Goal: Task Accomplishment & Management: Manage account settings

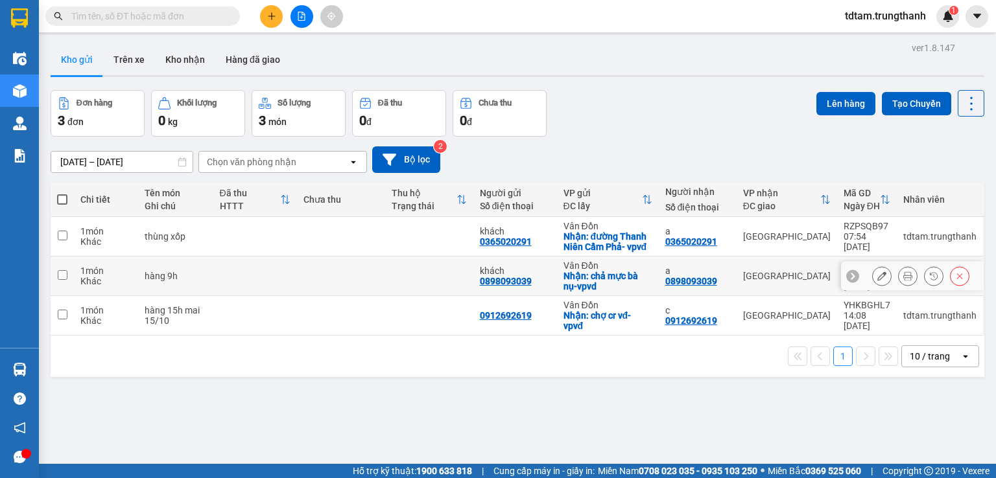
click at [877, 275] on icon at bounding box center [881, 276] width 9 height 9
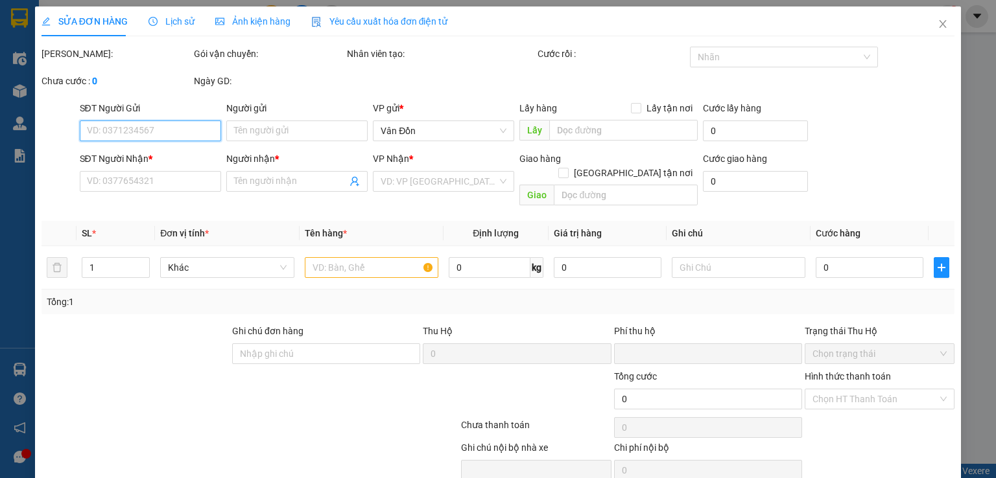
type input "0898093039"
type input "khách"
checkbox input "true"
type input "chả mực bà nụ-vpvd"
type input "0898093039"
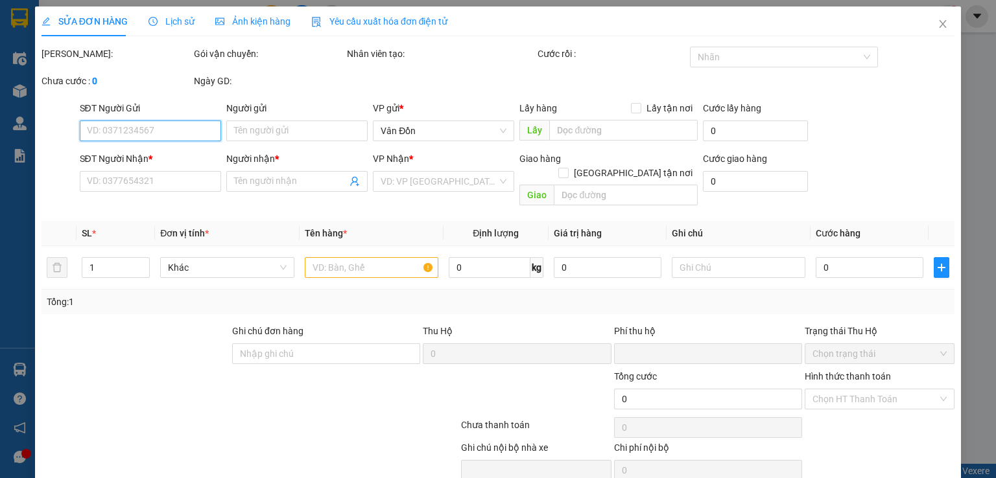
type input "a"
type input "0"
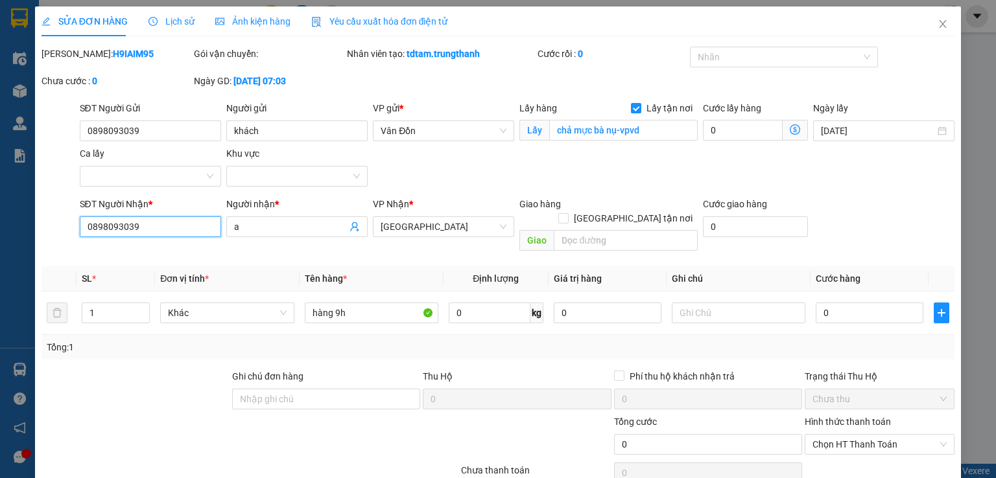
drag, startPoint x: 169, startPoint y: 226, endPoint x: 6, endPoint y: 240, distance: 163.4
click at [0, 237] on div "SỬA ĐƠN HÀNG Lịch sử Ảnh kiện hàng Yêu cầu xuất hóa đơn điện tử Total Paid Fee …" at bounding box center [498, 239] width 996 height 478
type input "0373360338"
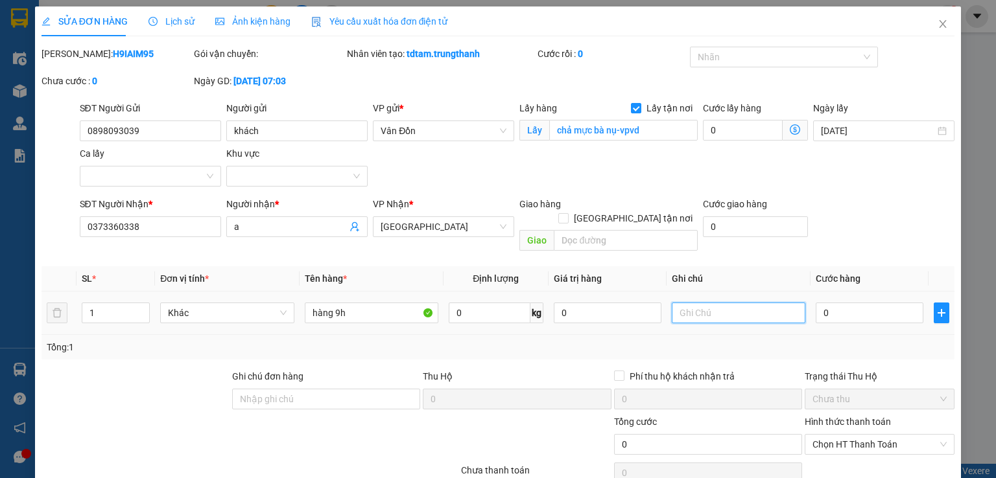
click at [727, 303] on input "text" at bounding box center [739, 313] width 134 height 21
type input "d"
type input "đã thanh toán dưới vđ 50k"
click at [859, 303] on input "0" at bounding box center [869, 313] width 108 height 21
type input "1"
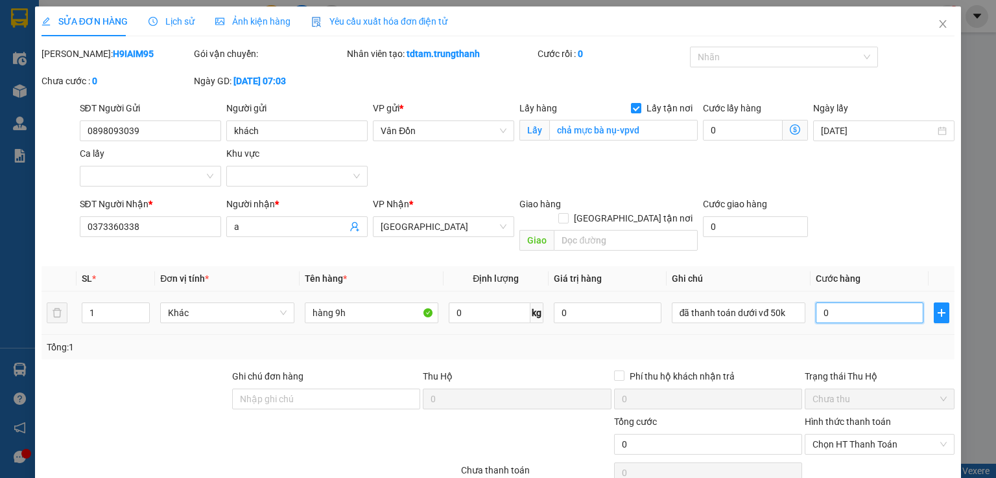
type input "1"
type input "10"
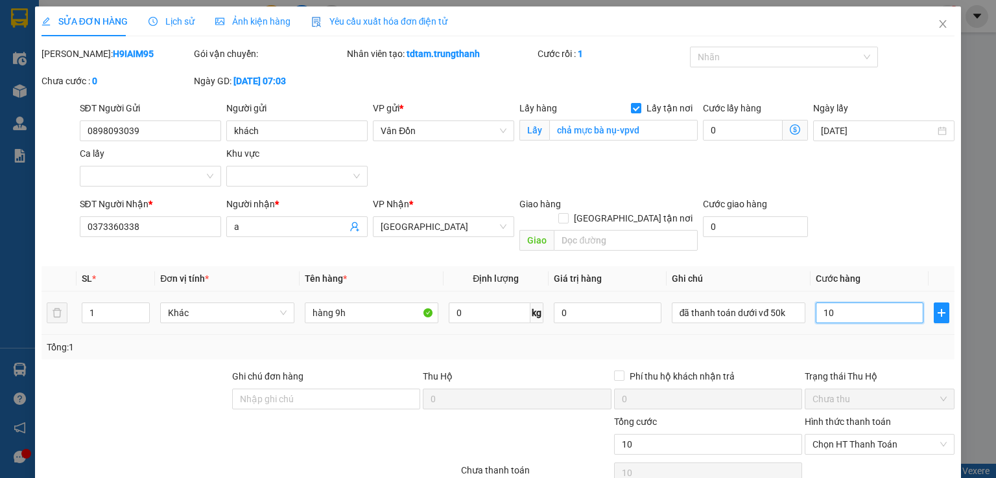
type input "100"
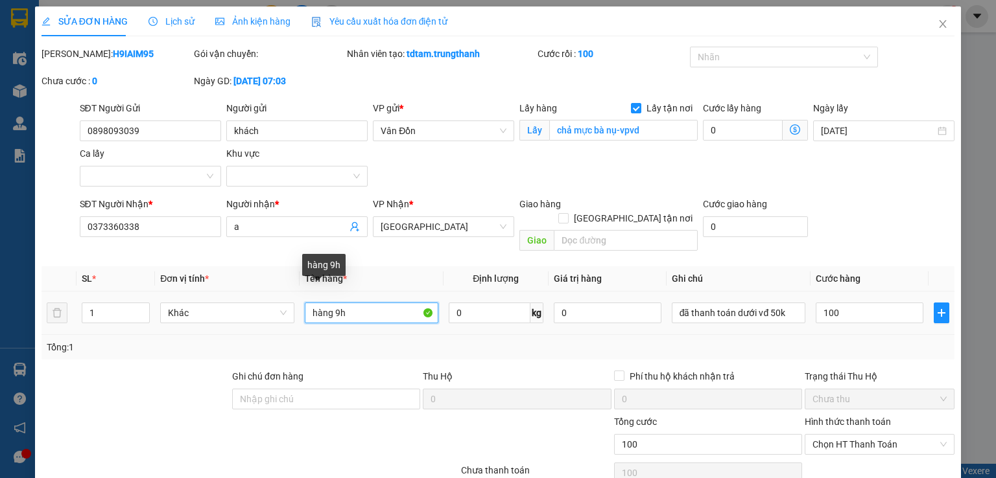
type input "100.000"
drag, startPoint x: 350, startPoint y: 294, endPoint x: 302, endPoint y: 292, distance: 48.0
click at [305, 303] on input "hàng 9h" at bounding box center [372, 313] width 134 height 21
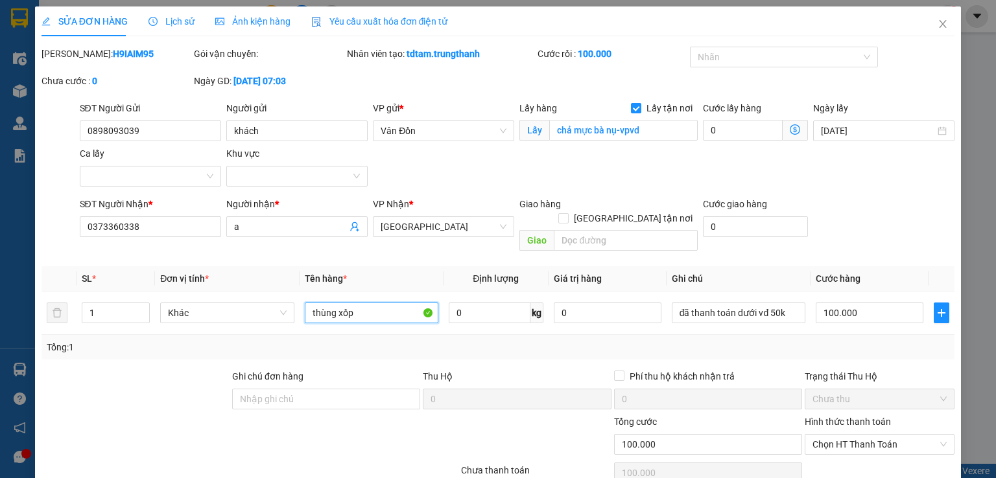
scroll to position [65, 0]
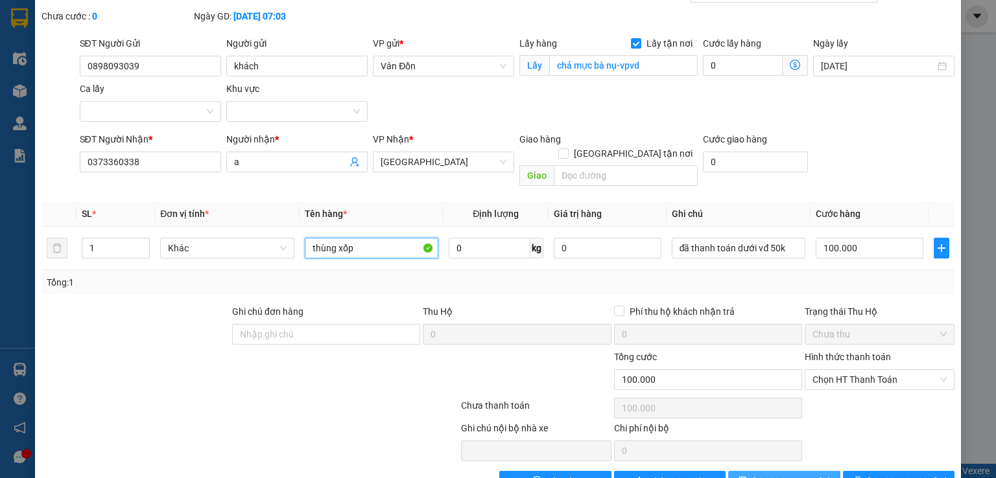
type input "thùng xốp"
click at [785, 474] on span "Lưu thay đổi" at bounding box center [805, 481] width 104 height 14
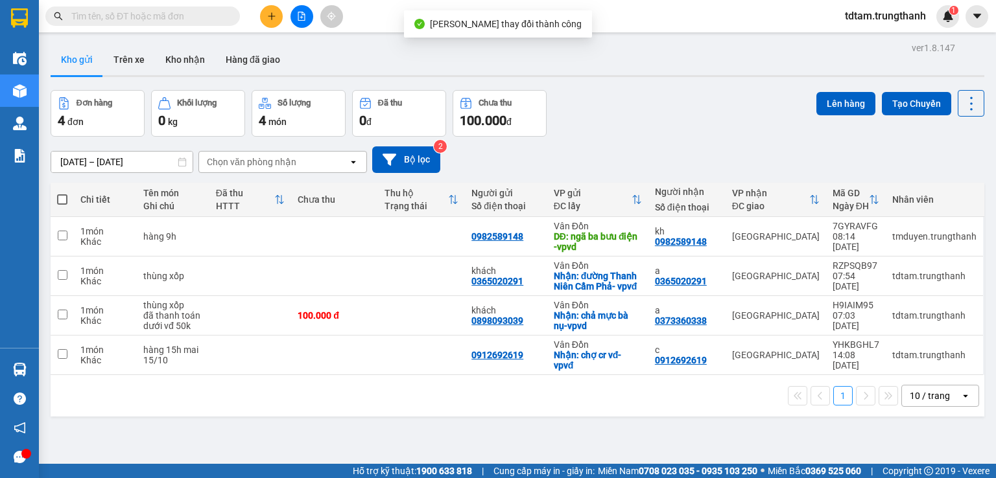
scroll to position [43, 0]
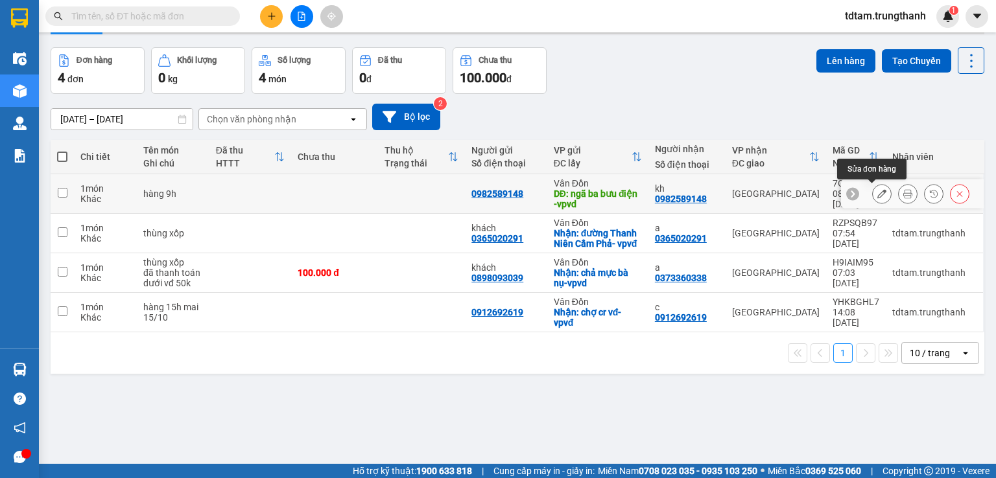
click at [876, 190] on button at bounding box center [881, 194] width 18 height 23
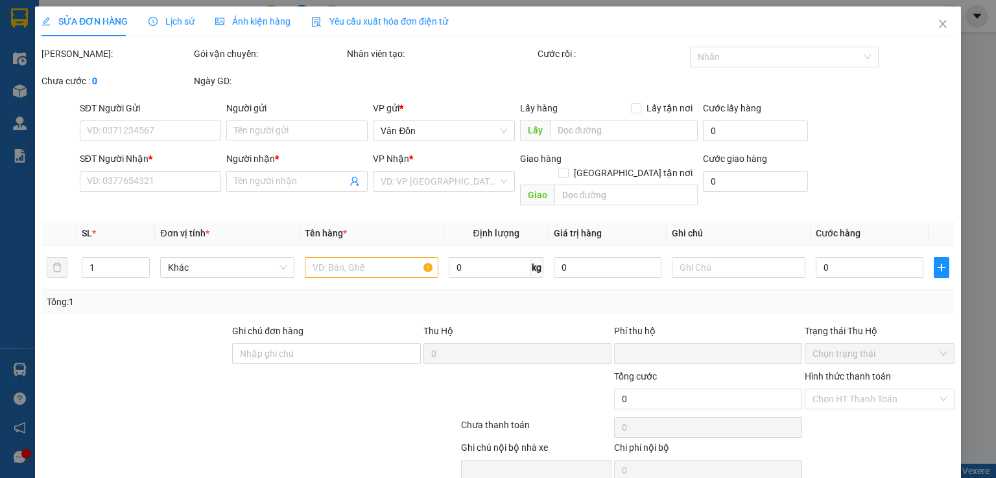
type input "0982589148"
type input "ngã ba bưu điện -vpvd"
type input "0982589148"
type input "kh"
type input "0"
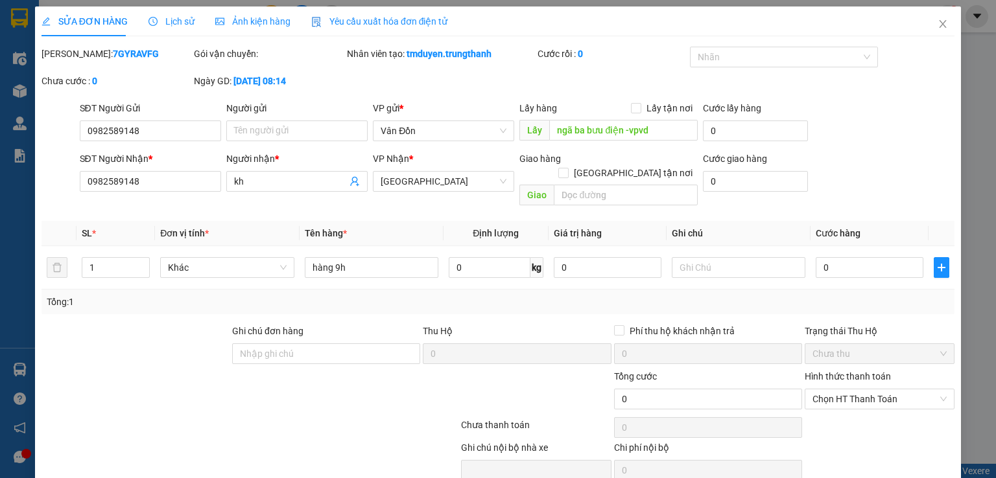
click at [110, 415] on div at bounding box center [249, 428] width 419 height 26
drag, startPoint x: 163, startPoint y: 182, endPoint x: 67, endPoint y: 180, distance: 96.0
click at [67, 180] on div "SĐT Người Nhận * 0982589148 0982589148 Người nhận * kh VP Nhận * Hà Nội Giao hà…" at bounding box center [497, 182] width 915 height 60
type input "0936267999"
click at [106, 348] on div at bounding box center [135, 346] width 191 height 45
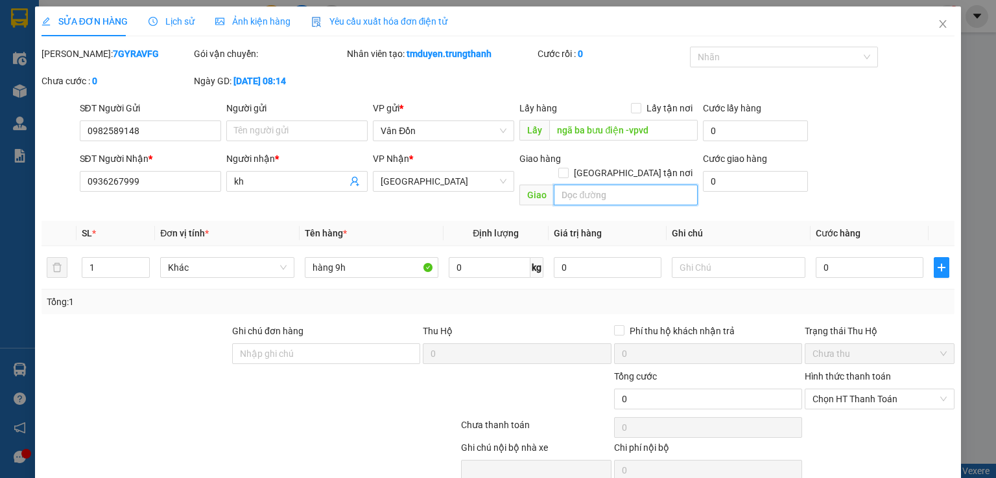
click at [633, 185] on input "text" at bounding box center [626, 195] width 144 height 21
type input "bxe yên nghĩa"
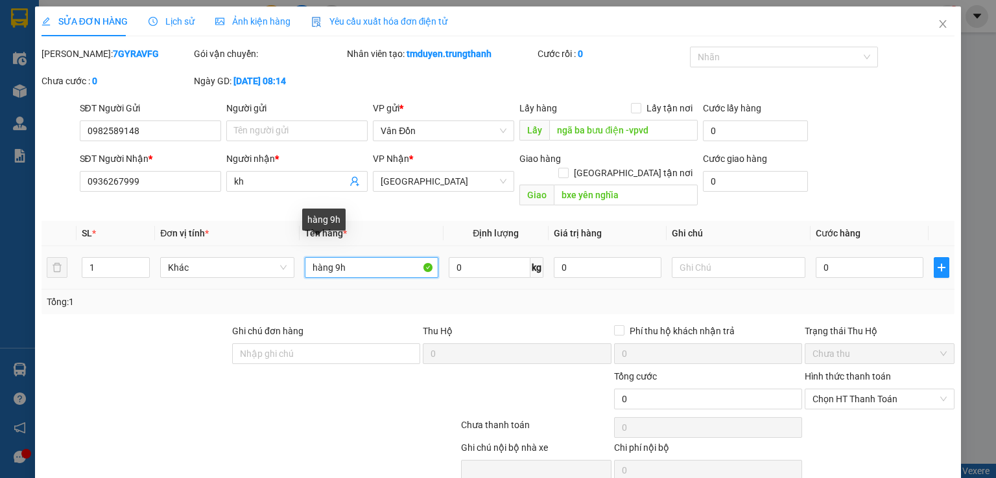
drag, startPoint x: 346, startPoint y: 251, endPoint x: 309, endPoint y: 250, distance: 37.6
click at [309, 257] on input "hàng 9h" at bounding box center [372, 267] width 134 height 21
type input "túi đỏ"
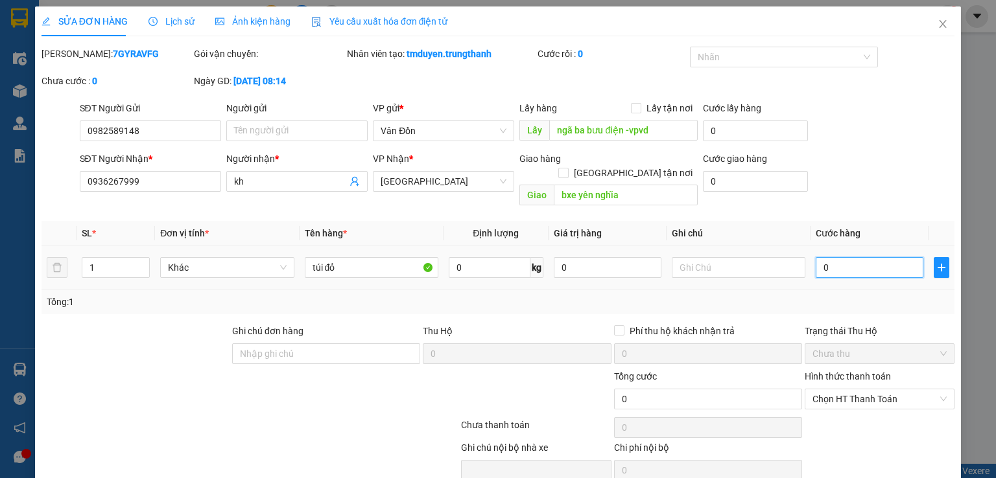
click at [827, 257] on input "0" at bounding box center [869, 267] width 108 height 21
type input "8"
type input "80"
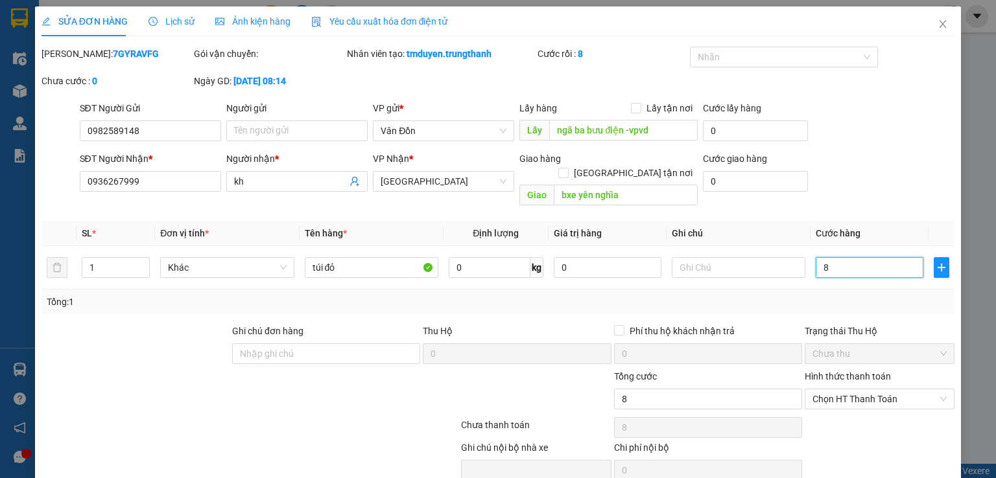
type input "80"
type input "80.000"
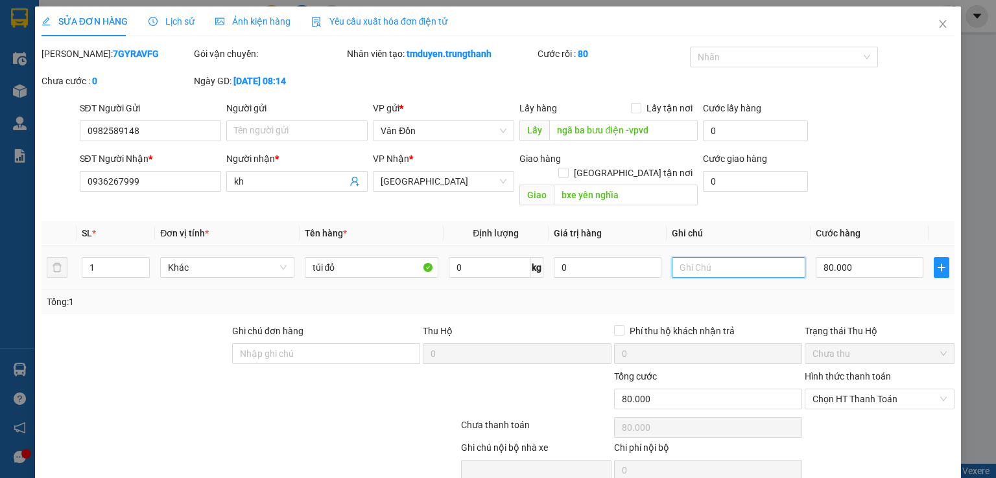
click at [710, 257] on input "text" at bounding box center [739, 267] width 134 height 21
type input "chưa thanh t"
drag, startPoint x: 69, startPoint y: 365, endPoint x: 78, endPoint y: 346, distance: 20.9
click at [70, 369] on div at bounding box center [173, 391] width 267 height 45
drag, startPoint x: 744, startPoint y: 261, endPoint x: 620, endPoint y: 251, distance: 124.8
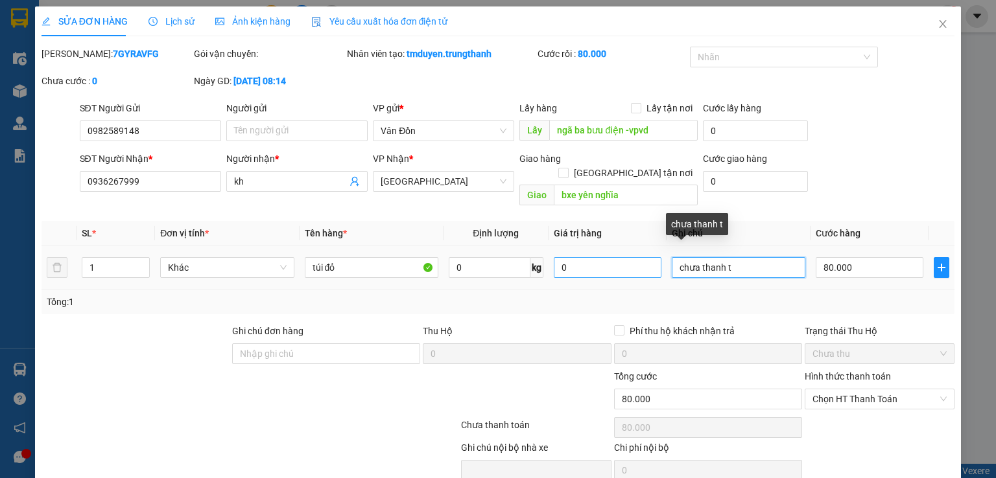
click at [620, 251] on tr "1 Khác túi đỏ 0 kg 0 chưa thanh t 80.000" at bounding box center [497, 267] width 913 height 43
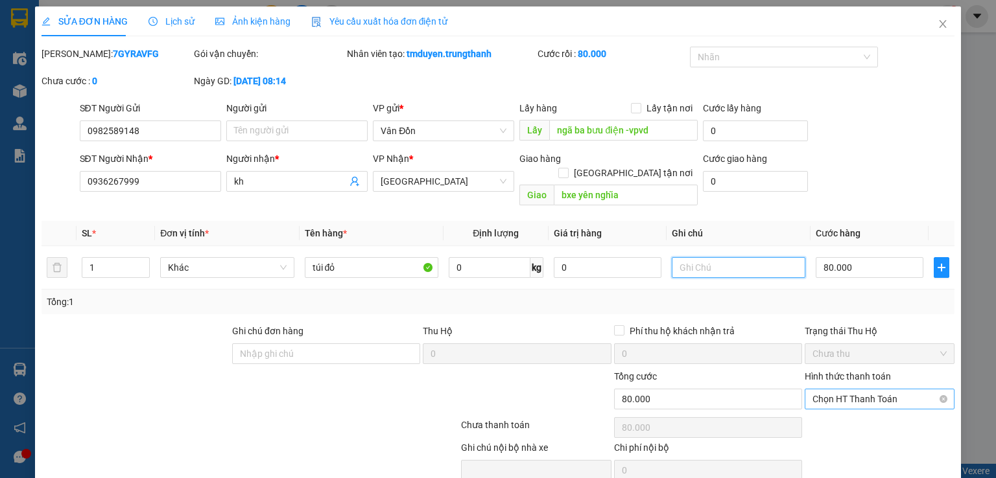
scroll to position [43, 0]
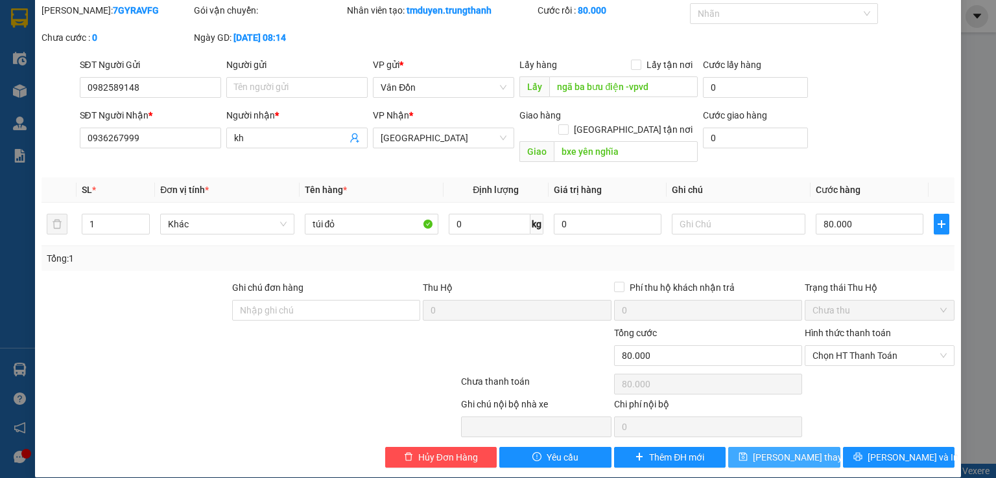
click at [793, 450] on span "Lưu thay đổi" at bounding box center [805, 457] width 104 height 14
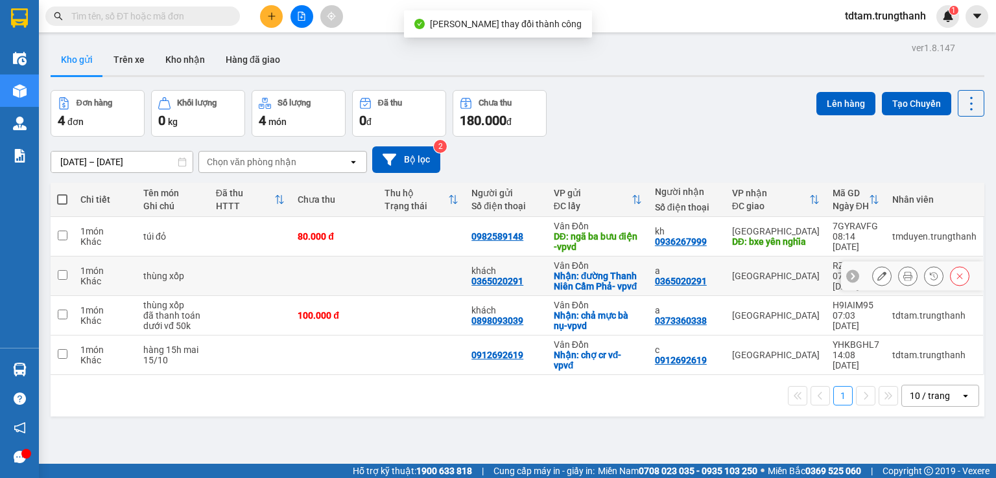
scroll to position [43, 0]
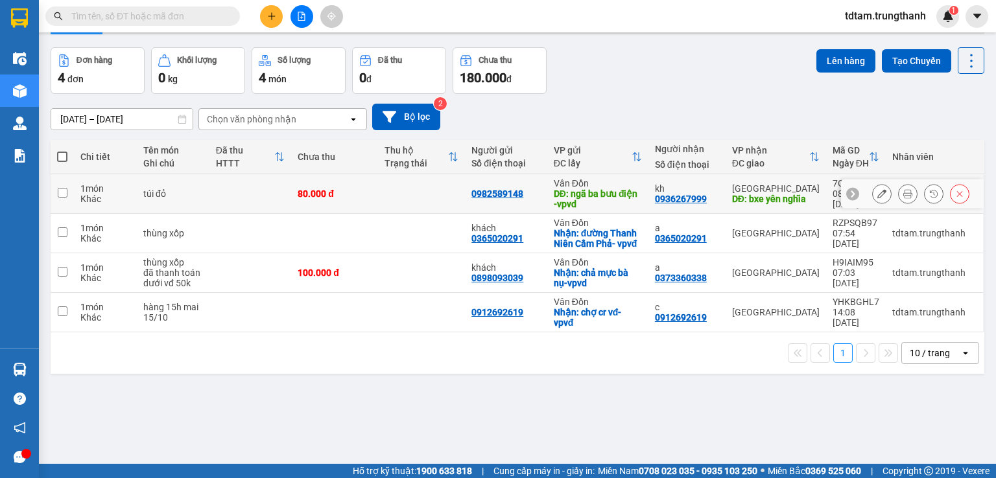
click at [61, 190] on input "checkbox" at bounding box center [63, 193] width 10 height 10
checkbox input "true"
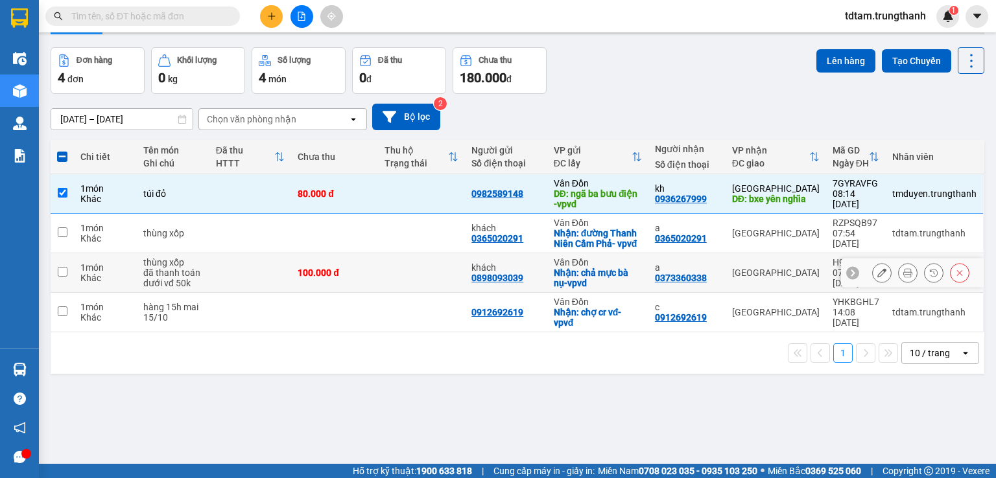
click at [64, 271] on input "checkbox" at bounding box center [63, 272] width 10 height 10
checkbox input "true"
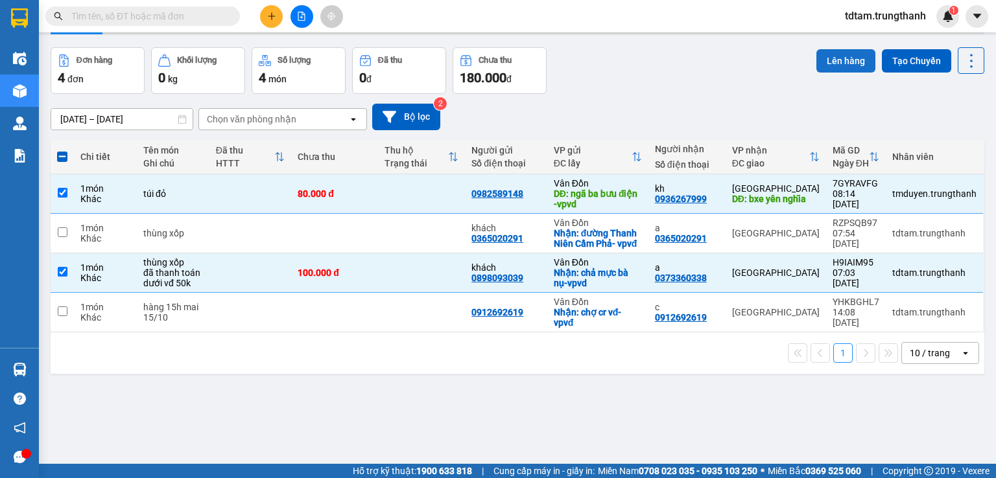
click at [844, 55] on button "Lên hàng" at bounding box center [845, 60] width 59 height 23
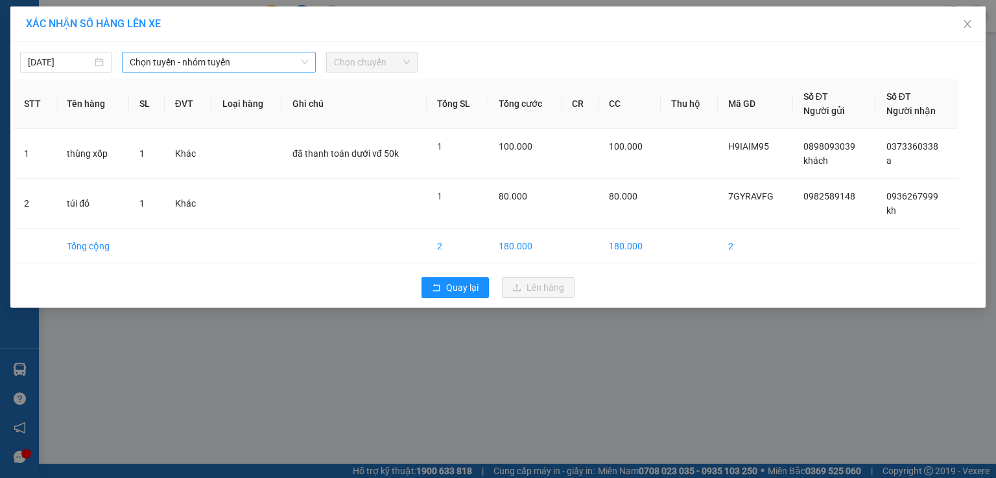
click at [257, 55] on span "Chọn tuyến - nhóm tuyến" at bounding box center [219, 62] width 178 height 19
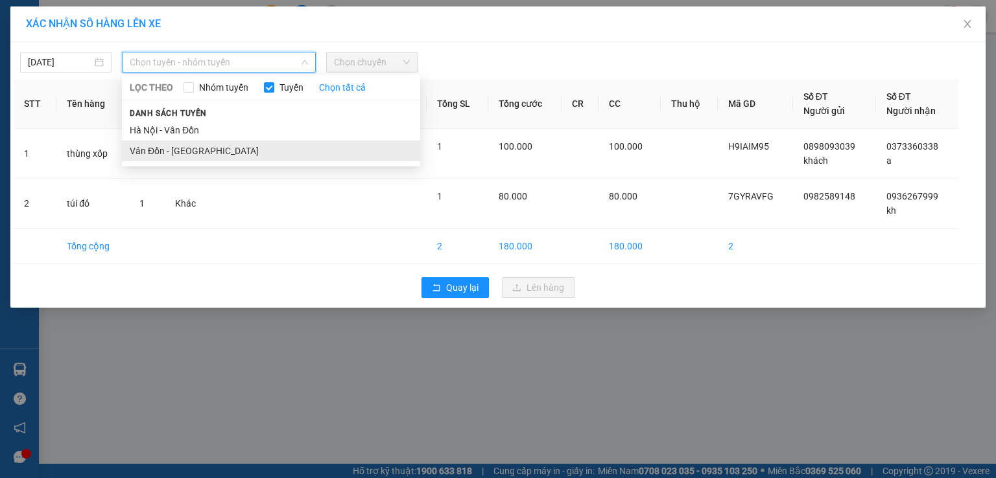
click at [203, 147] on li "Vân Đồn - [GEOGRAPHIC_DATA]" at bounding box center [271, 151] width 298 height 21
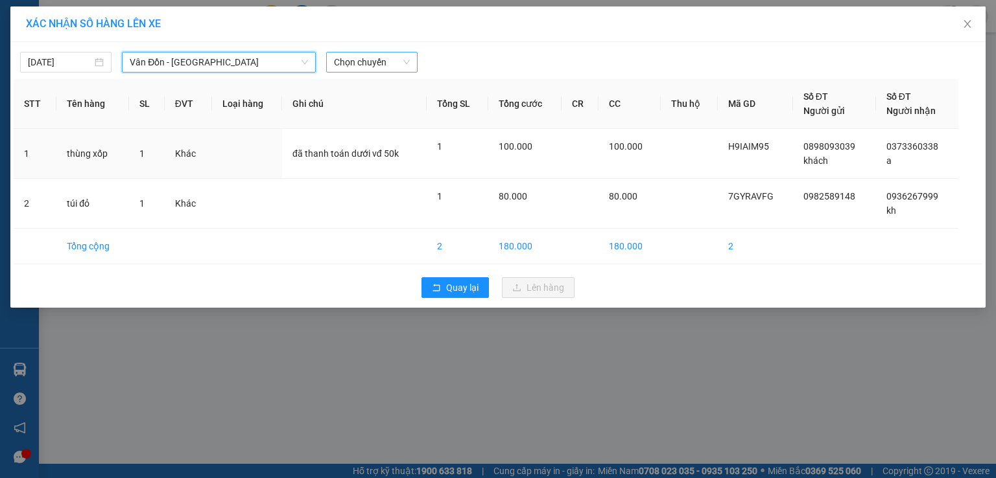
click at [355, 59] on span "Chọn chuyến" at bounding box center [372, 62] width 76 height 19
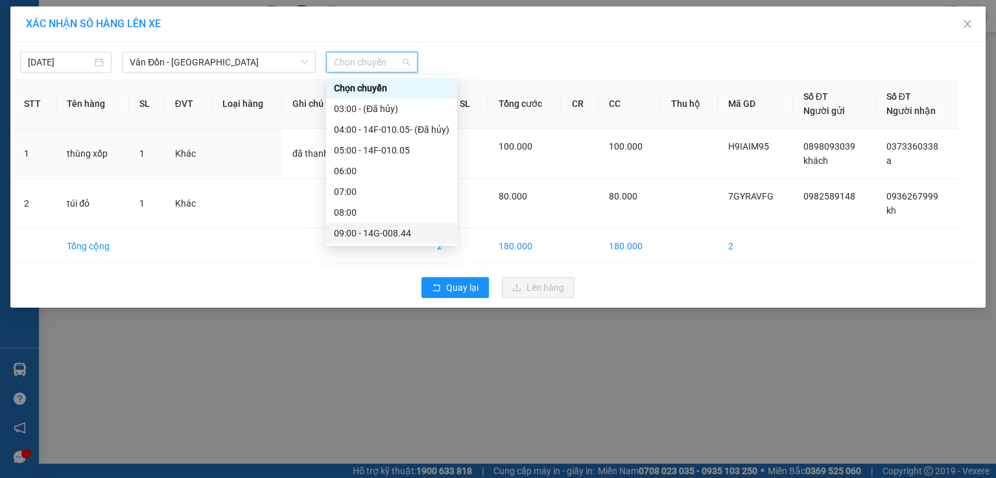
click at [356, 233] on div "09:00 - 14G-008.44" at bounding box center [391, 233] width 115 height 14
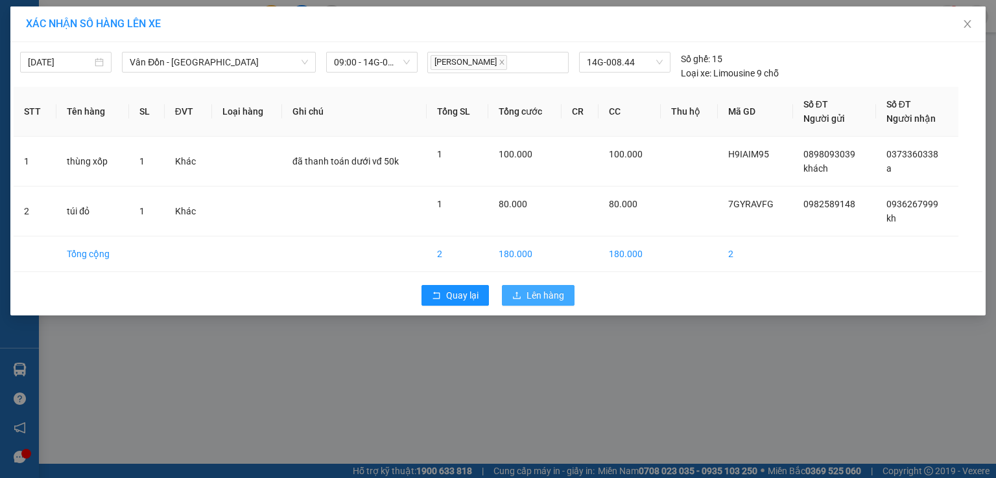
click at [525, 298] on button "Lên hàng" at bounding box center [538, 295] width 73 height 21
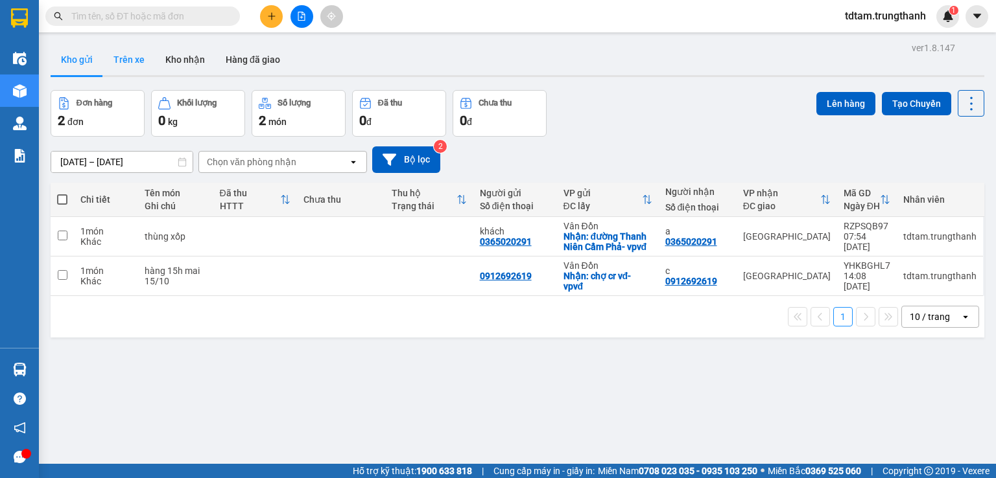
click at [135, 56] on button "Trên xe" at bounding box center [129, 59] width 52 height 31
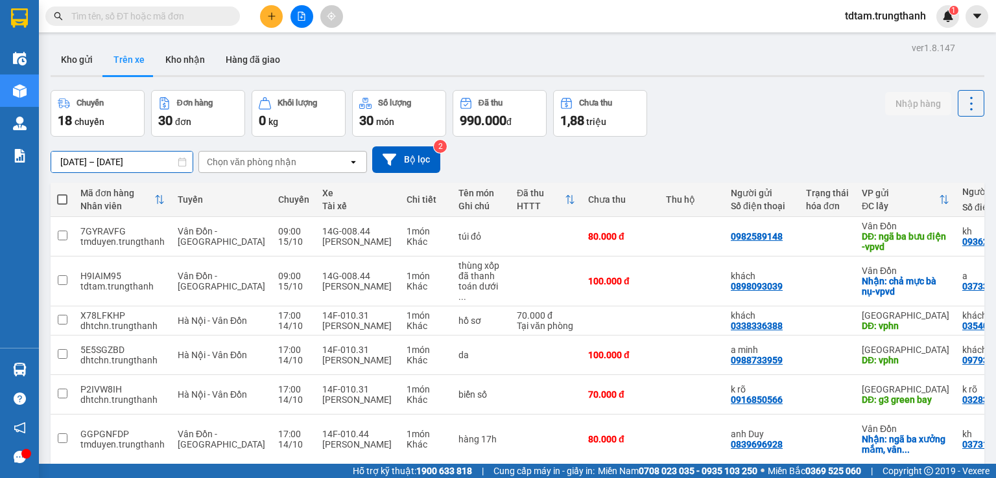
click at [151, 160] on input "13/10/2025 – 15/10/2025" at bounding box center [121, 162] width 141 height 21
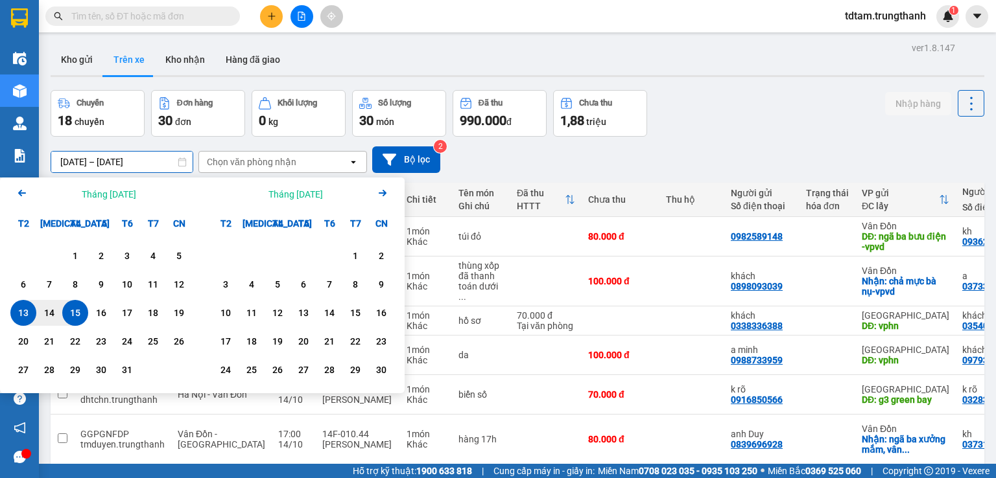
click at [75, 313] on div "15" at bounding box center [75, 313] width 18 height 16
click at [150, 160] on input "15/10/2025 – / /" at bounding box center [121, 162] width 141 height 21
click at [86, 314] on div "15" at bounding box center [75, 313] width 26 height 26
type input "[DATE] – [DATE]"
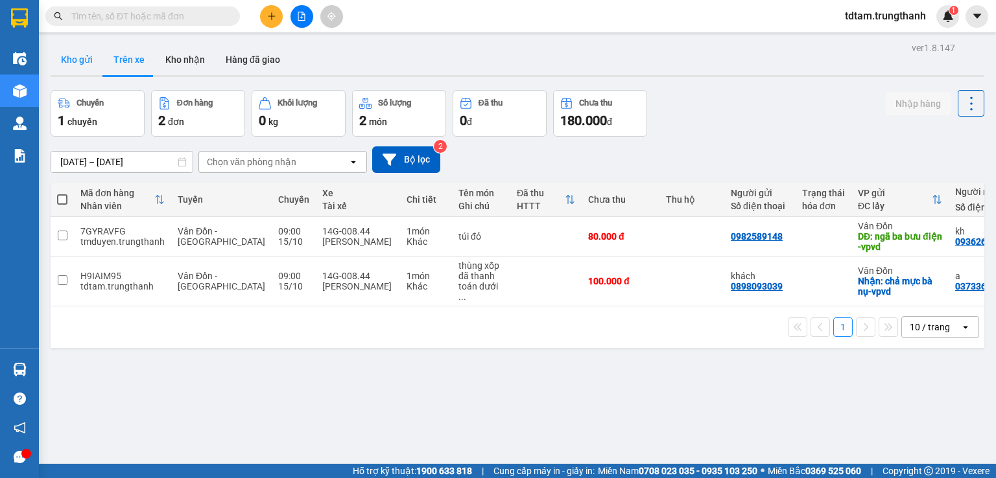
click at [80, 58] on button "Kho gửi" at bounding box center [77, 59] width 53 height 31
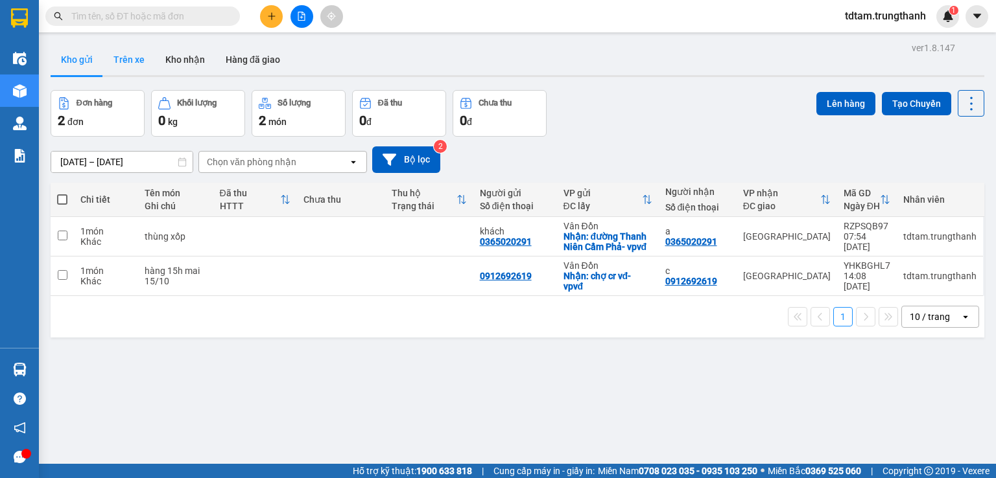
click at [127, 63] on button "Trên xe" at bounding box center [129, 59] width 52 height 31
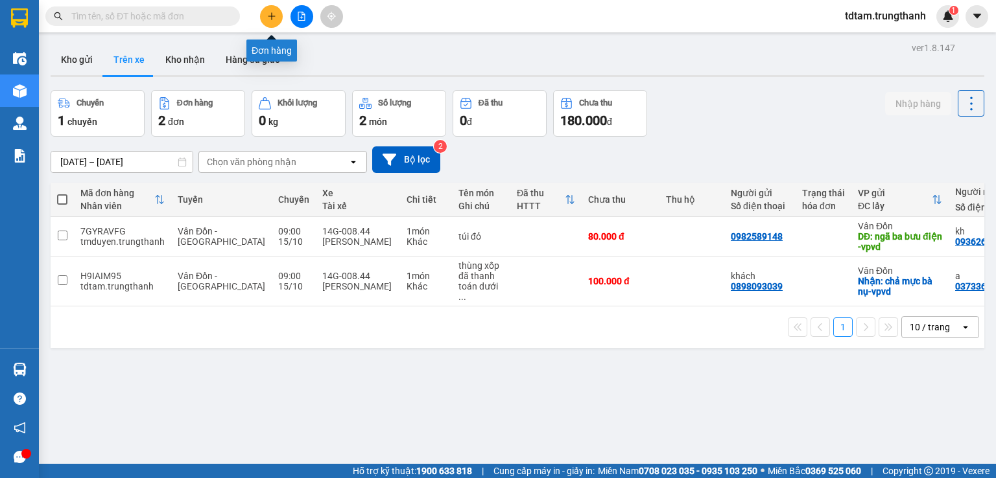
click at [264, 21] on button at bounding box center [271, 16] width 23 height 23
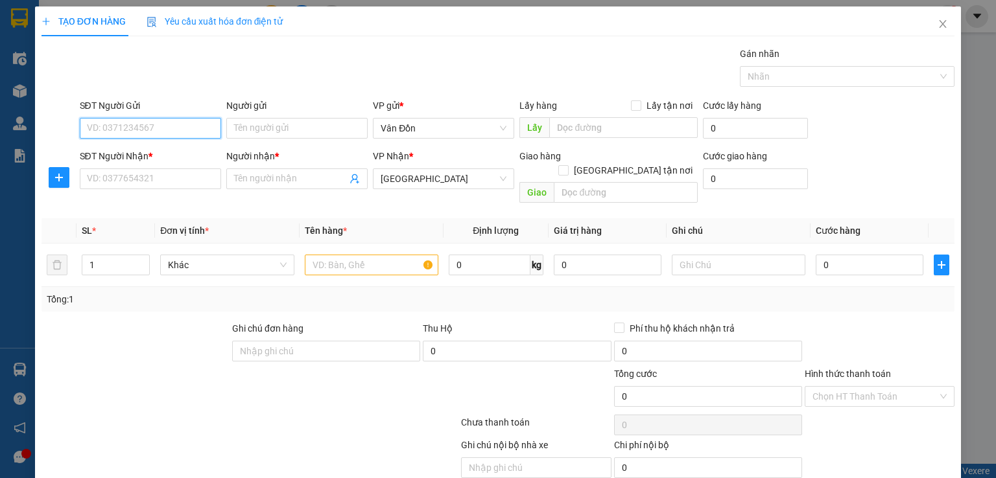
paste input "0965061296"
type input "0965061296"
click at [86, 128] on input "0965061296" at bounding box center [150, 128] width 141 height 21
click at [141, 156] on div "0965061296 - nguyện" at bounding box center [148, 153] width 124 height 14
type input "nguyện"
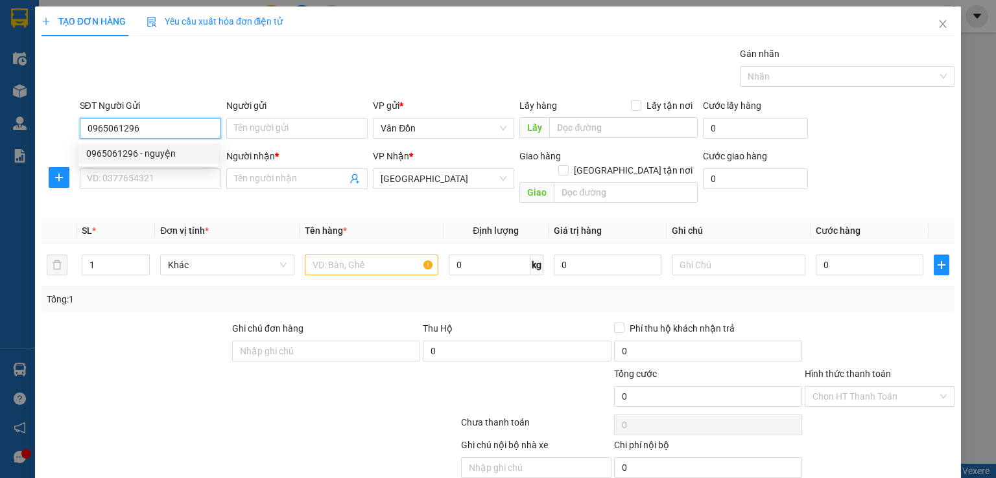
checkbox input "true"
type input "hạ long"
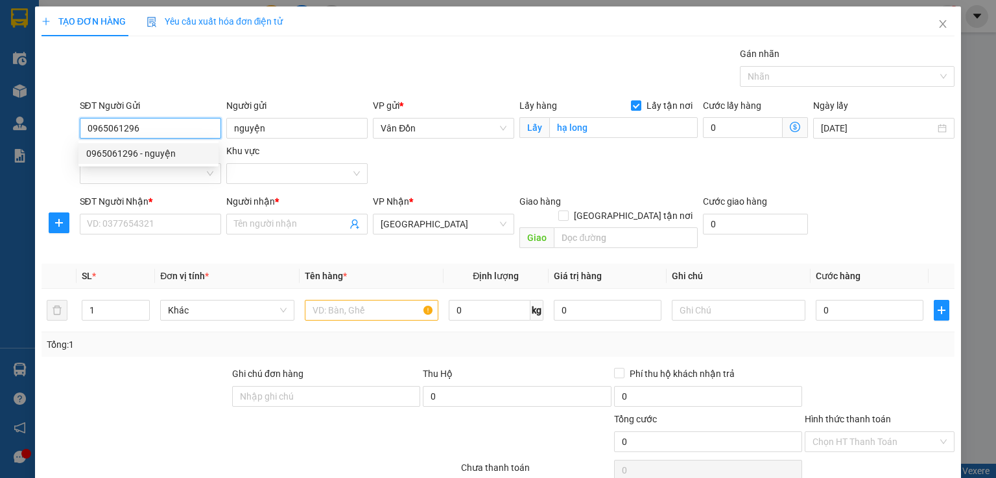
drag, startPoint x: 135, startPoint y: 125, endPoint x: 53, endPoint y: 115, distance: 82.3
click at [53, 115] on div "SĐT Người Gửi 0965061296 Người gửi nguyện VP gửi * Vân Đồn Lấy hàng Lấy tận nơi…" at bounding box center [497, 144] width 915 height 91
type input "0965061296"
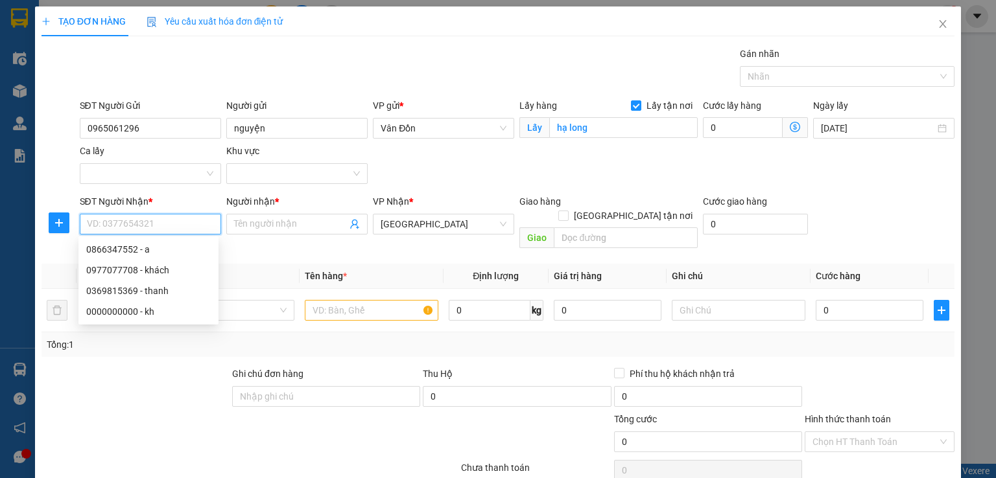
paste input "0965061296"
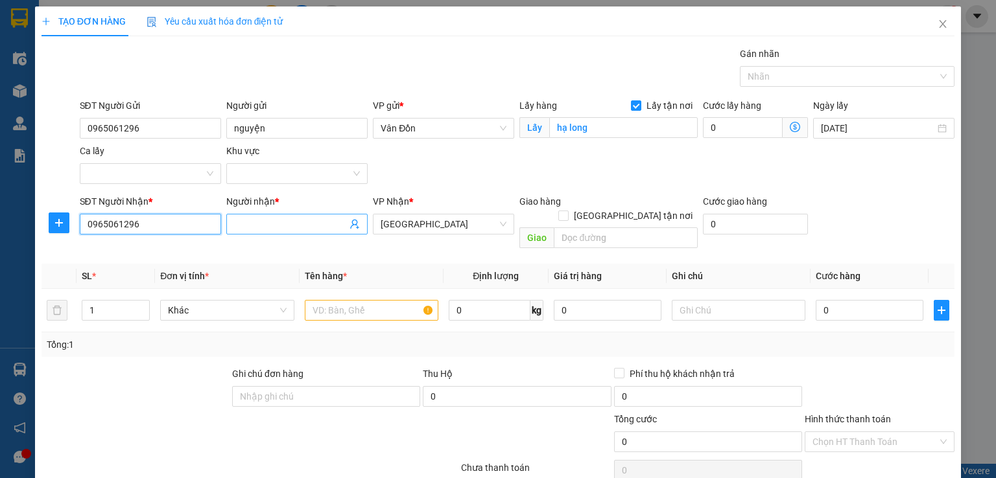
type input "0965061296"
click at [266, 229] on input "Người nhận *" at bounding box center [290, 224] width 113 height 14
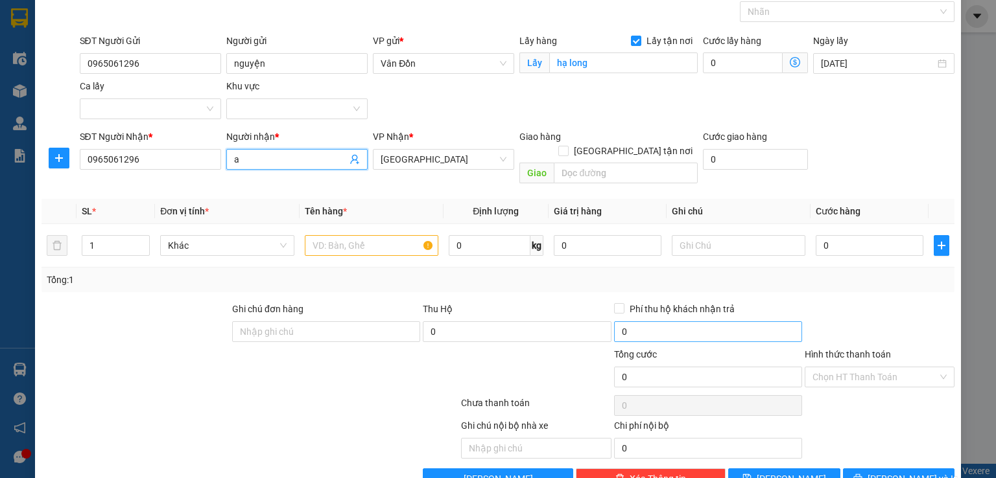
scroll to position [86, 0]
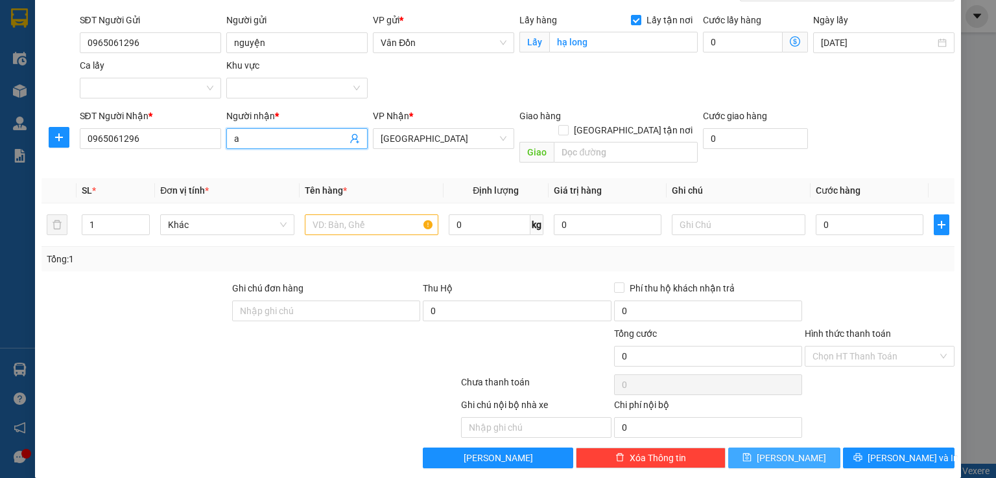
type input "a"
click at [741, 448] on button "Lưu" at bounding box center [784, 458] width 112 height 21
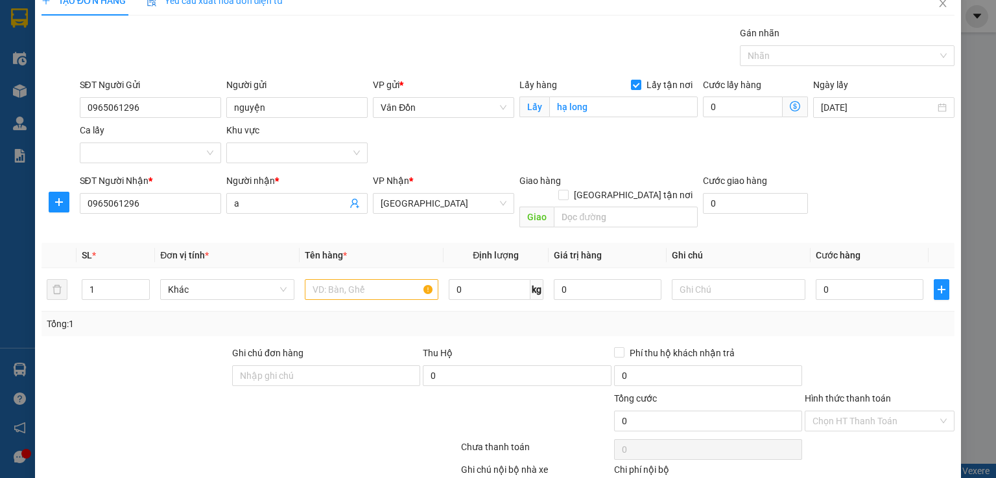
scroll to position [0, 0]
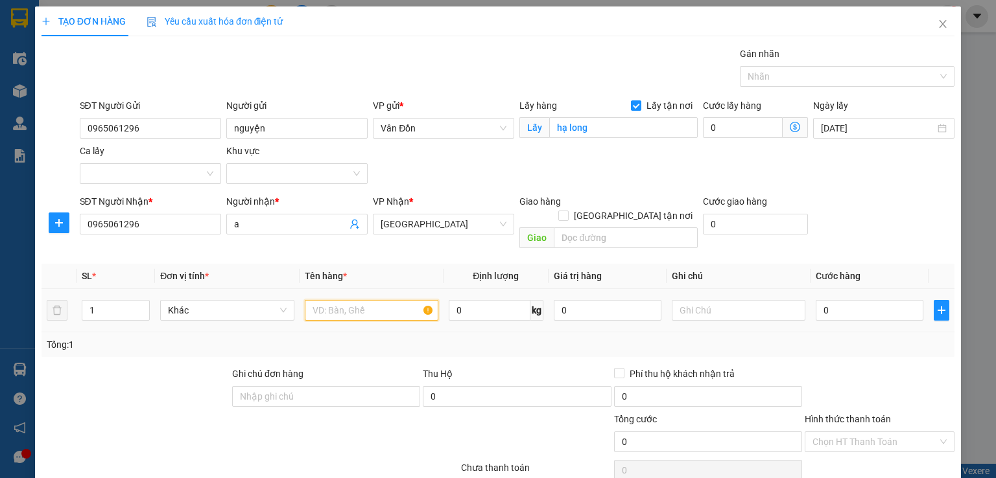
click at [410, 300] on input "text" at bounding box center [372, 310] width 134 height 21
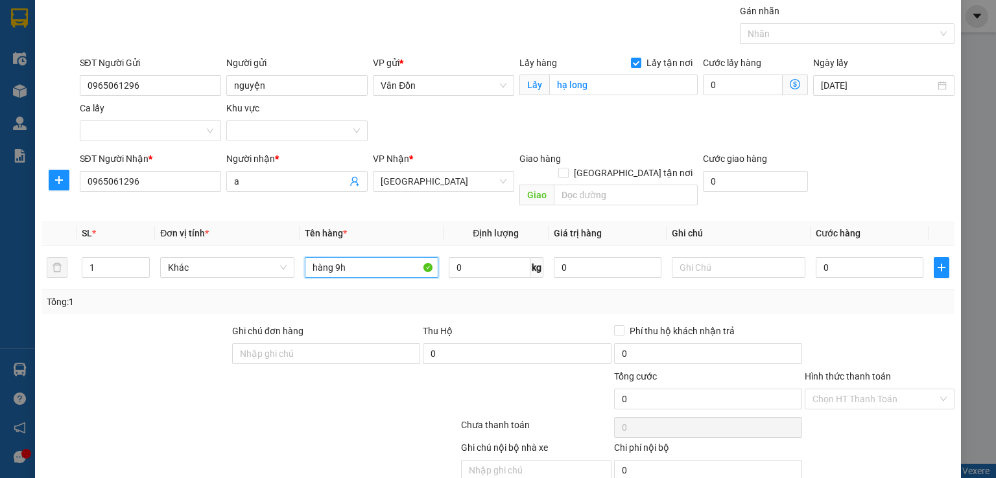
scroll to position [86, 0]
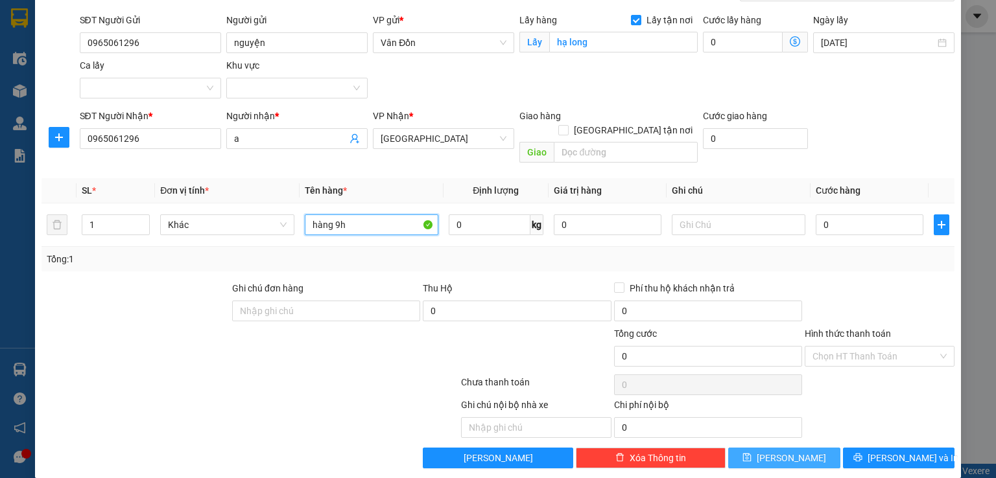
type input "hàng 9h"
click at [806, 448] on button "Lưu" at bounding box center [784, 458] width 112 height 21
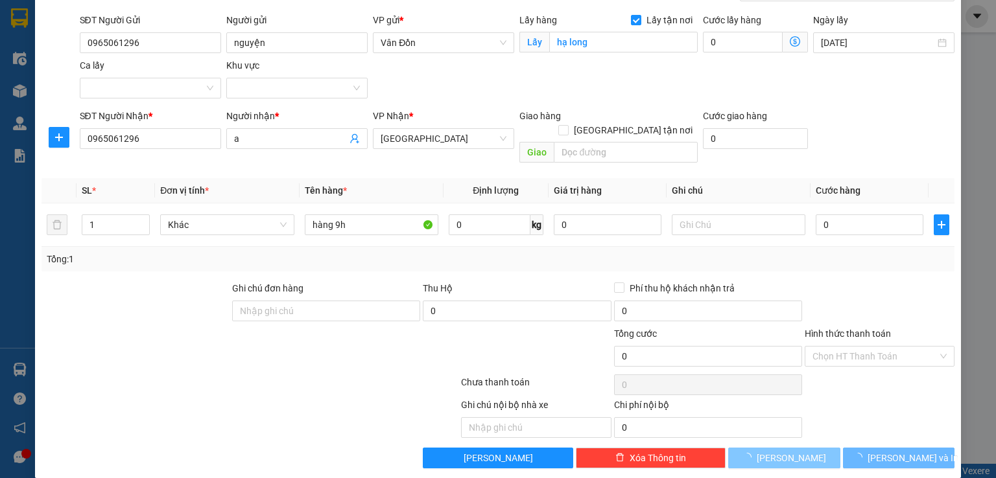
checkbox input "false"
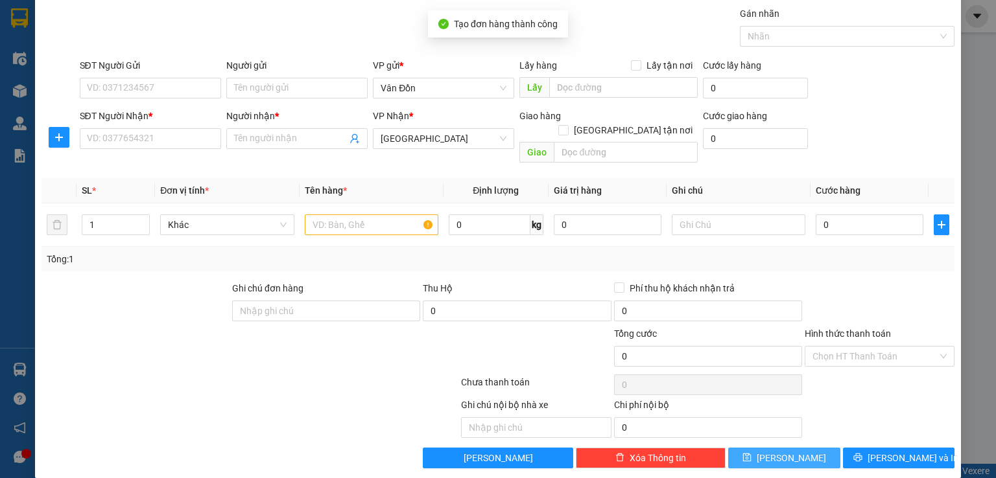
scroll to position [0, 0]
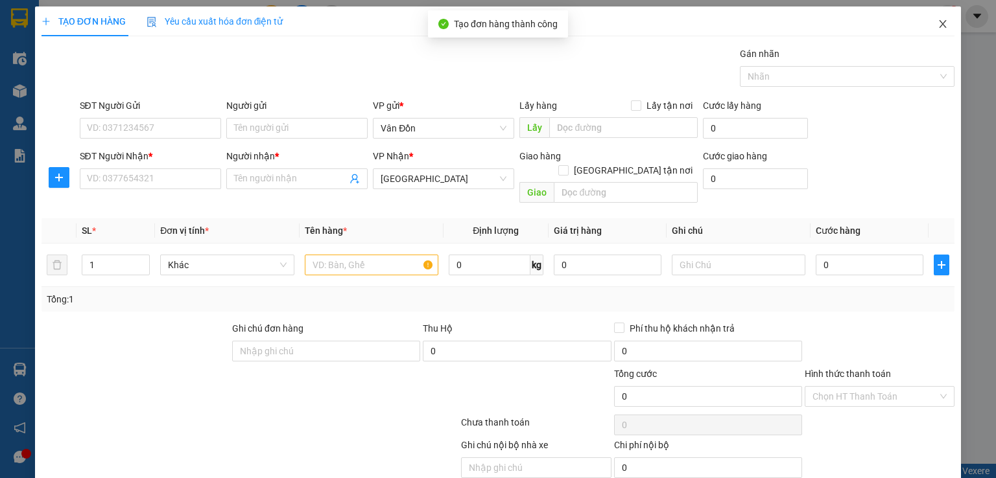
click at [937, 22] on icon "close" at bounding box center [942, 24] width 10 height 10
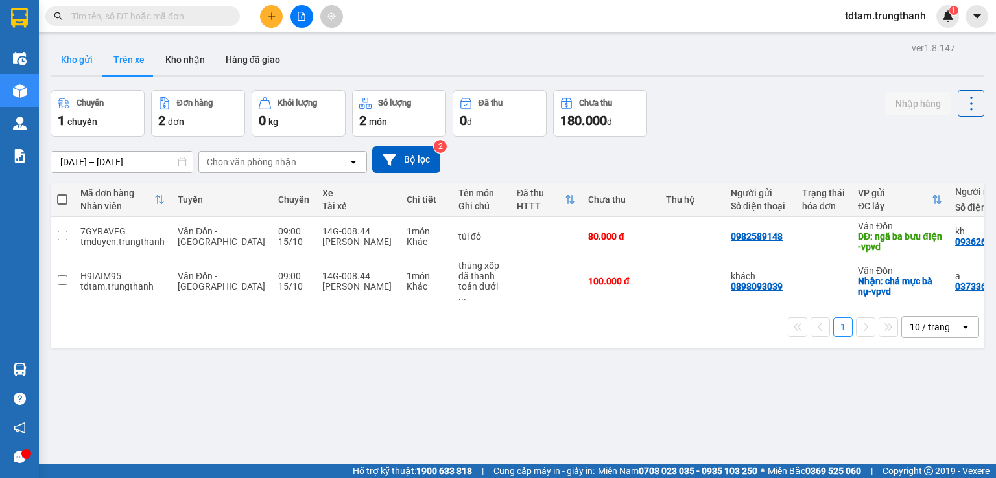
click at [79, 60] on button "Kho gửi" at bounding box center [77, 59] width 53 height 31
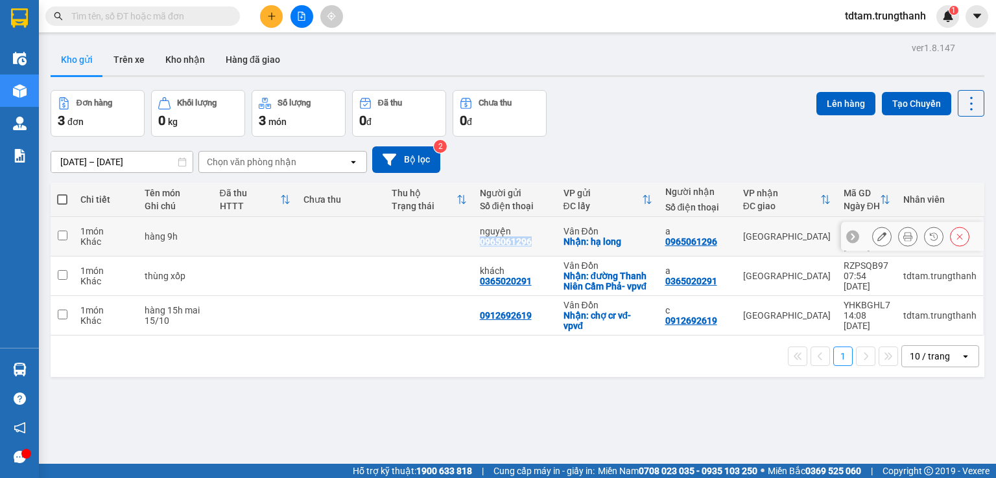
drag, startPoint x: 529, startPoint y: 237, endPoint x: 477, endPoint y: 234, distance: 51.9
click at [480, 234] on div "nguyện 0965061296" at bounding box center [515, 236] width 71 height 21
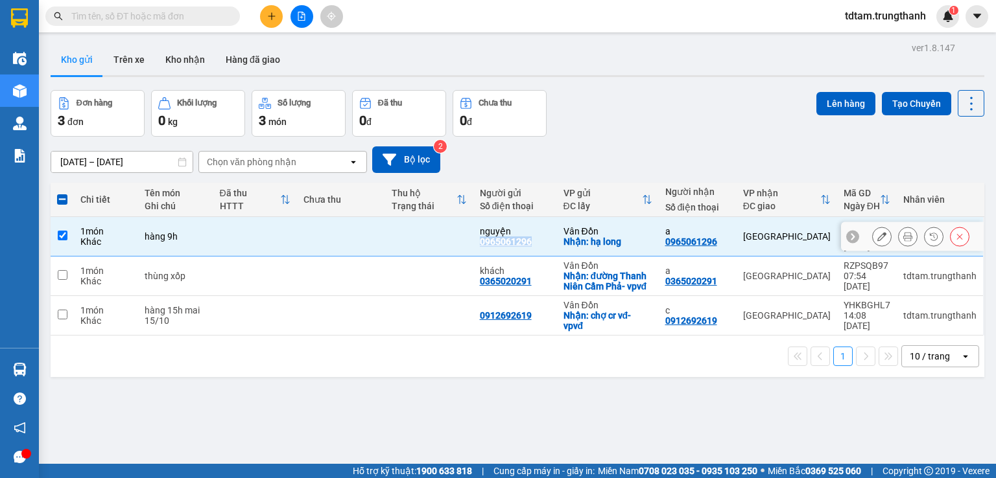
copy div "0965061296"
click at [67, 231] on td at bounding box center [62, 237] width 23 height 40
checkbox input "false"
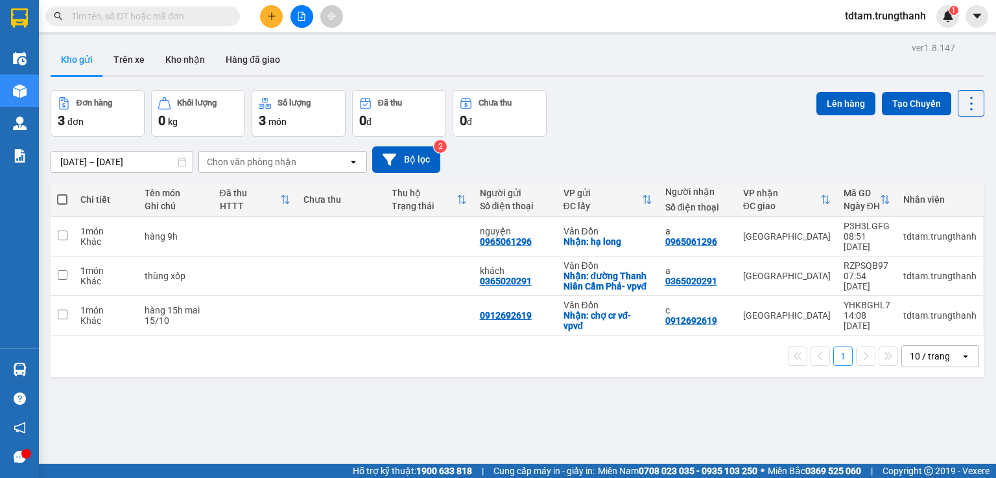
click at [67, 364] on div "1 10 / trang open" at bounding box center [517, 356] width 933 height 41
click at [877, 272] on icon at bounding box center [881, 276] width 9 height 9
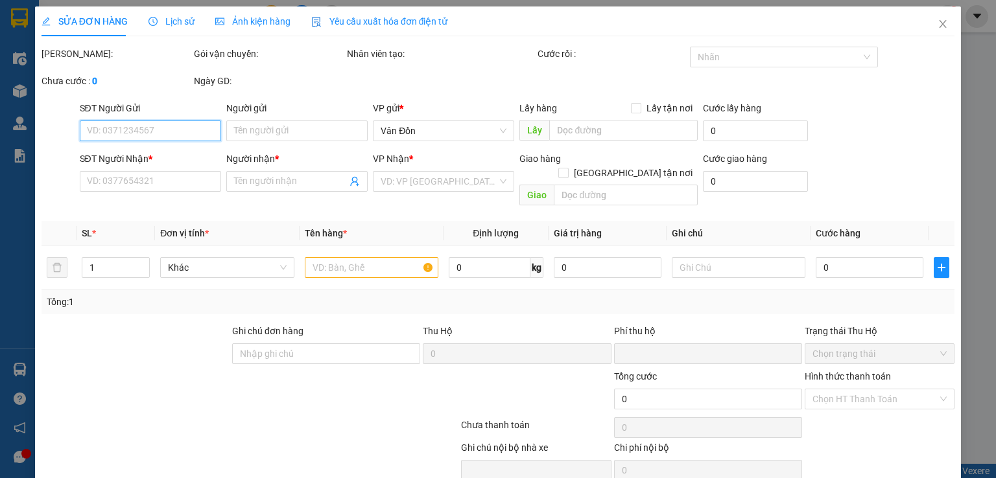
type input "0365020291"
type input "khách"
checkbox input "true"
type input "đường Thanh Niên Cẩm Phả- vpvđ"
type input "0365020291"
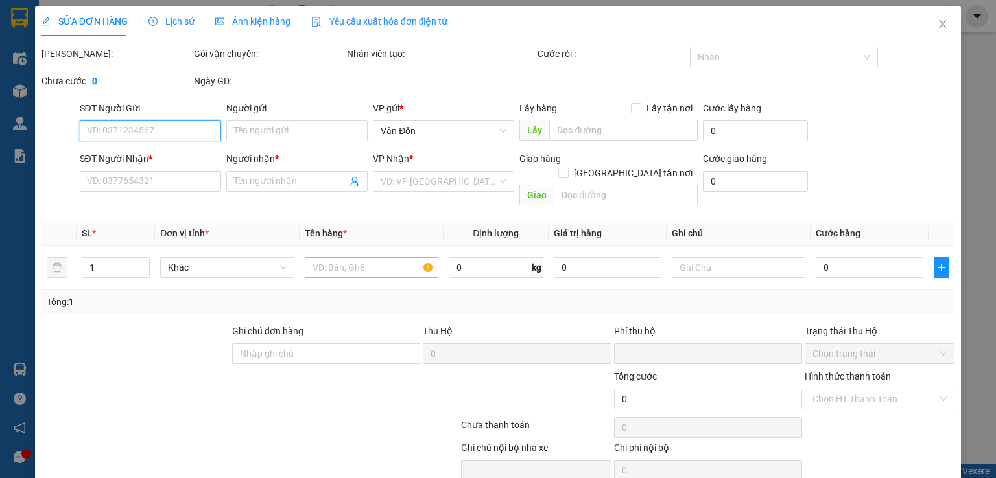
type input "a"
type input "0"
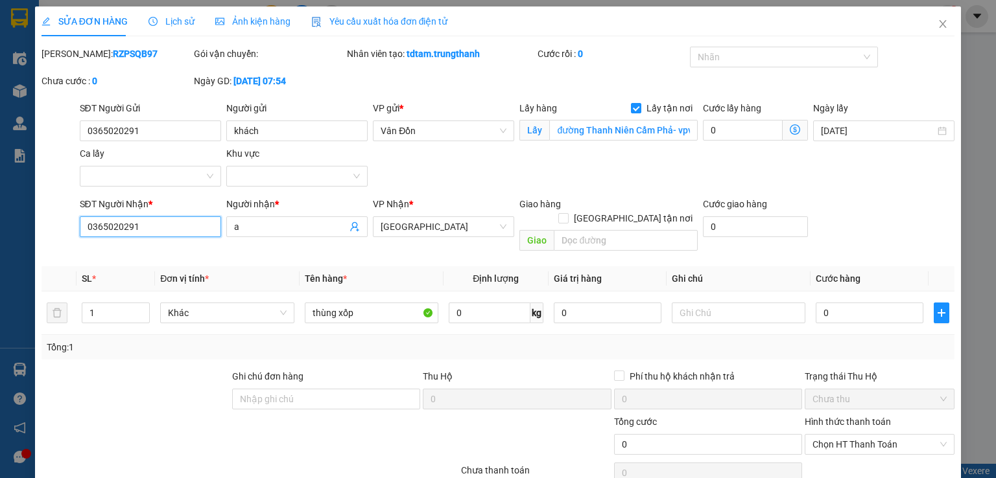
drag, startPoint x: 147, startPoint y: 234, endPoint x: 135, endPoint y: 252, distance: 21.9
click at [67, 218] on div "SĐT Người Nhận * 0365020291 0365020291 Người nhận * a VP Nhận * Hà Nội Giao hàn…" at bounding box center [497, 227] width 915 height 60
drag, startPoint x: 445, startPoint y: 233, endPoint x: 386, endPoint y: 226, distance: 59.4
click at [386, 226] on span "[GEOGRAPHIC_DATA]" at bounding box center [443, 226] width 126 height 19
type input "0983240256"
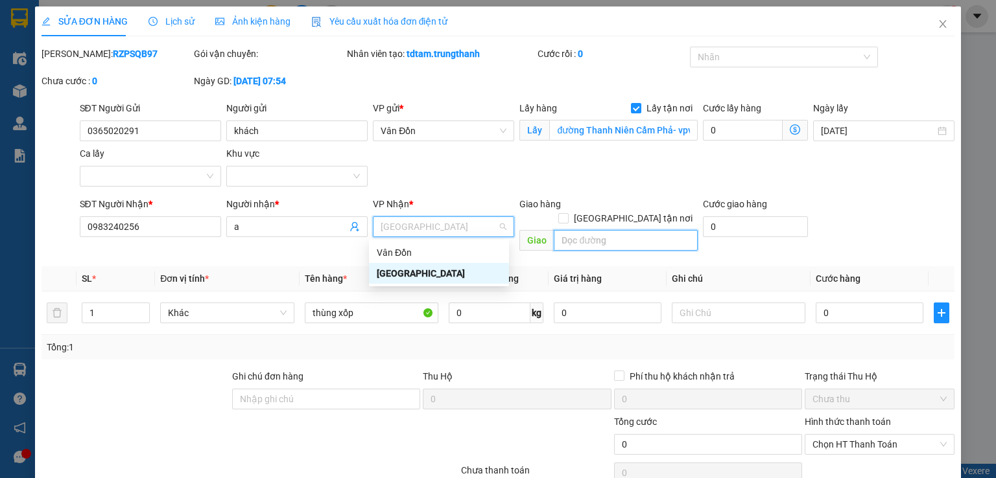
click at [609, 230] on input "text" at bounding box center [626, 240] width 144 height 21
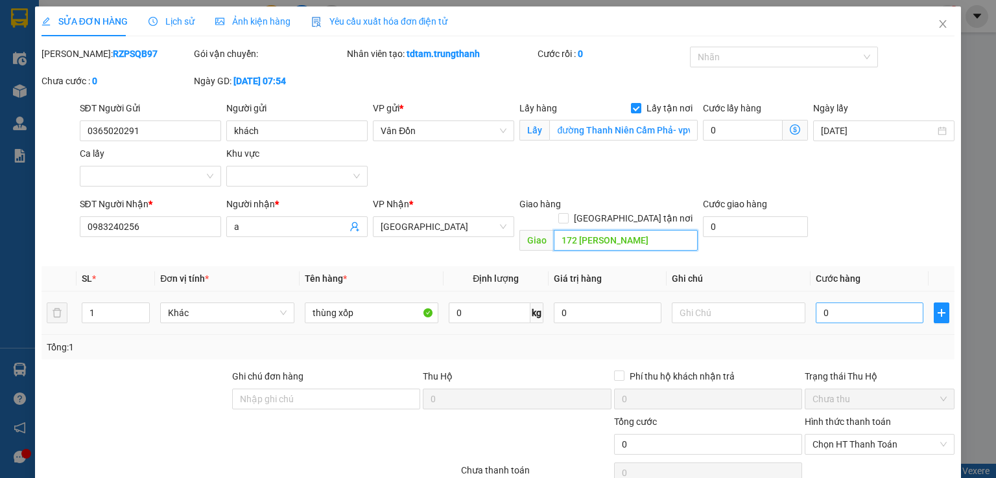
type input "172 ngọc khánh"
click at [878, 303] on input "0" at bounding box center [869, 313] width 108 height 21
type input "8"
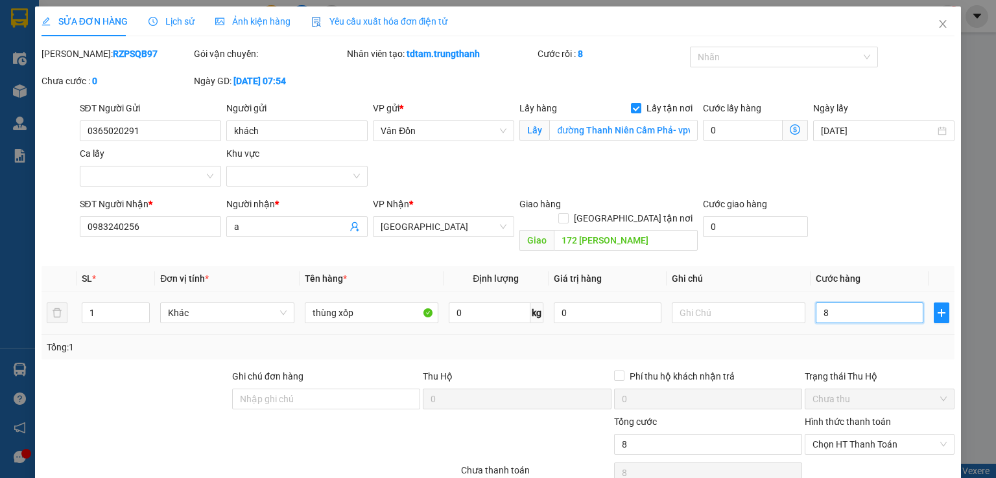
type input "80"
type input "800"
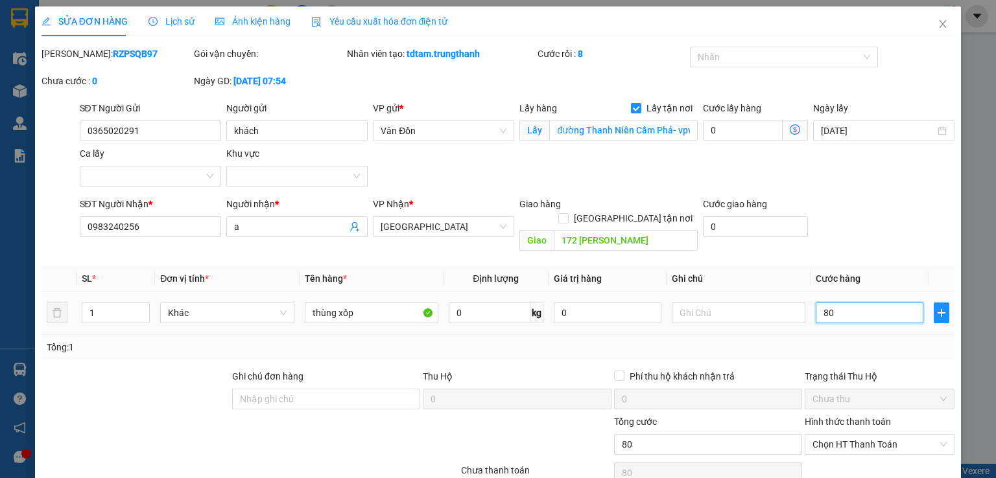
type input "800"
type input "8.000"
type input "80.000"
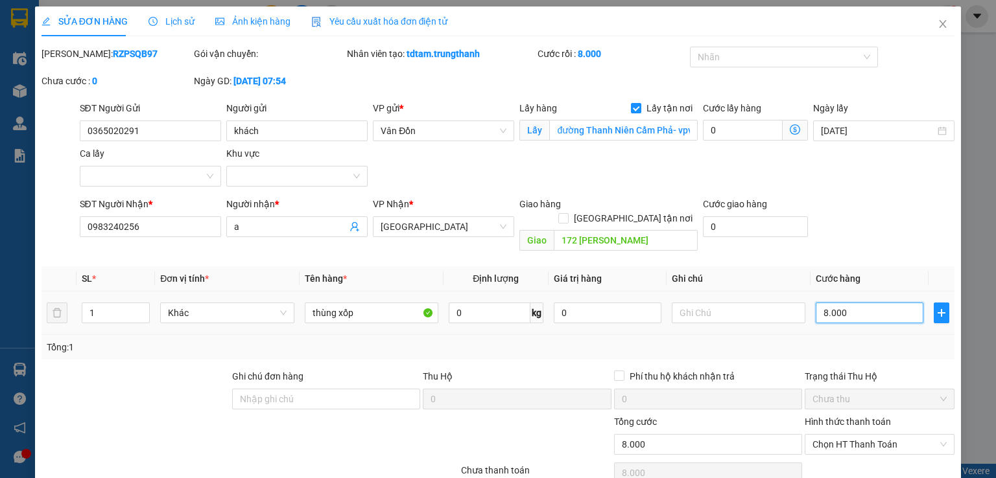
type input "80.000"
click at [737, 303] on input "text" at bounding box center [739, 313] width 134 height 21
type input "c"
click at [850, 369] on div "Trạng thái Thu Hộ" at bounding box center [879, 376] width 150 height 14
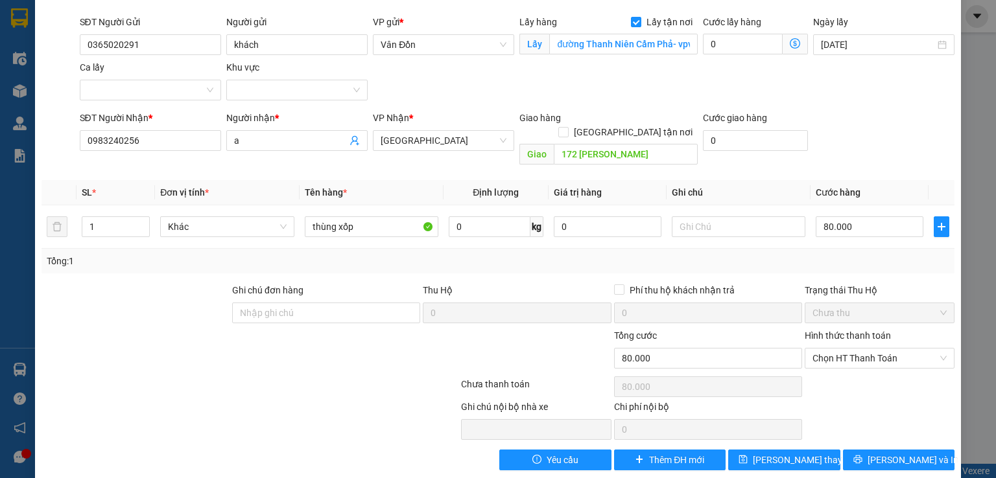
scroll to position [88, 0]
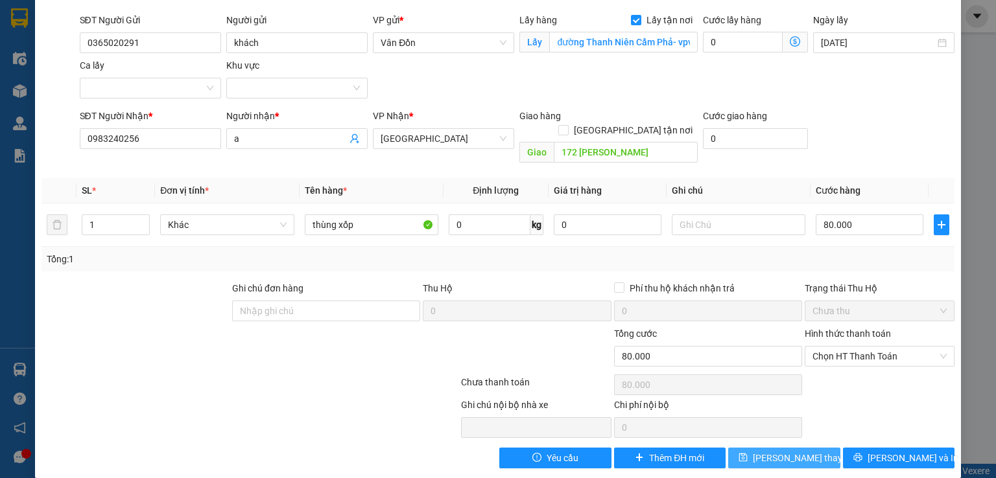
click at [794, 451] on span "Lưu thay đổi" at bounding box center [805, 458] width 104 height 14
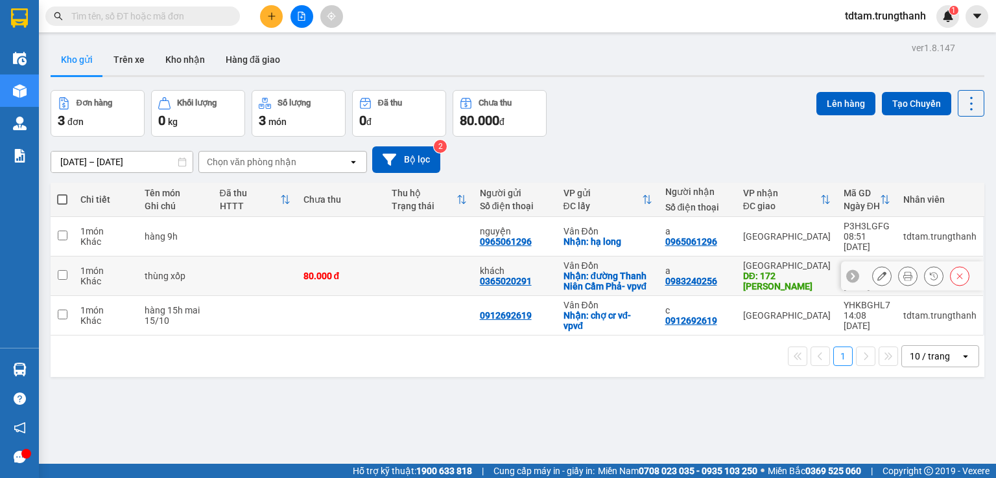
click at [56, 261] on td at bounding box center [62, 277] width 23 height 40
checkbox input "true"
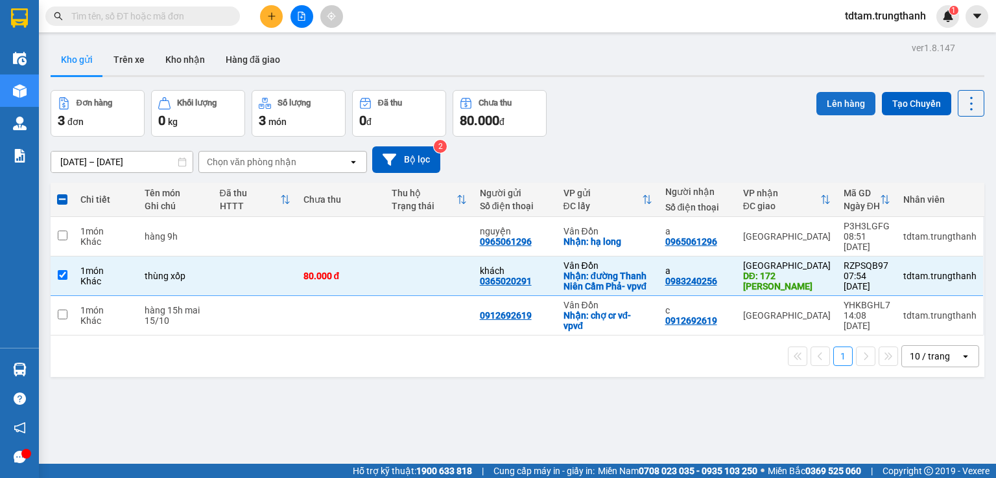
click at [837, 107] on button "Lên hàng" at bounding box center [845, 103] width 59 height 23
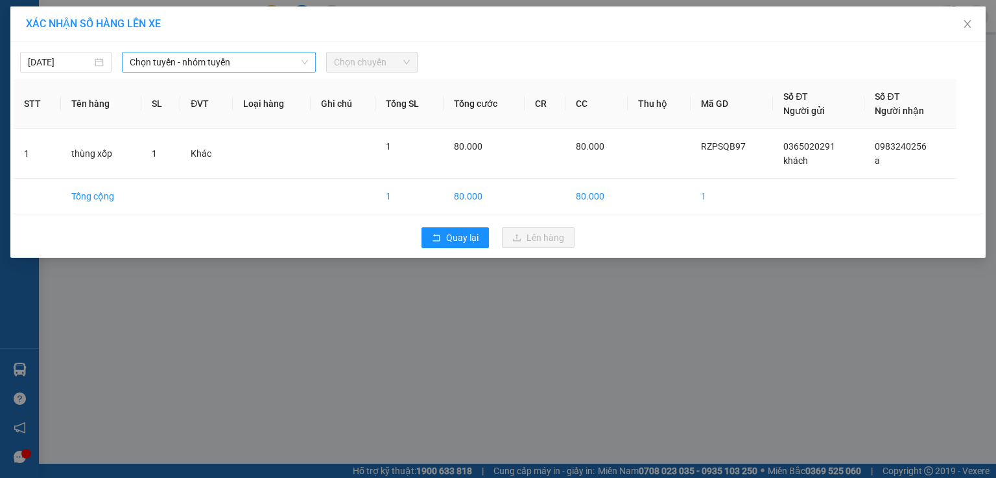
click at [312, 64] on div "Chọn tuyến - nhóm tuyến" at bounding box center [219, 62] width 194 height 21
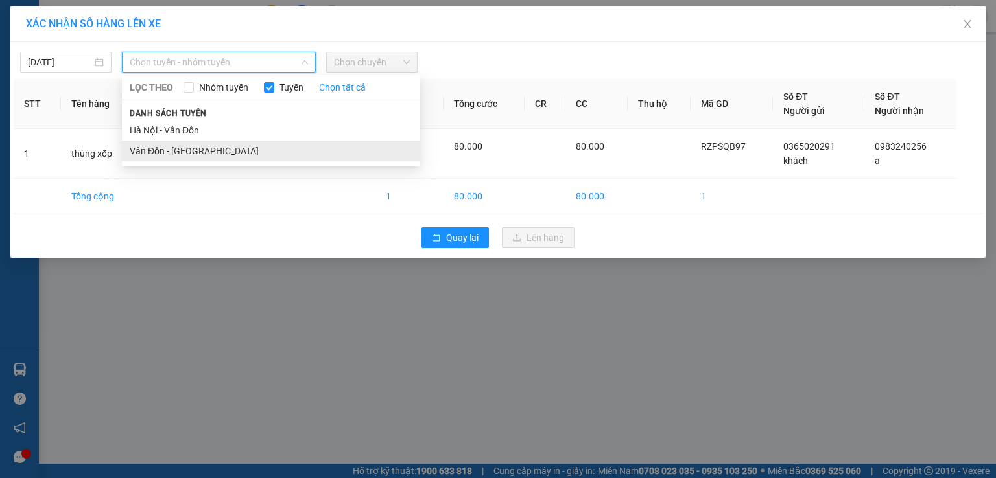
click at [240, 150] on li "Vân Đồn - [GEOGRAPHIC_DATA]" at bounding box center [271, 151] width 298 height 21
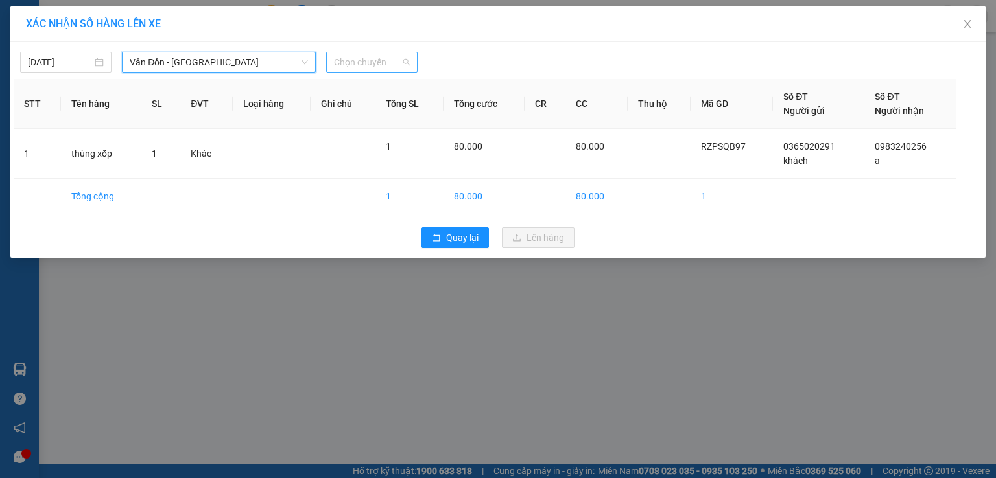
click at [342, 65] on span "Chọn chuyến" at bounding box center [372, 62] width 76 height 19
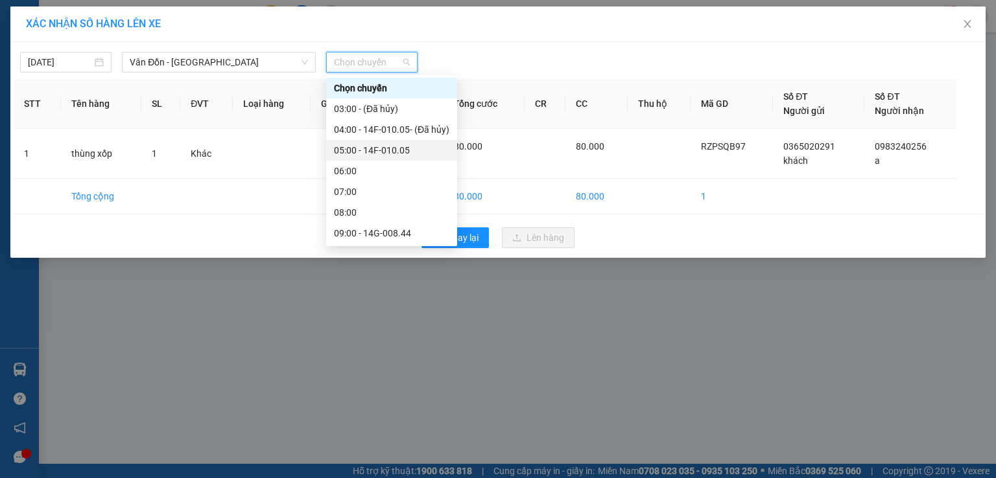
scroll to position [65, 0]
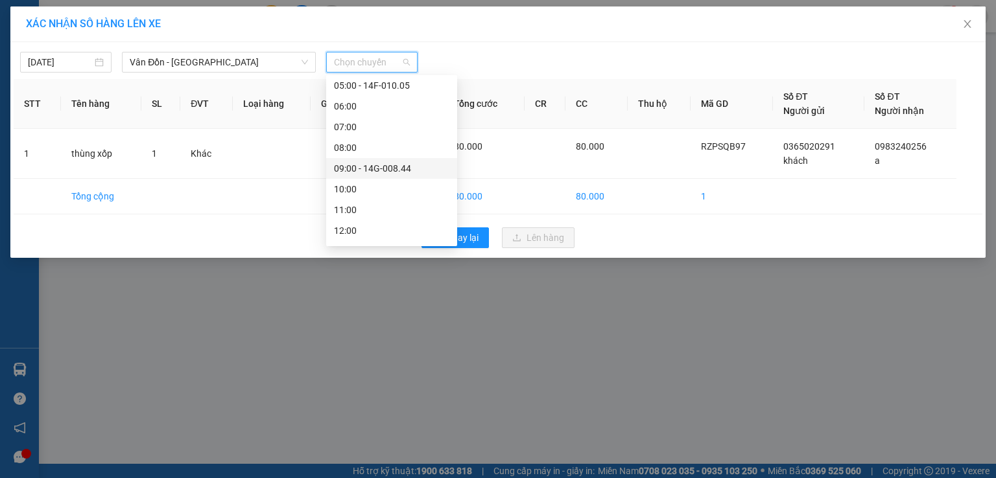
click at [371, 164] on div "09:00 - 14G-008.44" at bounding box center [391, 168] width 115 height 14
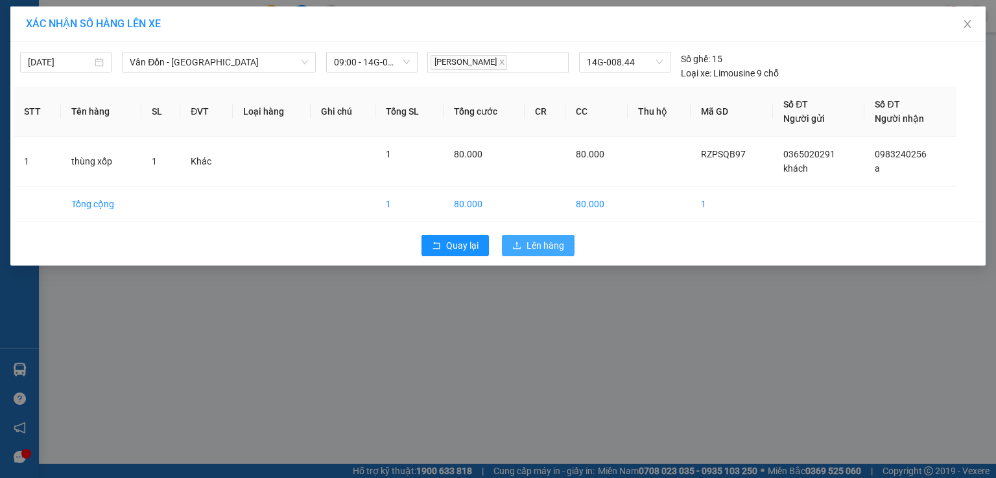
click at [543, 240] on span "Lên hàng" at bounding box center [545, 246] width 38 height 14
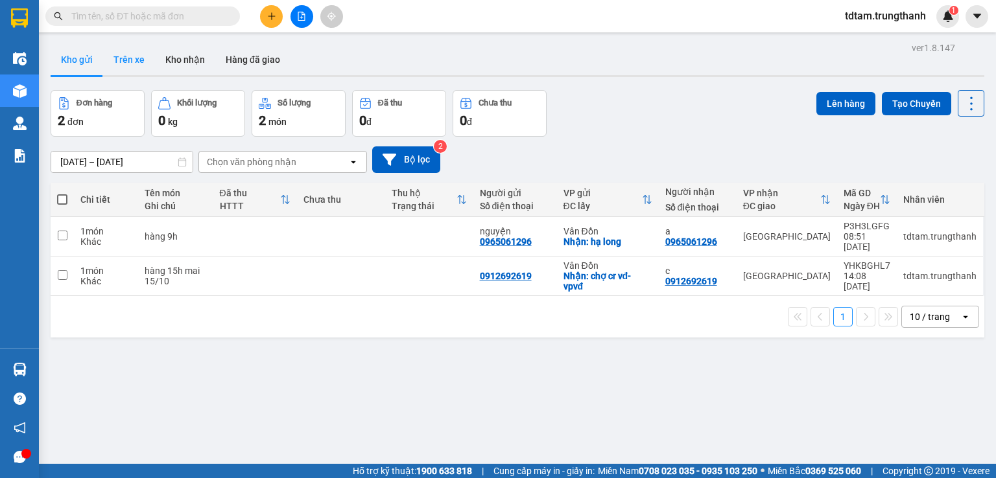
click at [132, 62] on button "Trên xe" at bounding box center [129, 59] width 52 height 31
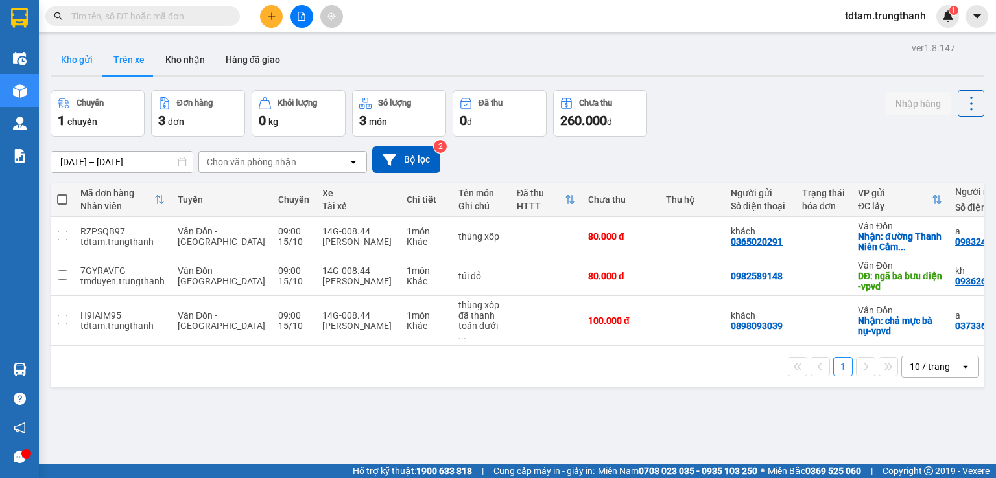
click at [81, 60] on button "Kho gửi" at bounding box center [77, 59] width 53 height 31
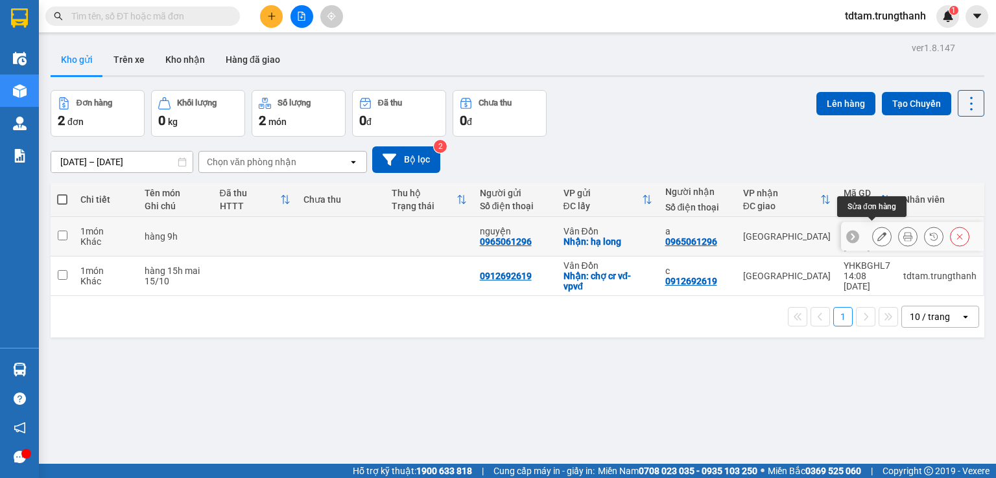
click at [877, 232] on icon at bounding box center [881, 236] width 9 height 9
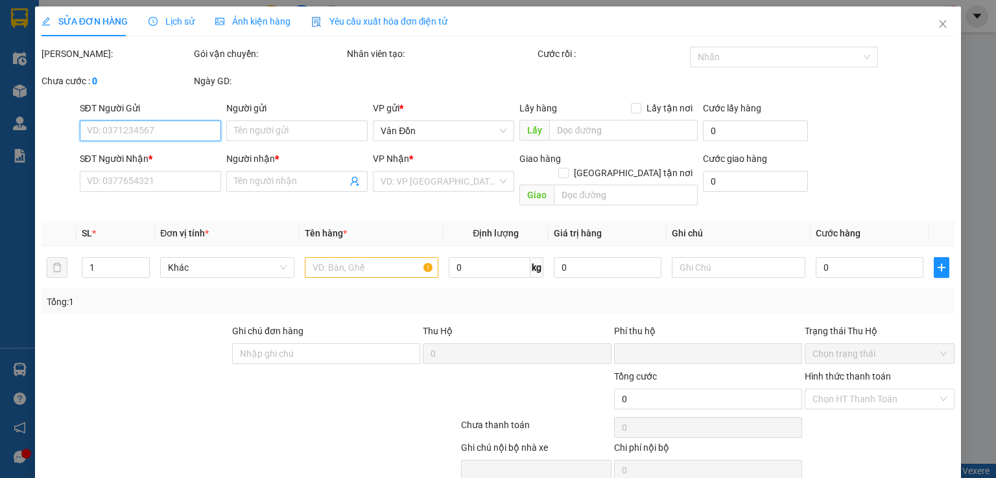
type input "0965061296"
type input "nguyện"
checkbox input "true"
type input "hạ long"
type input "0965061296"
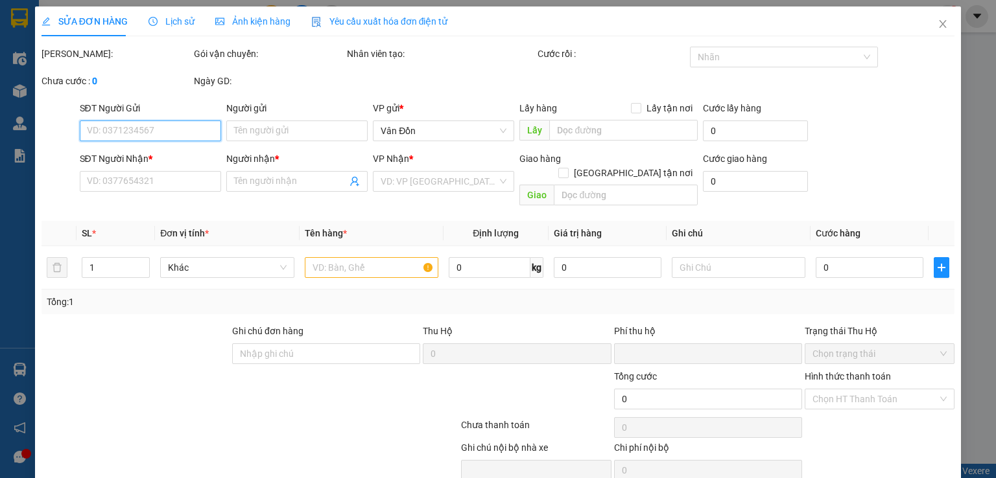
type input "a"
type input "0"
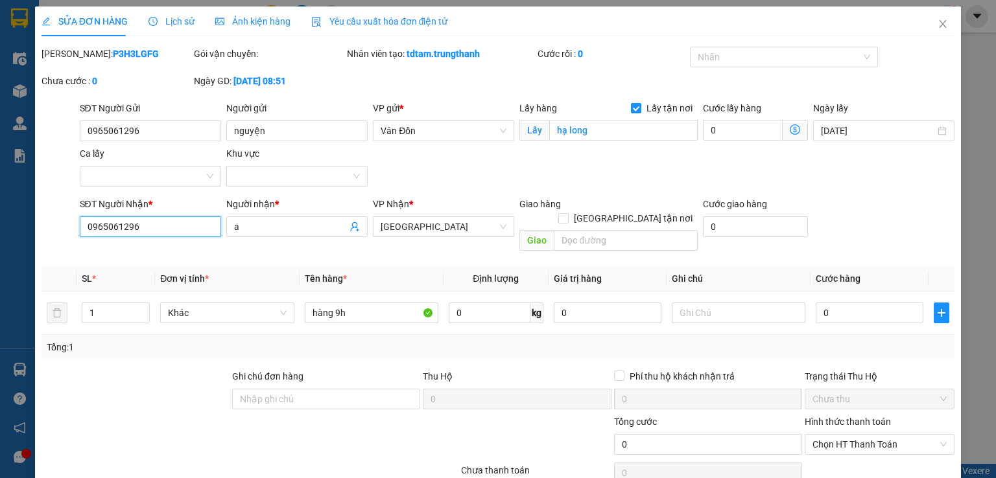
click at [169, 224] on input "0965061296" at bounding box center [150, 226] width 141 height 21
type input "0"
type input "0965234837"
click at [302, 237] on div "Người nhận * a" at bounding box center [296, 219] width 141 height 45
click at [303, 225] on input "a" at bounding box center [290, 227] width 113 height 14
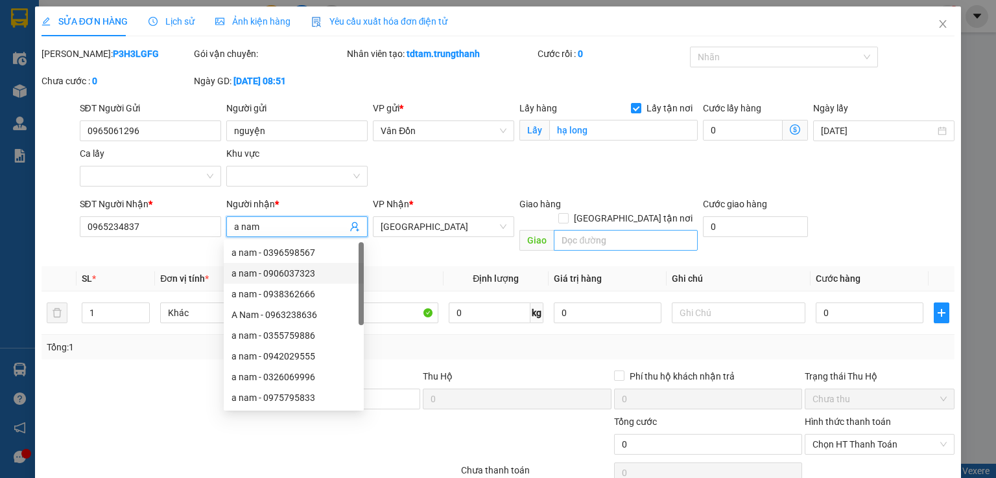
type input "a nam"
click at [614, 234] on input "text" at bounding box center [626, 240] width 144 height 21
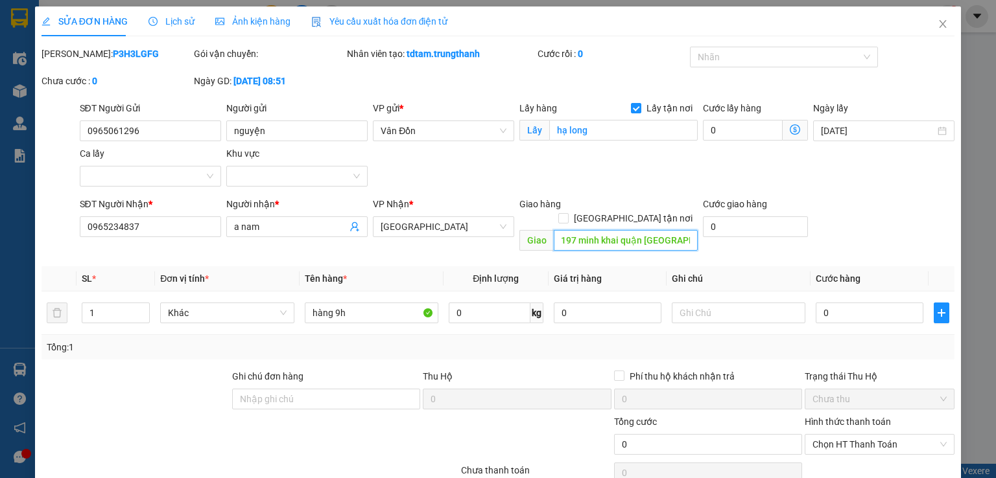
scroll to position [0, 6]
type input "197 minh khai quận hai bà trưng"
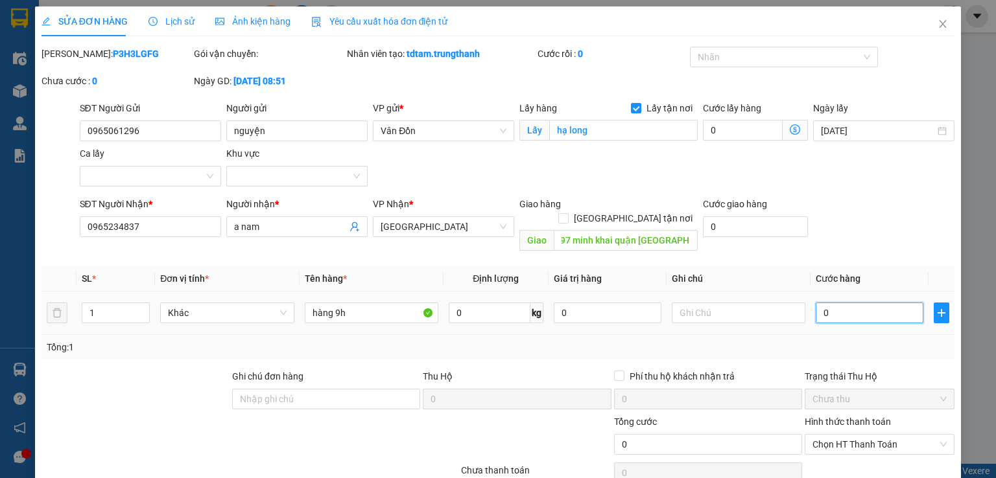
scroll to position [0, 0]
click at [837, 305] on input "0" at bounding box center [869, 313] width 108 height 21
type input "7"
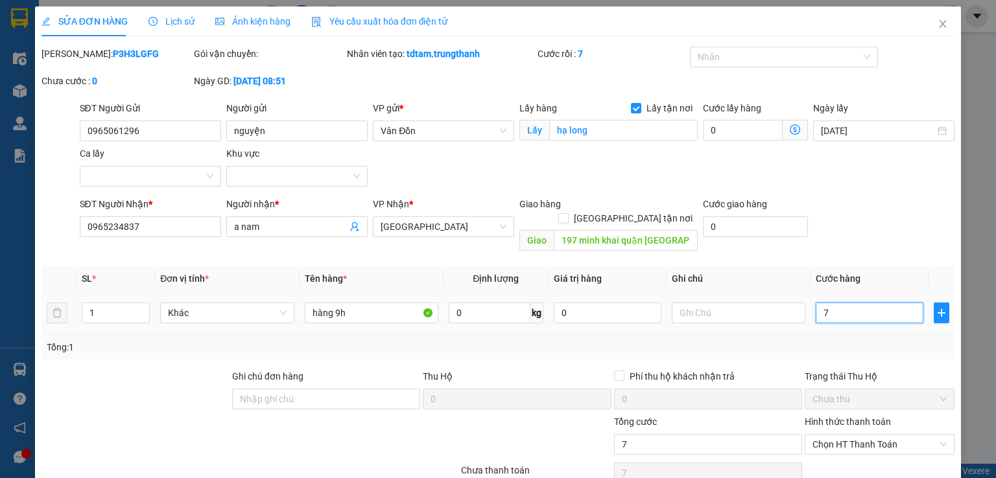
type input "70"
type input "700"
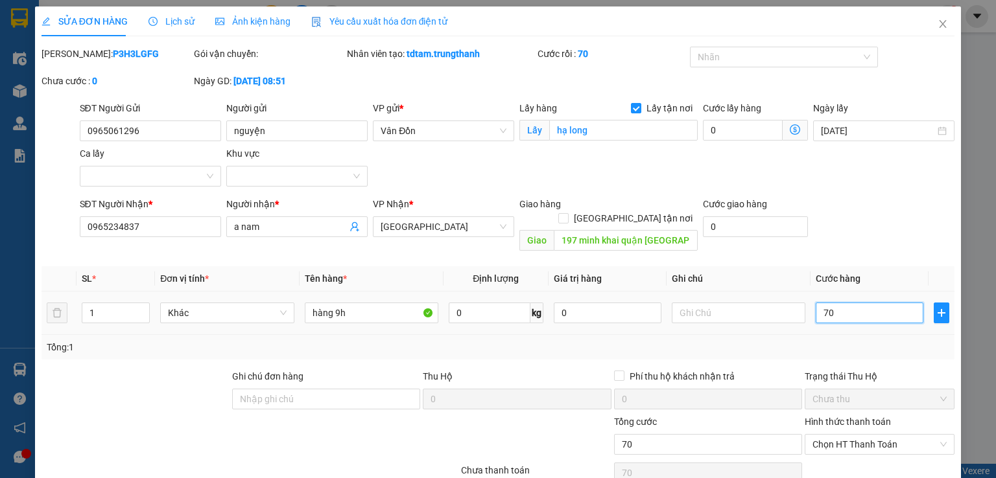
type input "700"
type input "7.000"
type input "70.000"
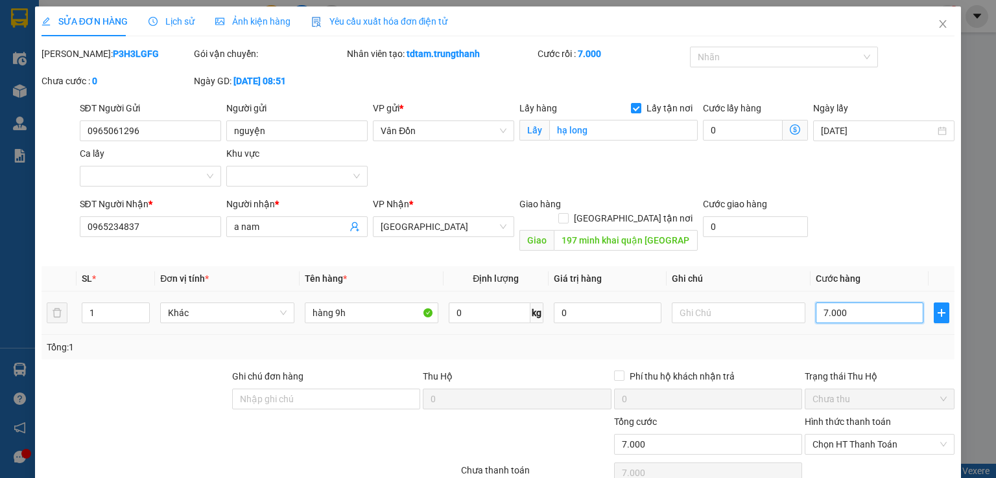
type input "70.000"
click at [709, 303] on input "text" at bounding box center [739, 313] width 134 height 21
type input "0344272222"
click at [829, 417] on label "Hình thức thanh toán" at bounding box center [847, 422] width 86 height 10
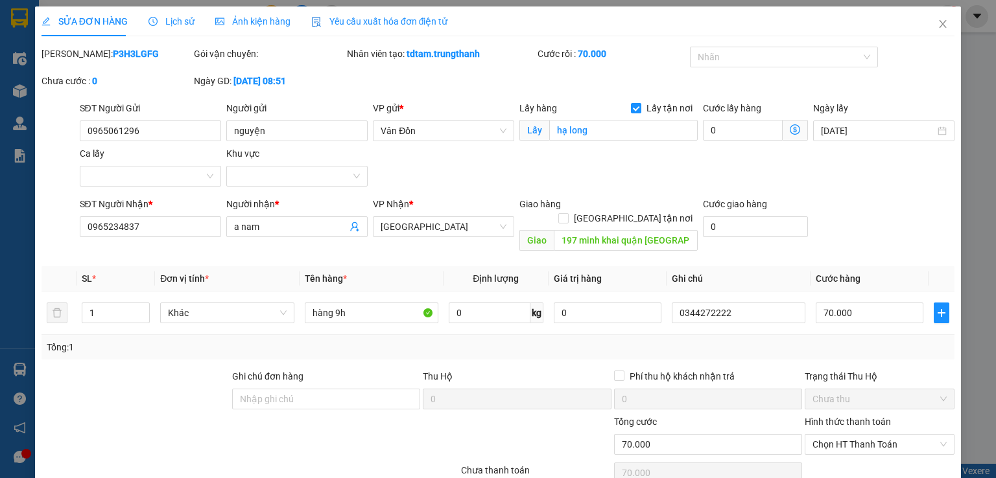
click at [829, 435] on input "Hình thức thanh toán" at bounding box center [874, 444] width 125 height 19
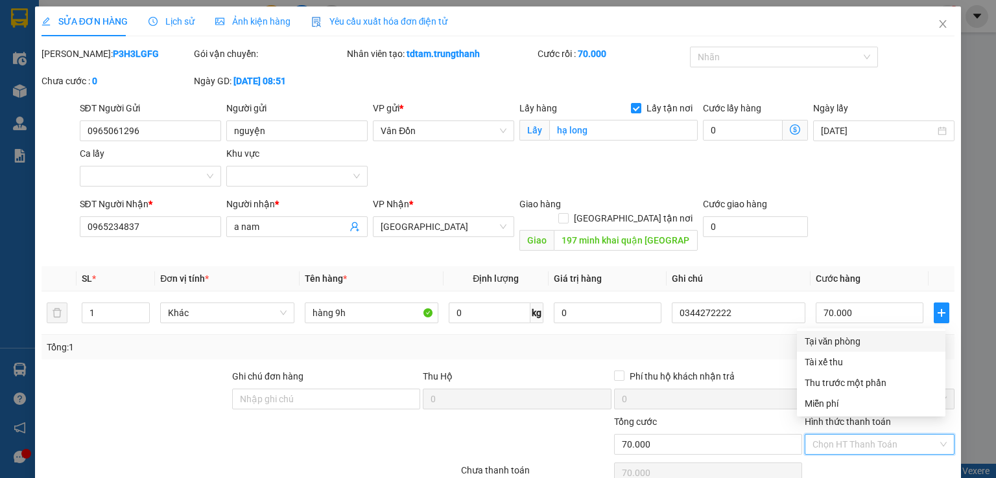
click at [838, 342] on div "Tại văn phòng" at bounding box center [870, 341] width 133 height 14
type input "0"
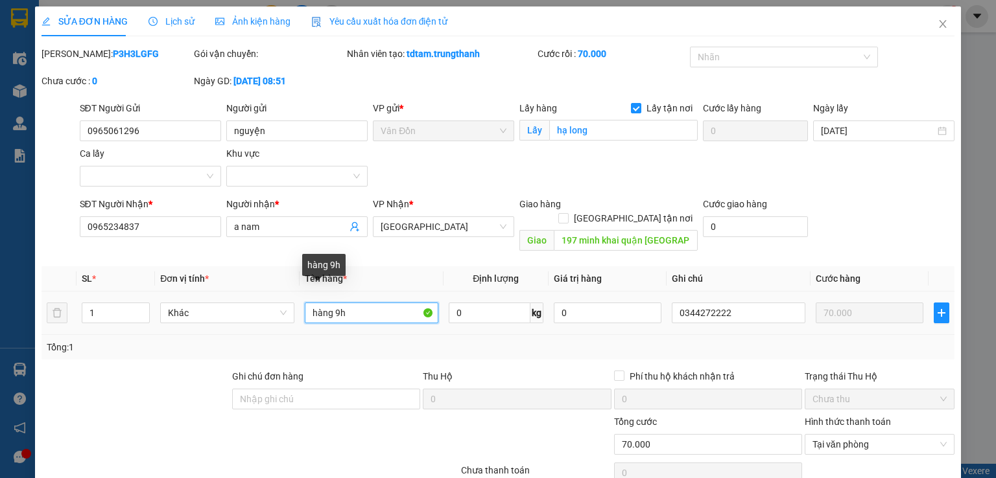
drag, startPoint x: 380, startPoint y: 296, endPoint x: 296, endPoint y: 310, distance: 86.0
click at [296, 310] on tr "1 Khác hàng 9h 0 kg 0 0344272222 70.000" at bounding box center [497, 313] width 913 height 43
type input "t"
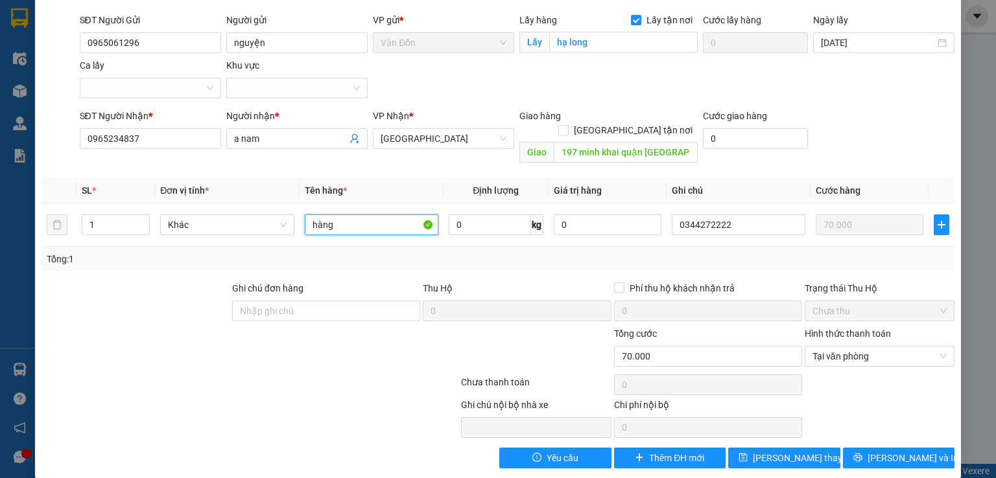
scroll to position [67, 0]
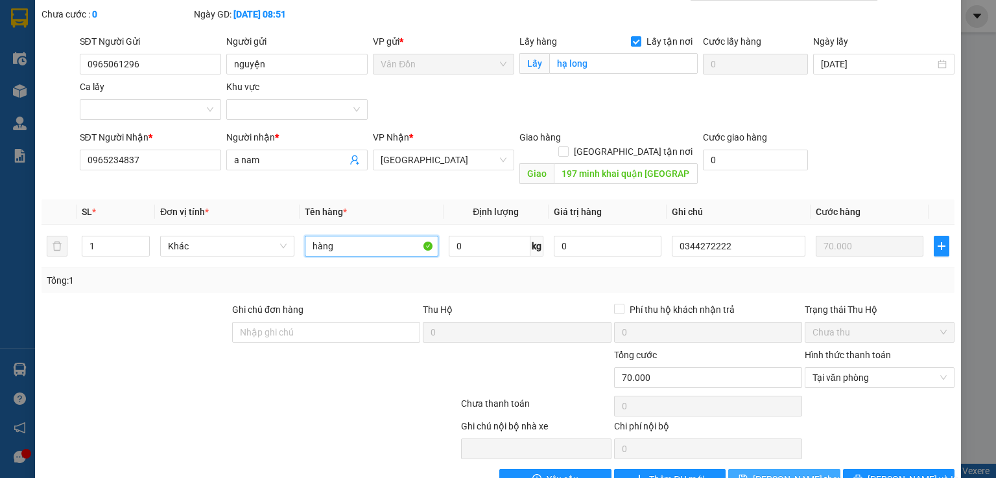
type input "hàng"
click at [772, 473] on span "Lưu thay đổi" at bounding box center [805, 480] width 104 height 14
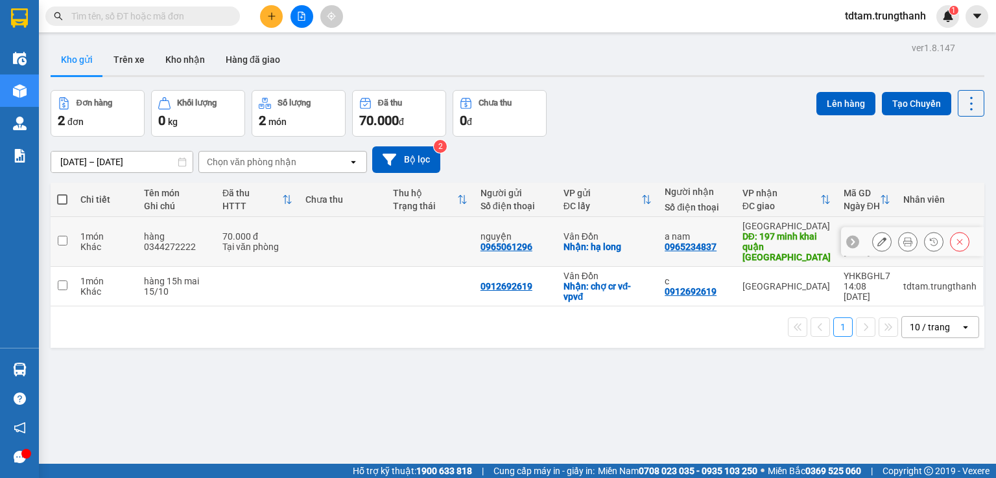
click at [61, 236] on input "checkbox" at bounding box center [63, 241] width 10 height 10
checkbox input "true"
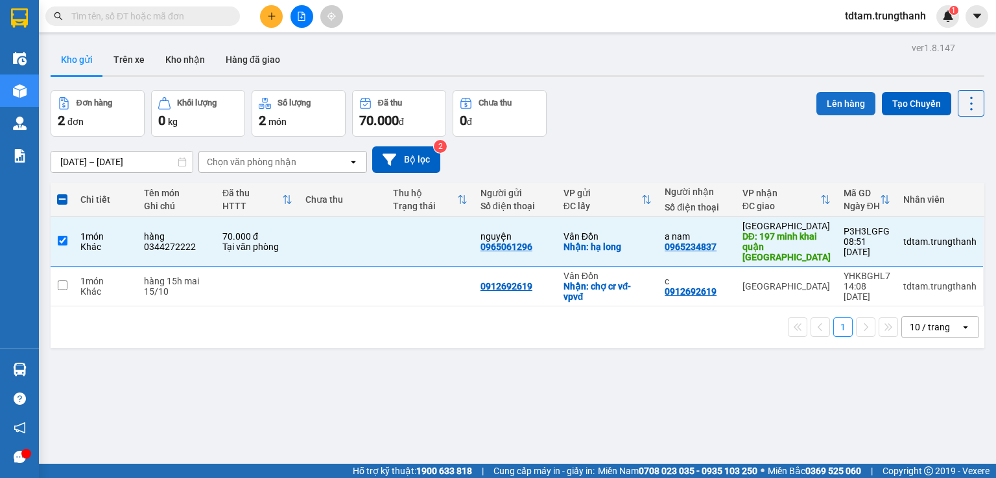
click at [844, 95] on button "Lên hàng" at bounding box center [845, 103] width 59 height 23
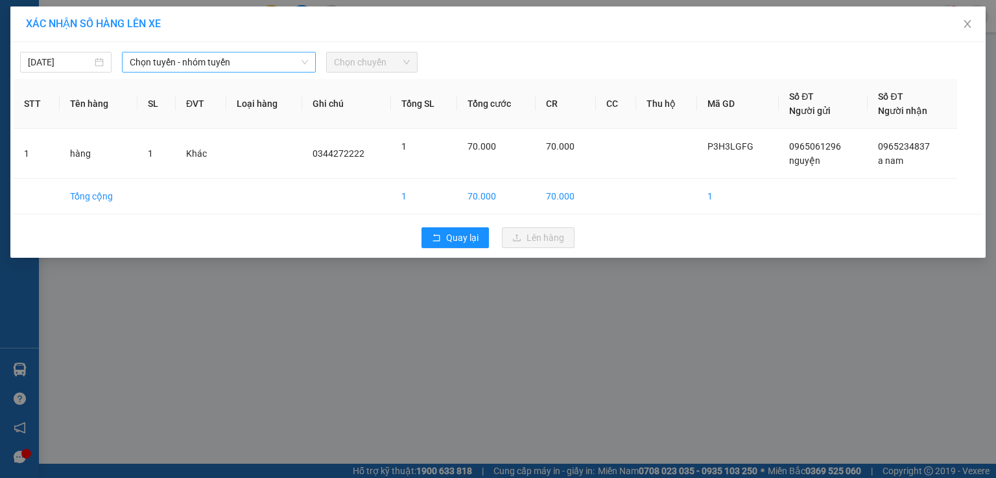
click at [182, 65] on span "Chọn tuyến - nhóm tuyến" at bounding box center [219, 62] width 178 height 19
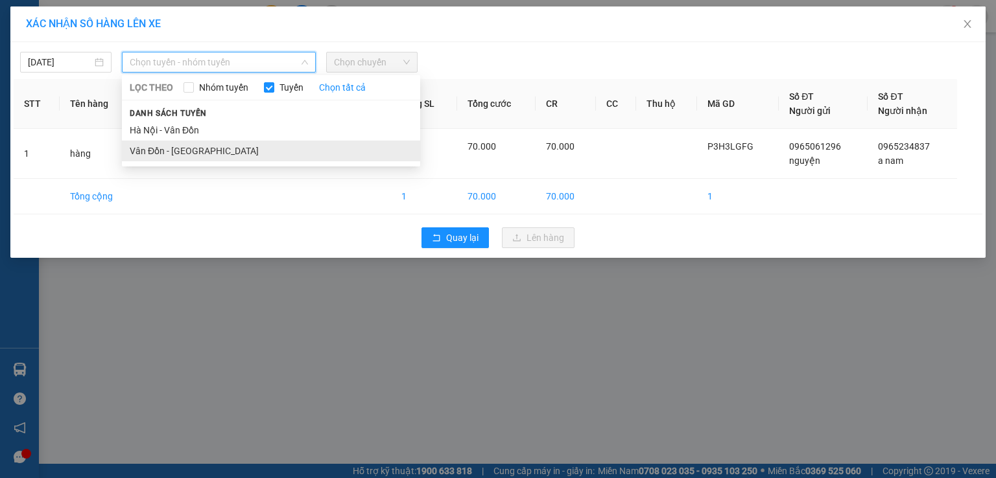
drag, startPoint x: 178, startPoint y: 151, endPoint x: 220, endPoint y: 141, distance: 42.6
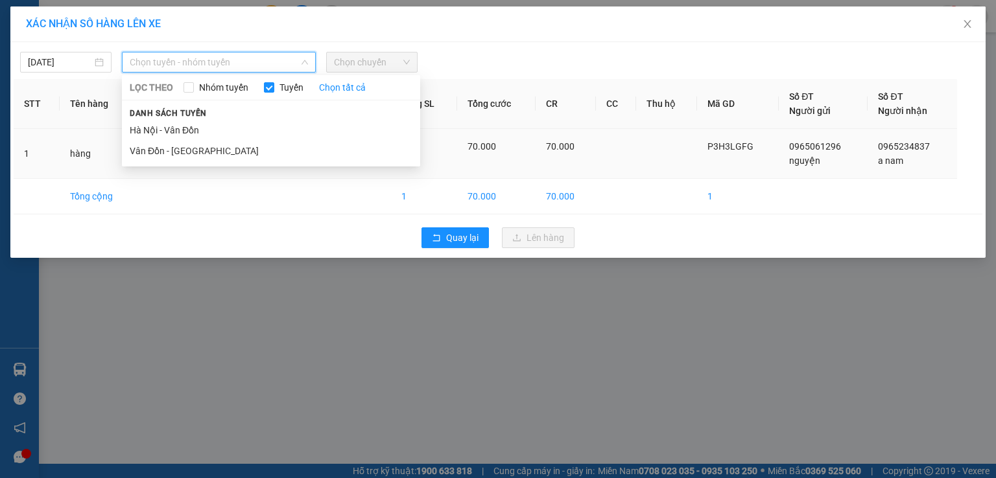
click at [178, 150] on li "Vân Đồn - [GEOGRAPHIC_DATA]" at bounding box center [271, 151] width 298 height 21
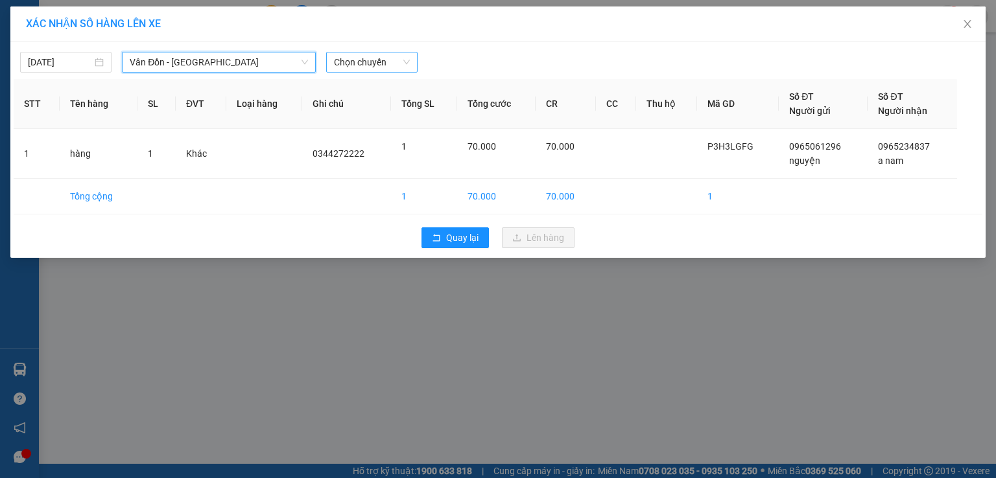
click at [382, 59] on span "Chọn chuyến" at bounding box center [372, 62] width 76 height 19
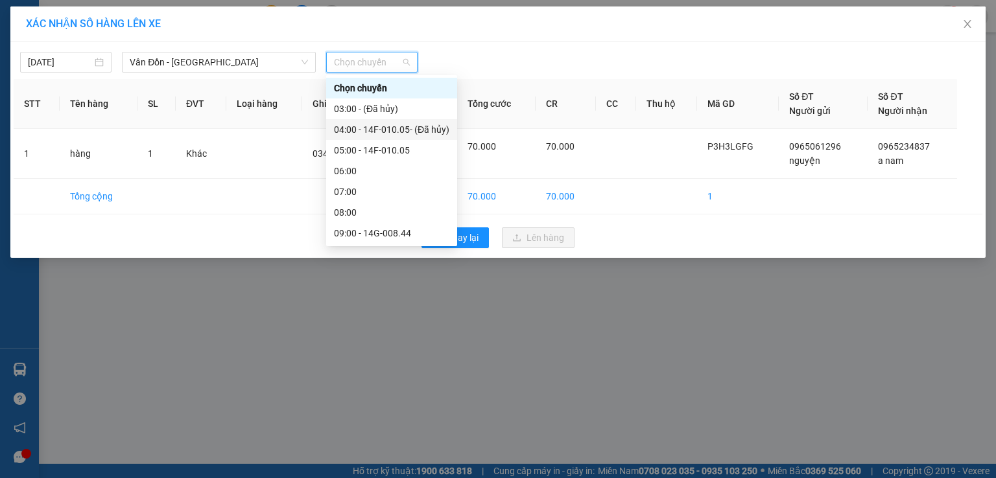
scroll to position [43, 0]
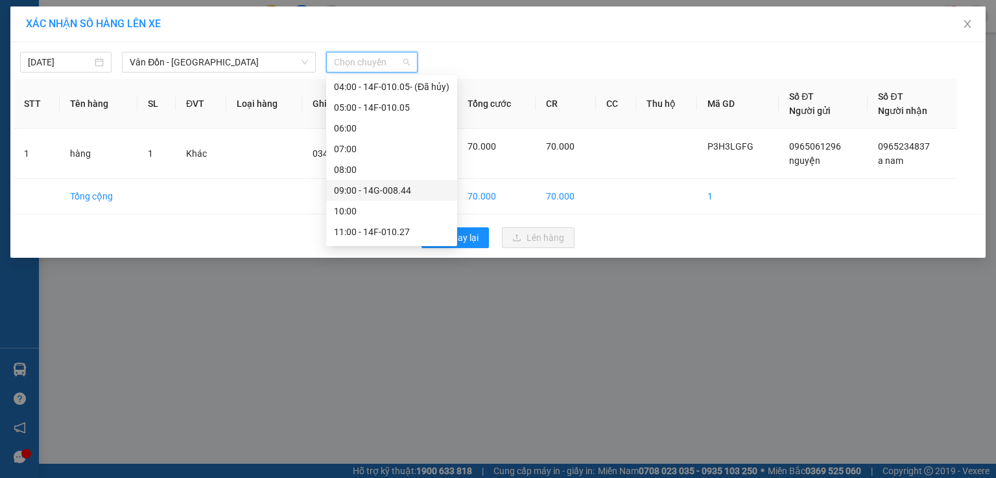
click at [401, 183] on div "09:00 - 14G-008.44" at bounding box center [391, 190] width 115 height 14
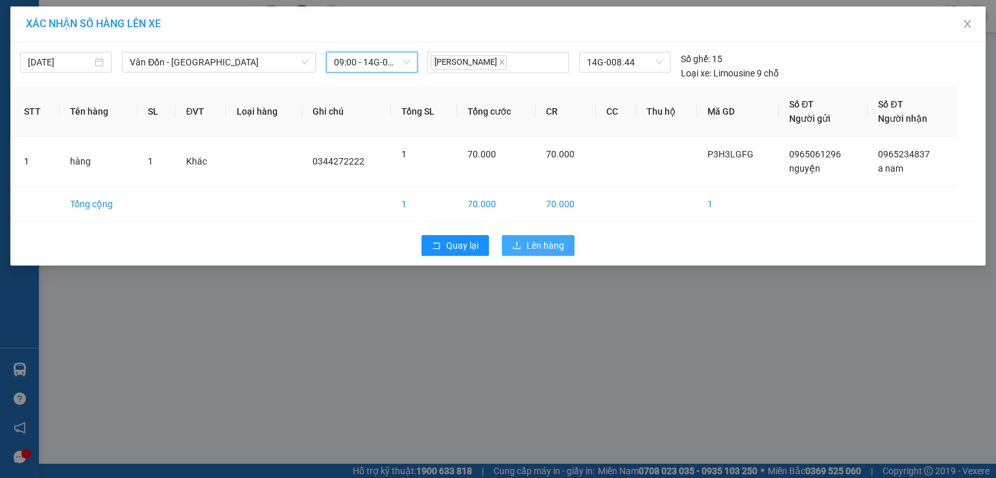
drag, startPoint x: 547, startPoint y: 247, endPoint x: 539, endPoint y: 248, distance: 8.5
click at [539, 248] on span "Lên hàng" at bounding box center [545, 246] width 38 height 14
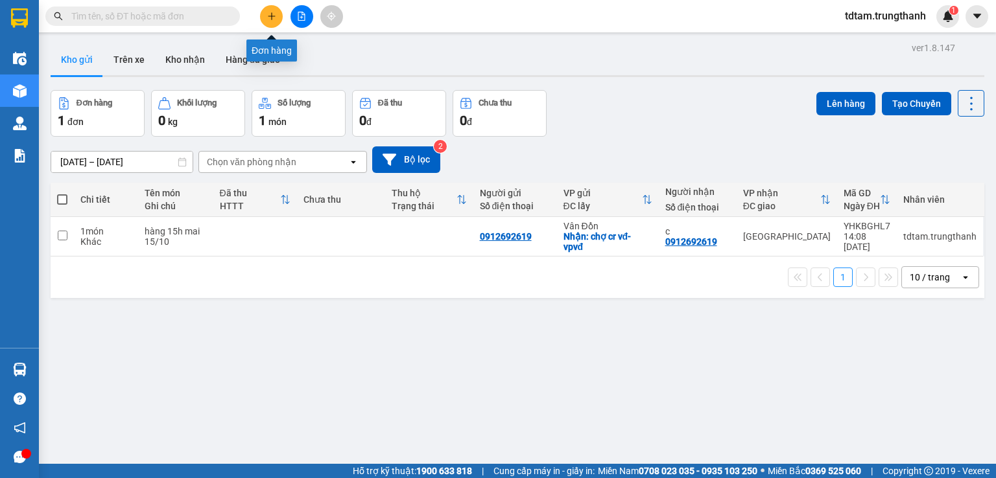
click at [272, 13] on icon "plus" at bounding box center [271, 15] width 1 height 7
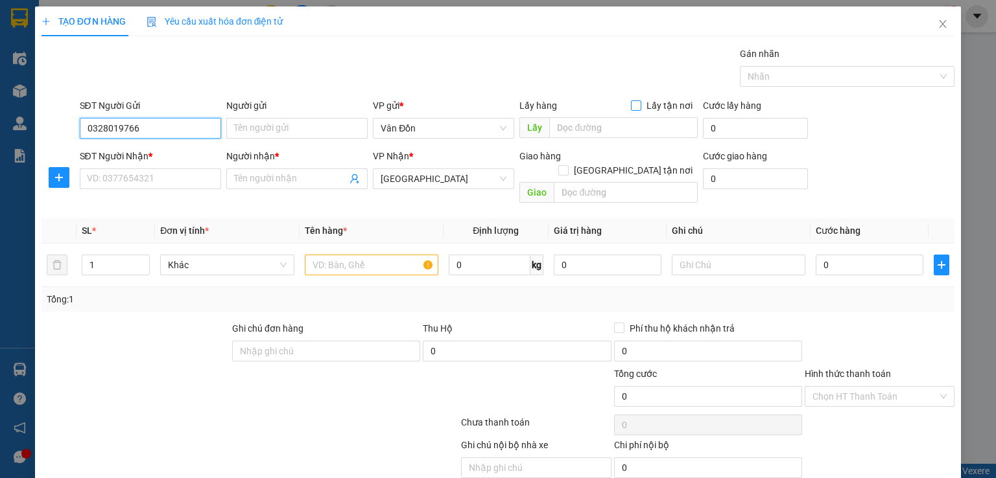
type input "0328019766"
click at [633, 104] on input "Lấy tận nơi" at bounding box center [635, 104] width 9 height 9
checkbox input "true"
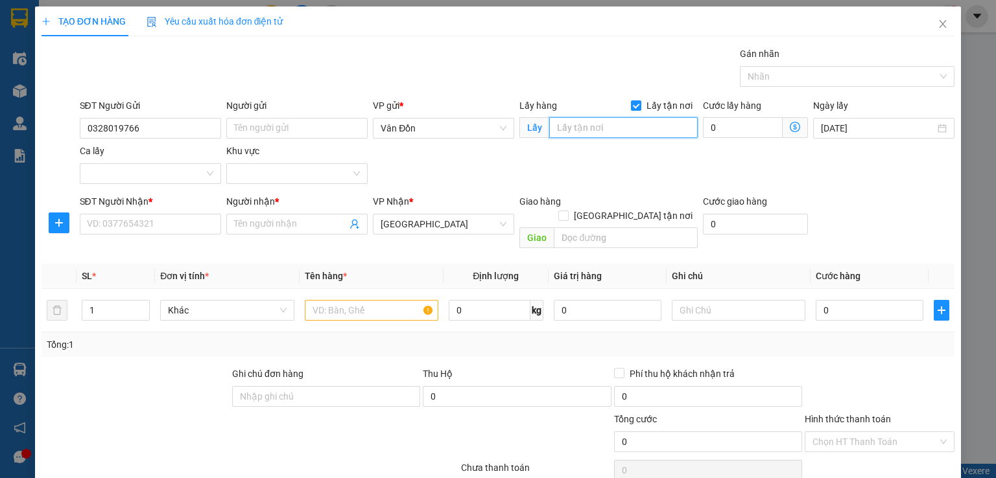
click at [617, 121] on input "text" at bounding box center [623, 127] width 148 height 21
type input "vp vân đồn"
click at [139, 228] on input "SĐT Người Nhận *" at bounding box center [150, 224] width 141 height 21
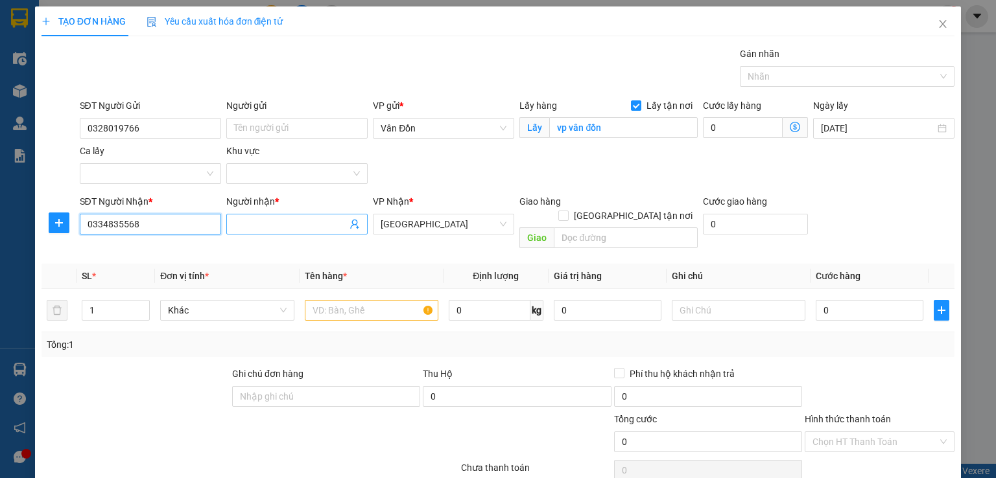
type input "0334835568"
click at [239, 224] on input "Người nhận *" at bounding box center [290, 224] width 113 height 14
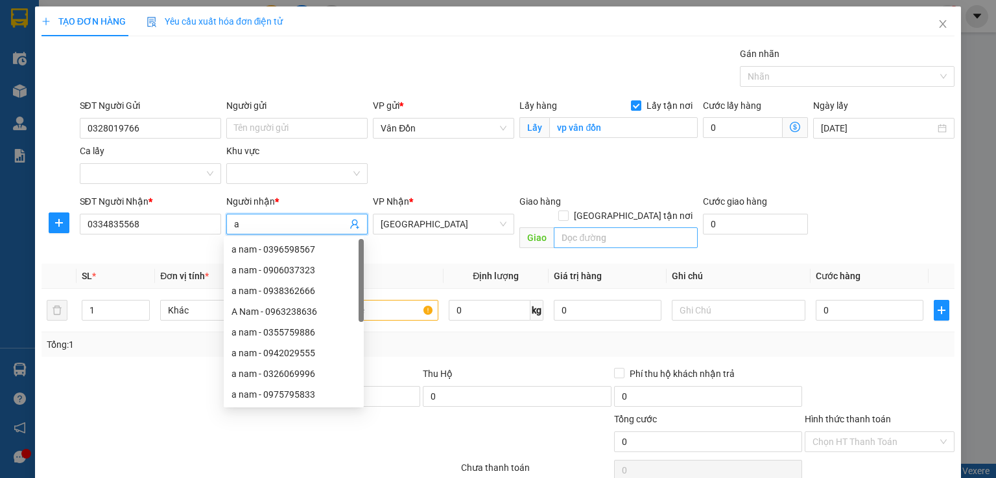
type input "a"
click at [622, 228] on input "text" at bounding box center [626, 238] width 144 height 21
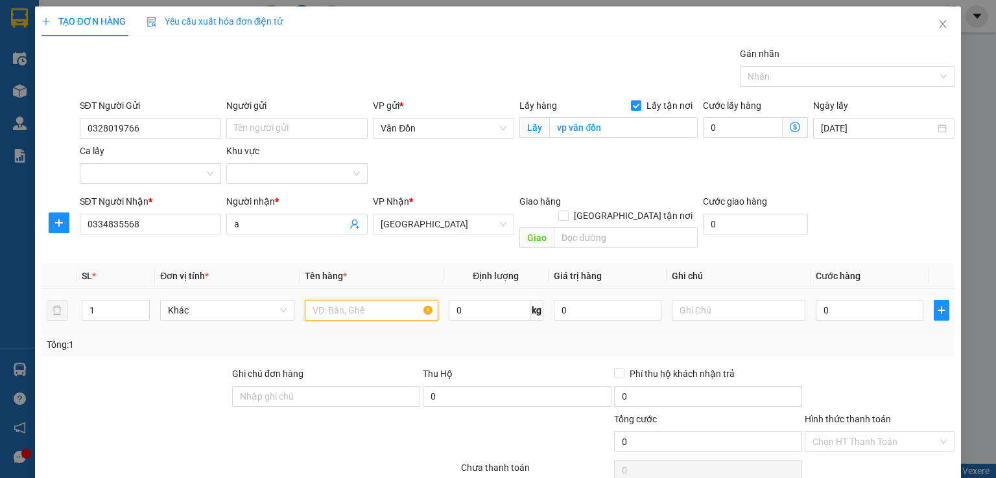
click at [404, 300] on input "text" at bounding box center [372, 310] width 134 height 21
type input "thùng xốp"
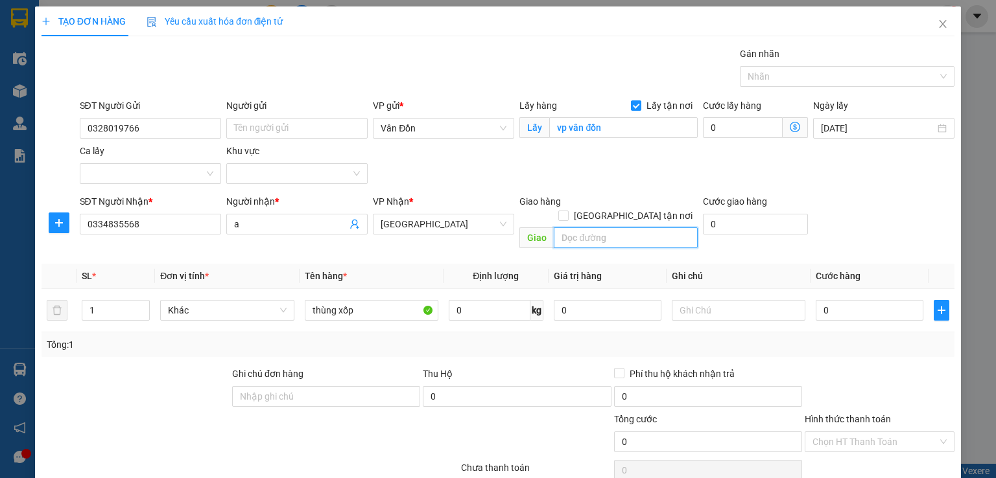
click at [607, 229] on input "text" at bounding box center [626, 238] width 144 height 21
type input "vp hà nội"
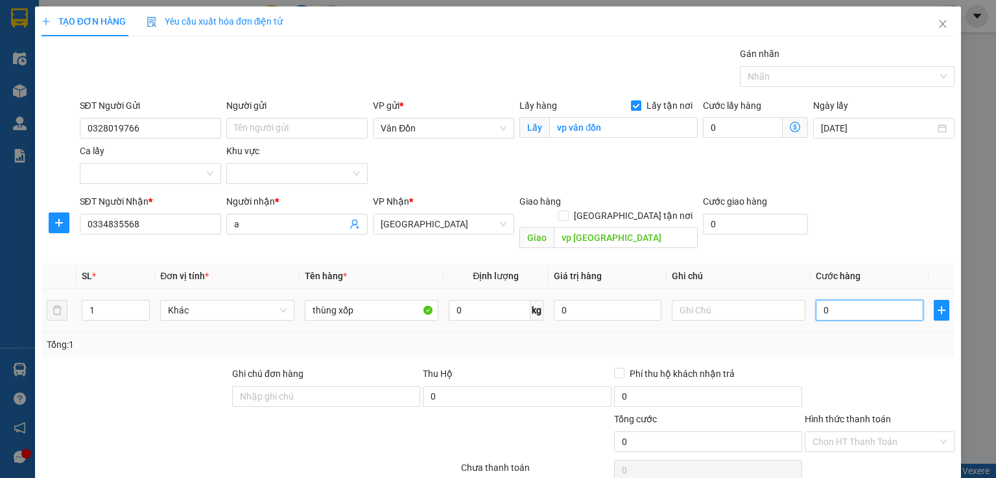
click at [832, 300] on input "0" at bounding box center [869, 310] width 108 height 21
type input "8"
type input "80"
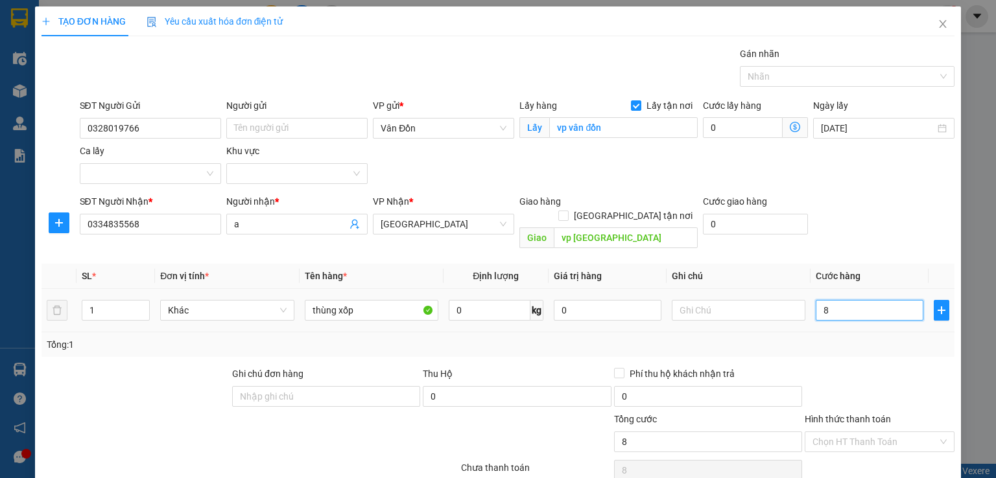
type input "80"
type input "800"
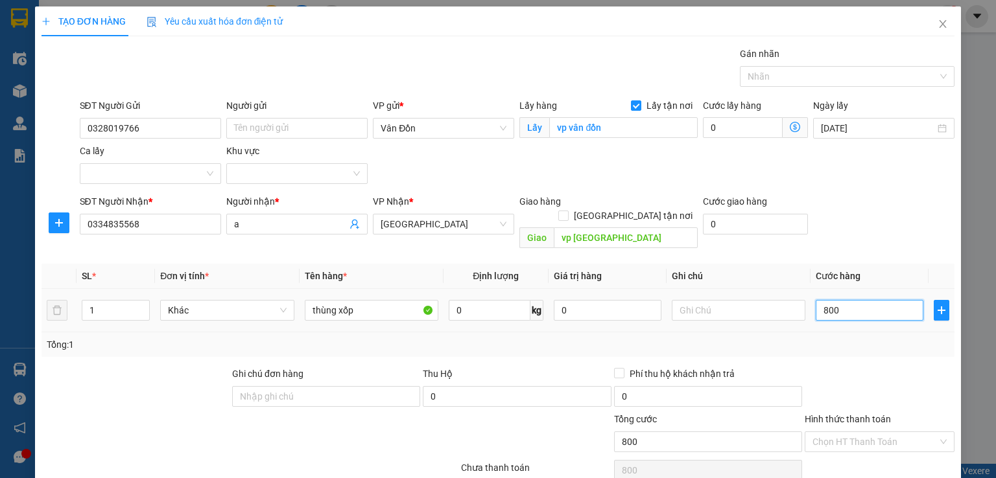
type input "8.000"
type input "80.000"
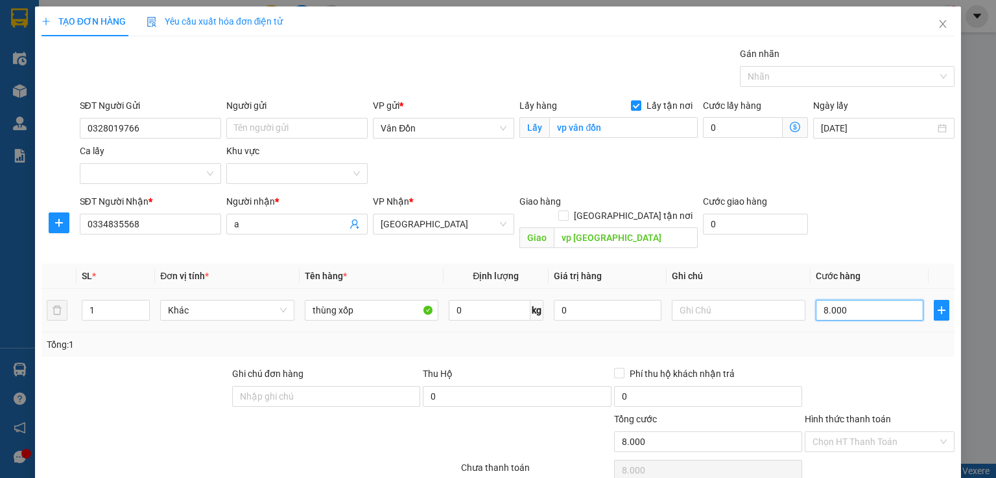
type input "80.000"
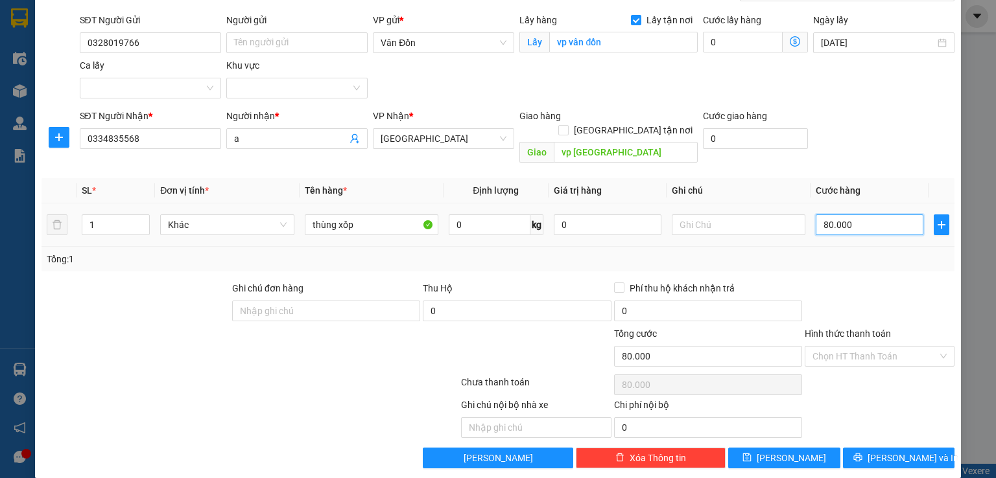
scroll to position [64, 0]
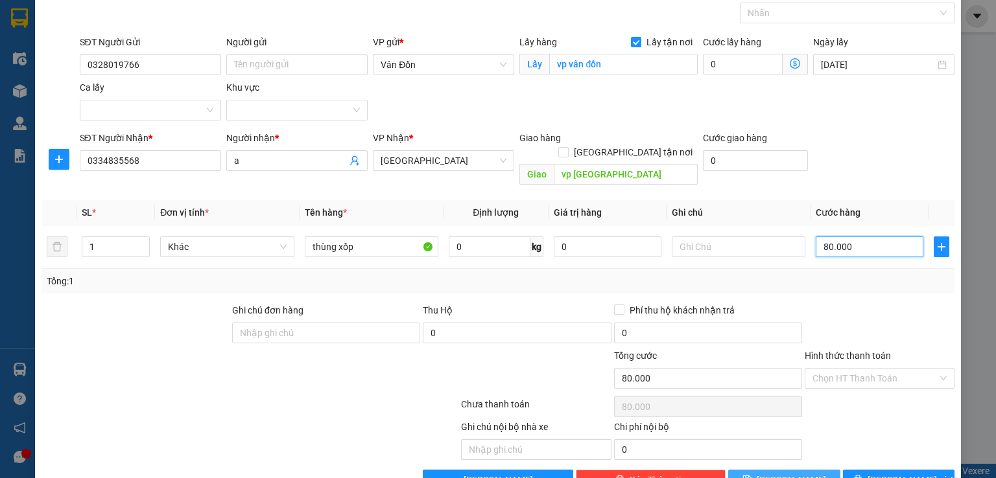
type input "80.000"
click at [777, 473] on span "Lưu" at bounding box center [790, 480] width 69 height 14
checkbox input "false"
type input "0"
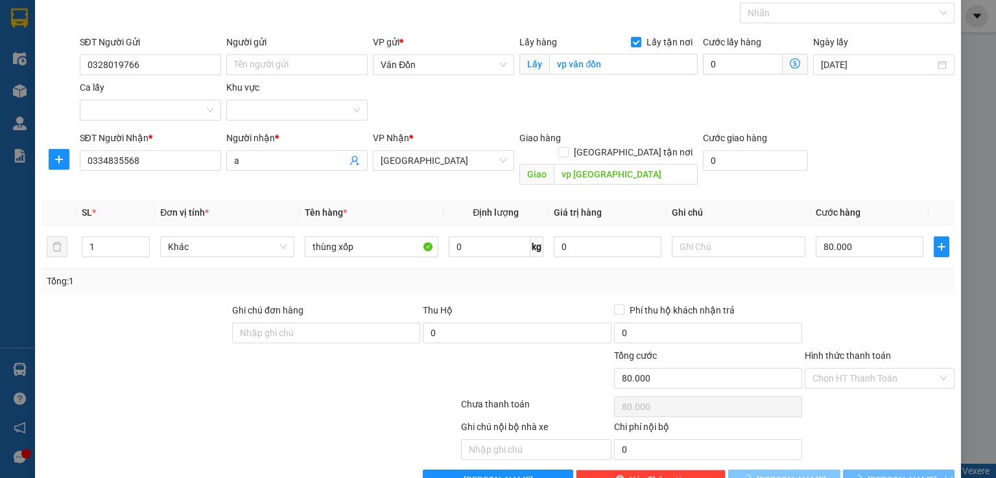
type input "0"
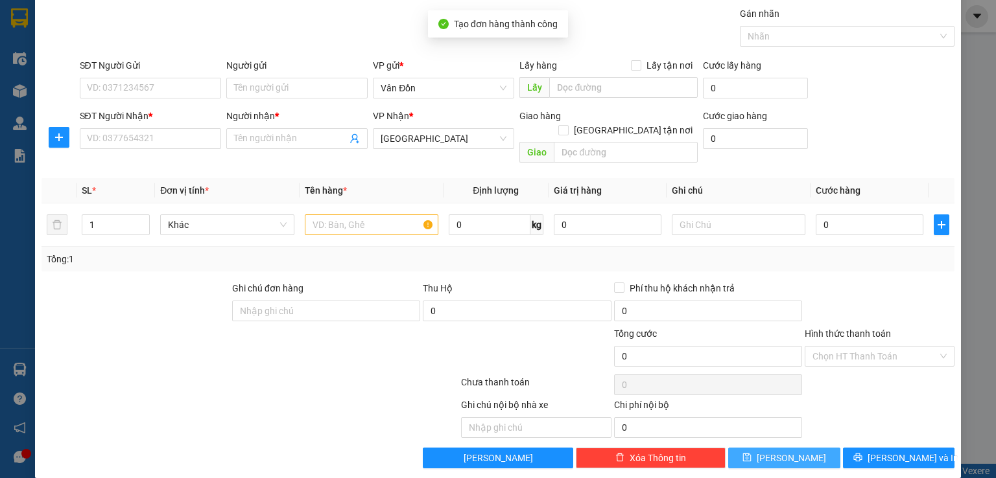
scroll to position [0, 0]
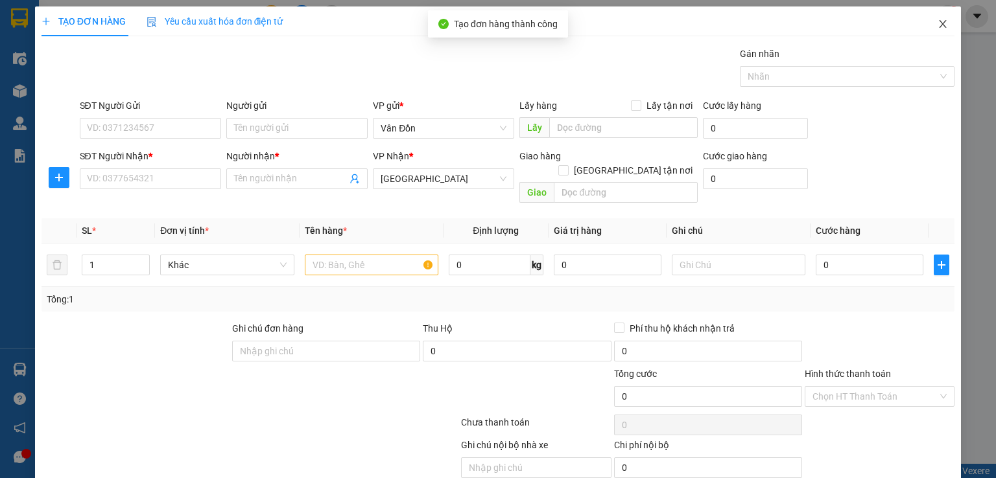
click at [937, 23] on icon "close" at bounding box center [942, 24] width 10 height 10
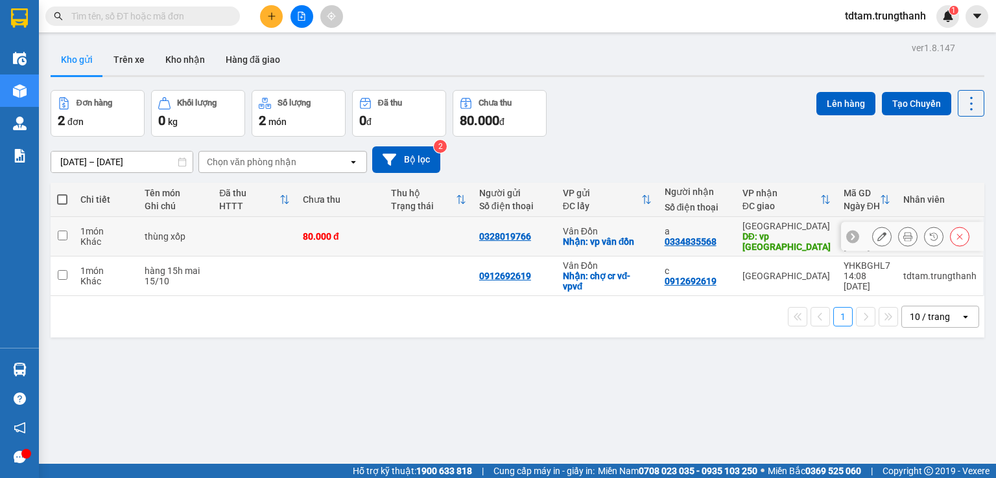
click at [56, 224] on td at bounding box center [62, 237] width 23 height 40
checkbox input "true"
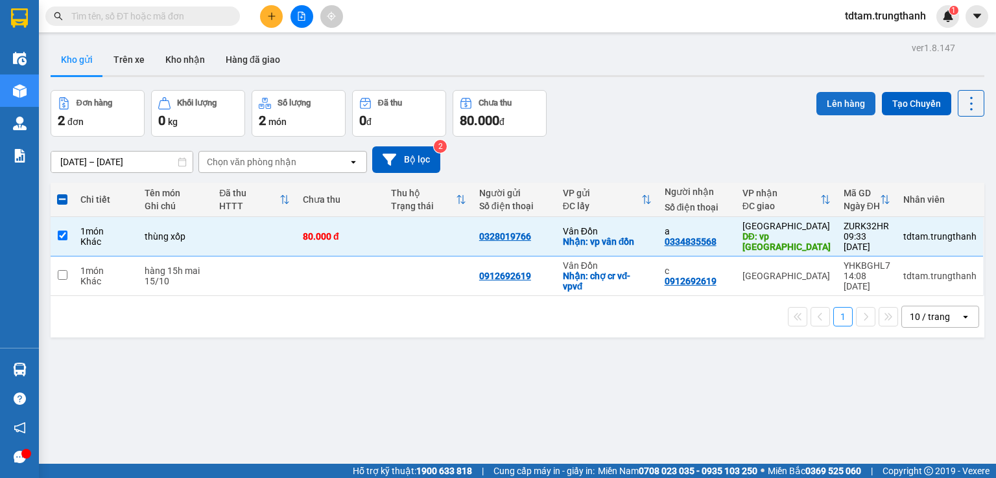
click at [844, 102] on button "Lên hàng" at bounding box center [845, 103] width 59 height 23
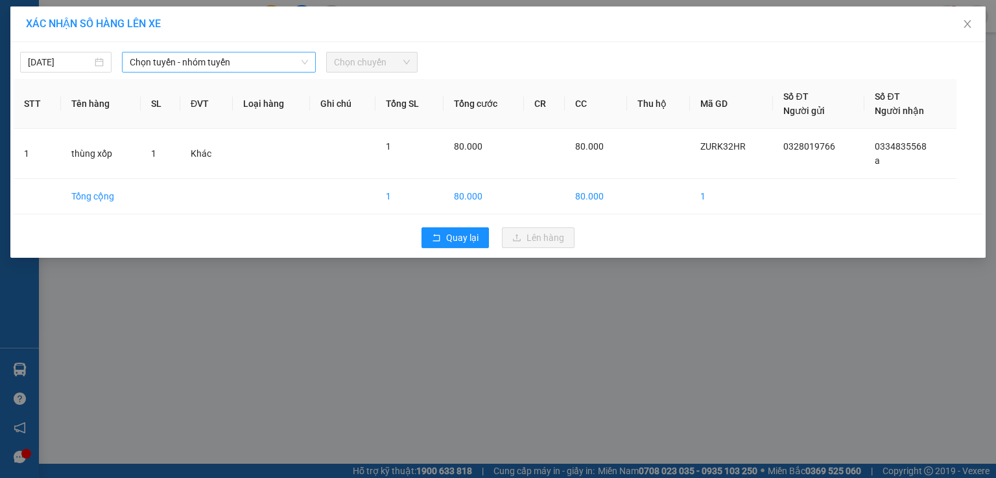
click at [240, 53] on span "Chọn tuyến - nhóm tuyến" at bounding box center [219, 62] width 178 height 19
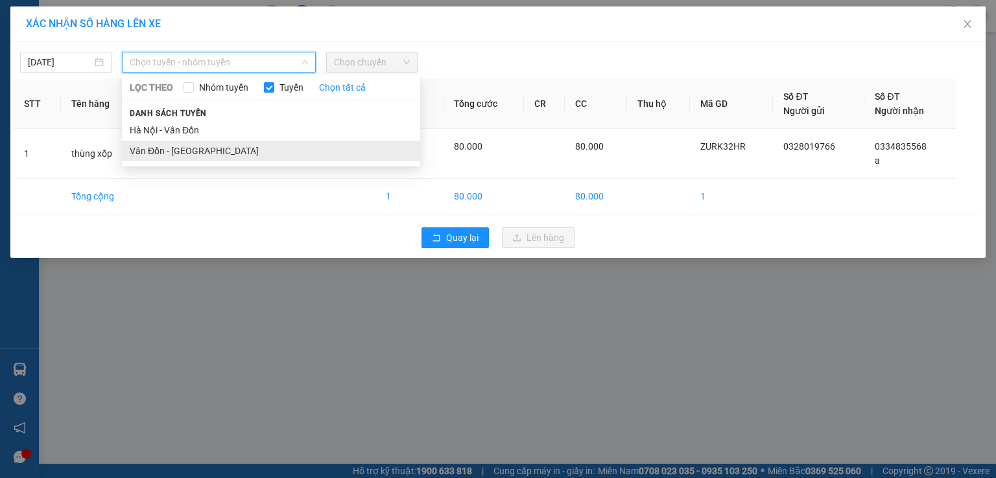
click at [239, 146] on li "Vân Đồn - [GEOGRAPHIC_DATA]" at bounding box center [271, 151] width 298 height 21
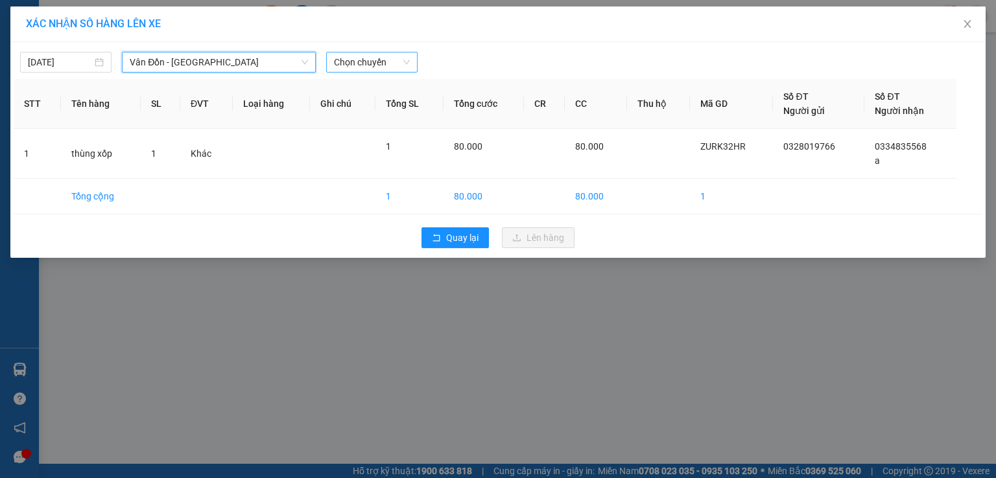
click at [338, 65] on span "Chọn chuyến" at bounding box center [372, 62] width 76 height 19
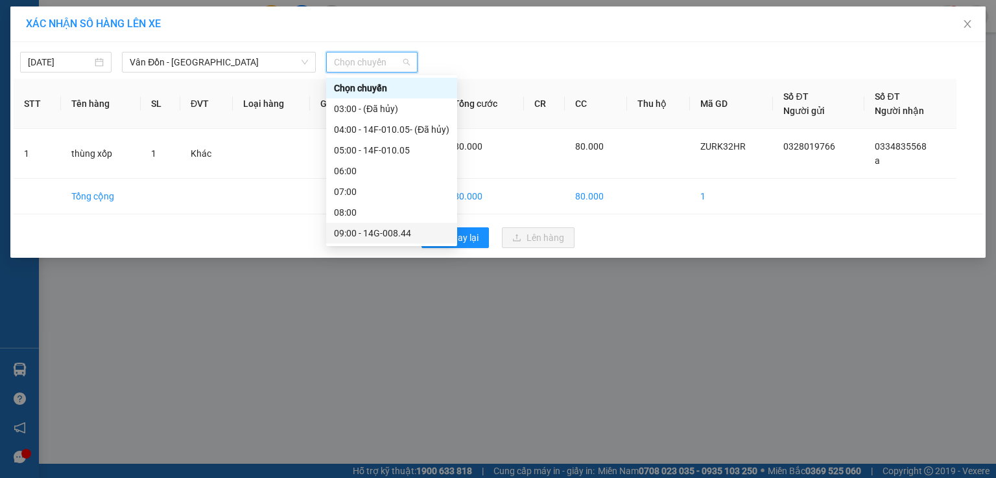
scroll to position [43, 0]
click at [366, 231] on div "11:00 - 14F-010.27" at bounding box center [391, 232] width 115 height 14
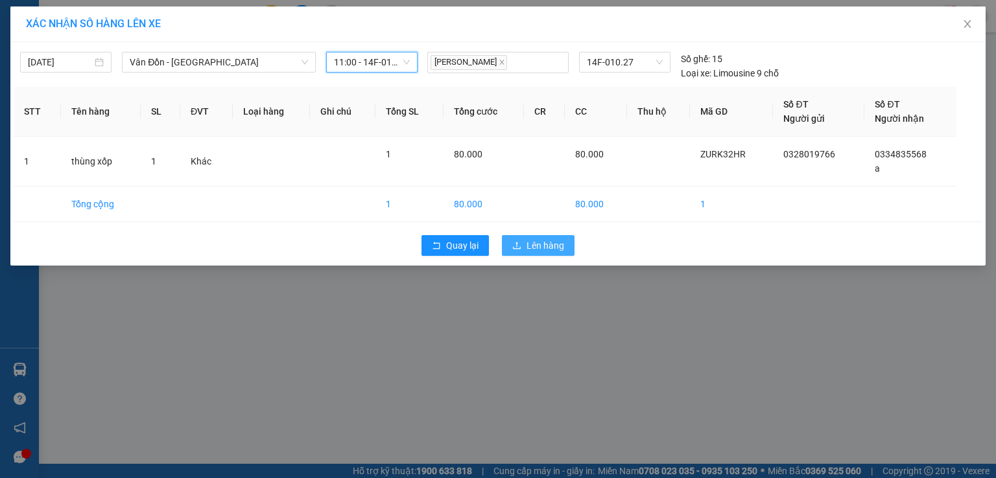
click at [542, 245] on span "Lên hàng" at bounding box center [545, 246] width 38 height 14
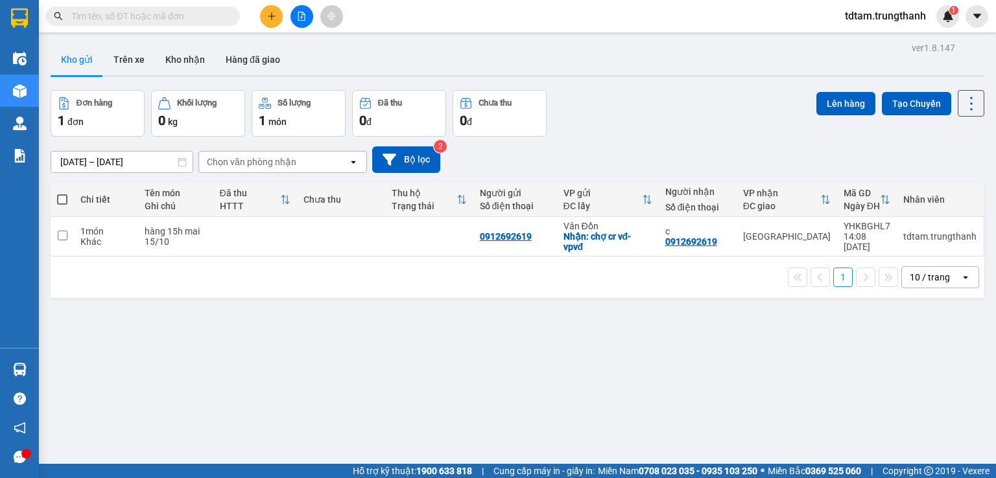
drag, startPoint x: 139, startPoint y: 58, endPoint x: 143, endPoint y: 43, distance: 15.4
click at [139, 54] on button "Trên xe" at bounding box center [129, 59] width 52 height 31
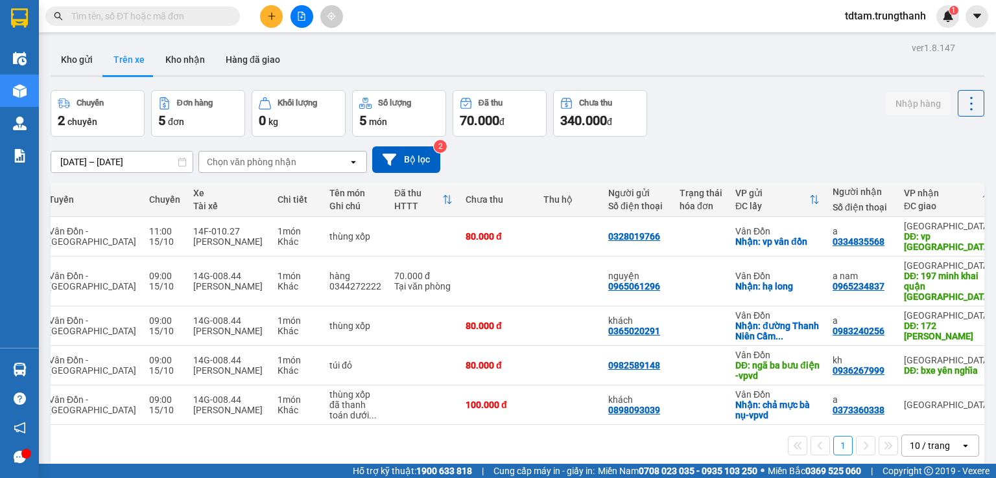
scroll to position [0, 155]
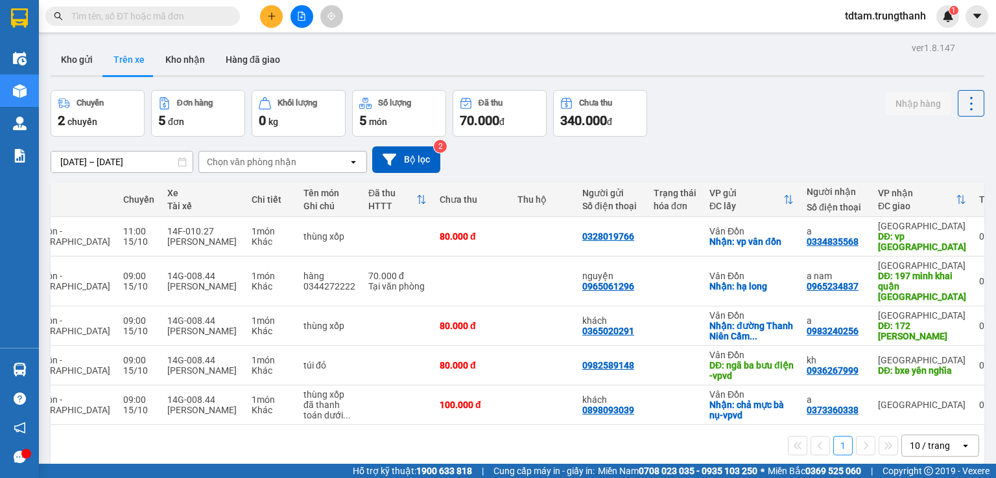
click at [215, 14] on input "text" at bounding box center [147, 16] width 153 height 14
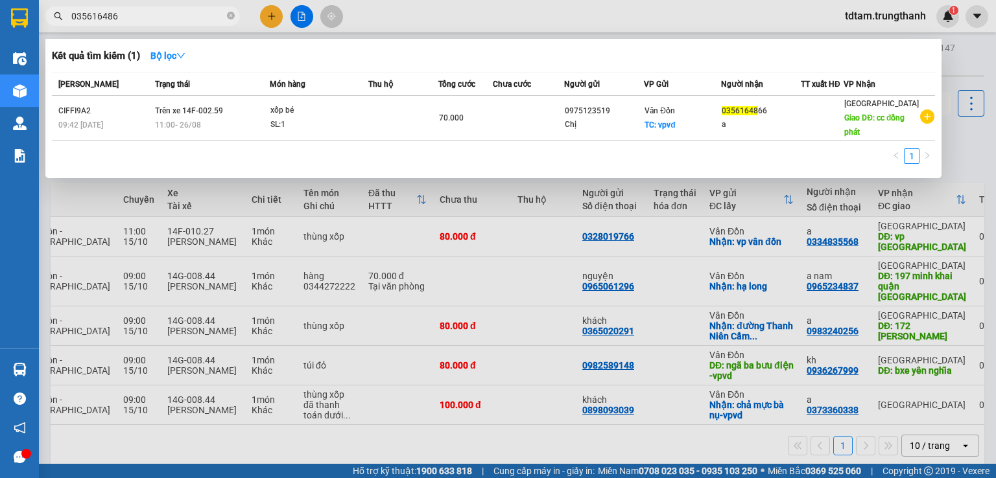
type input "0356164866"
click at [233, 14] on icon "close-circle" at bounding box center [231, 16] width 8 height 8
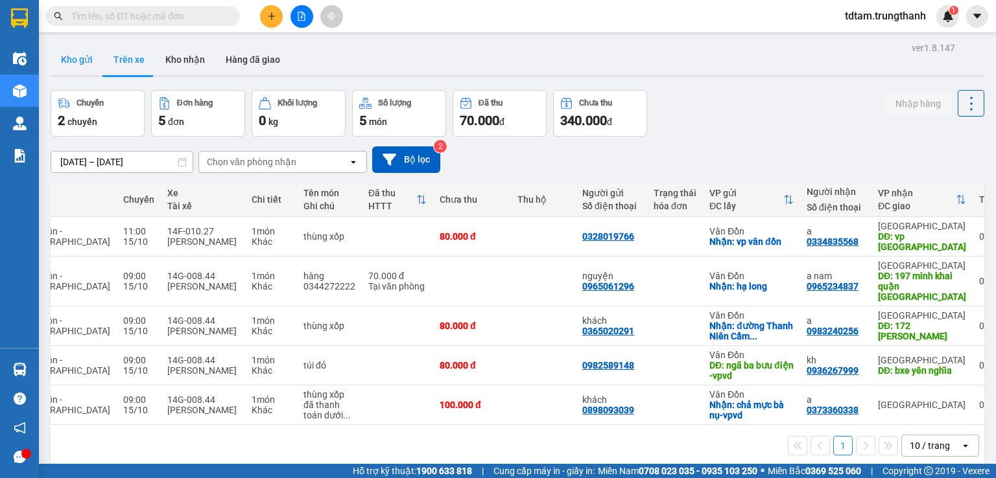
click at [77, 67] on button "Kho gửi" at bounding box center [77, 59] width 53 height 31
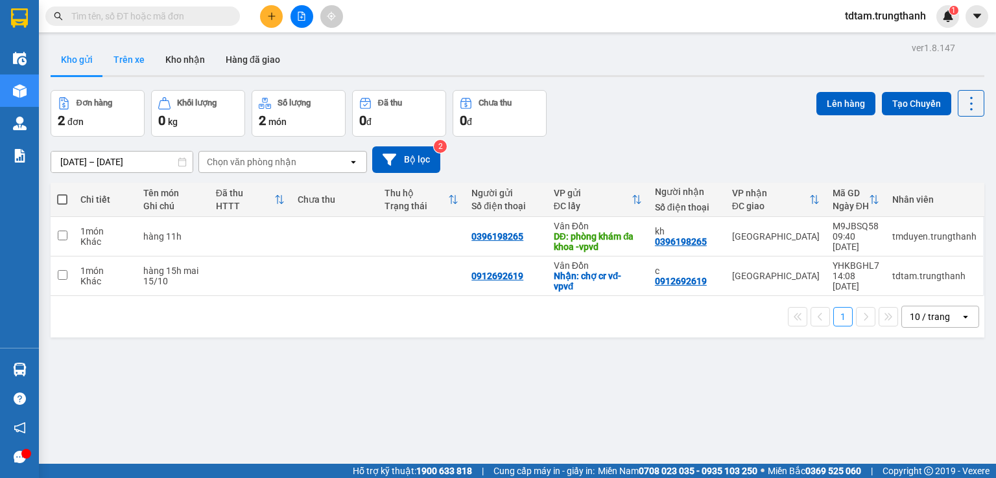
click at [122, 56] on button "Trên xe" at bounding box center [129, 59] width 52 height 31
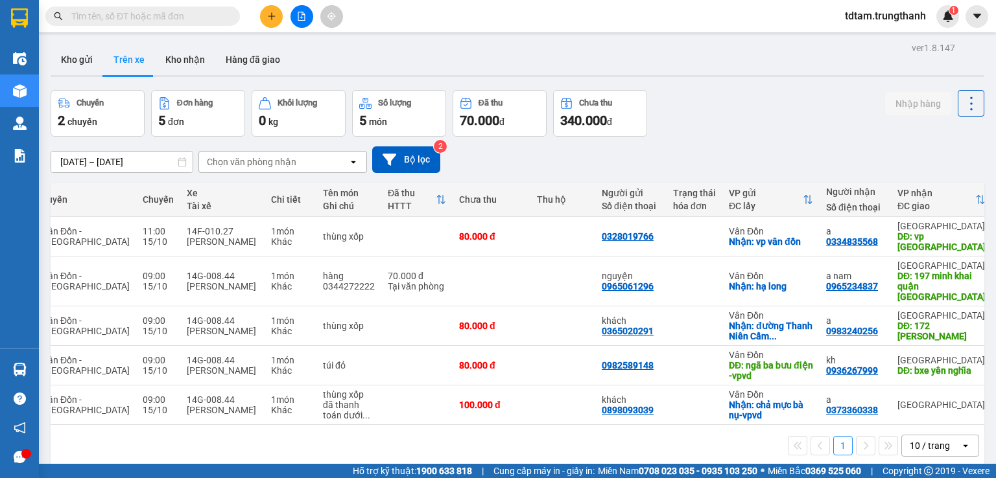
scroll to position [0, 155]
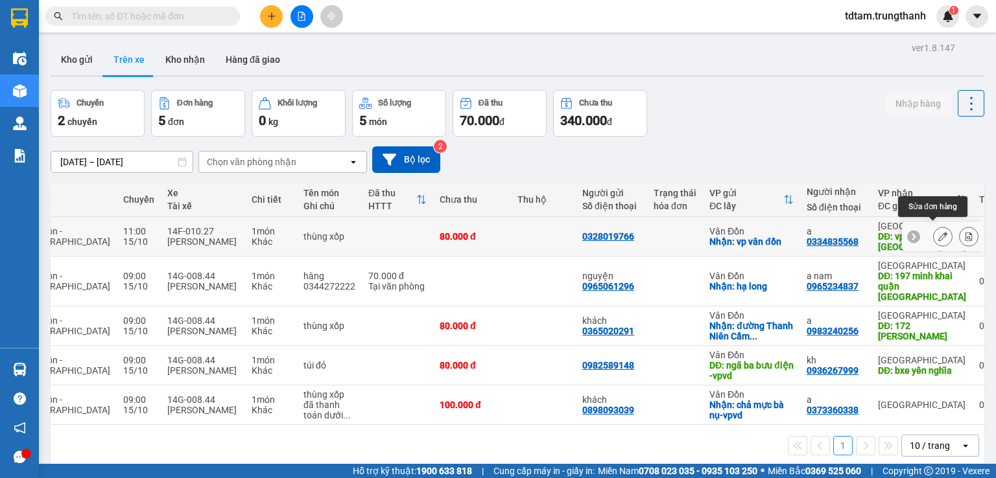
click at [938, 232] on icon at bounding box center [942, 236] width 9 height 9
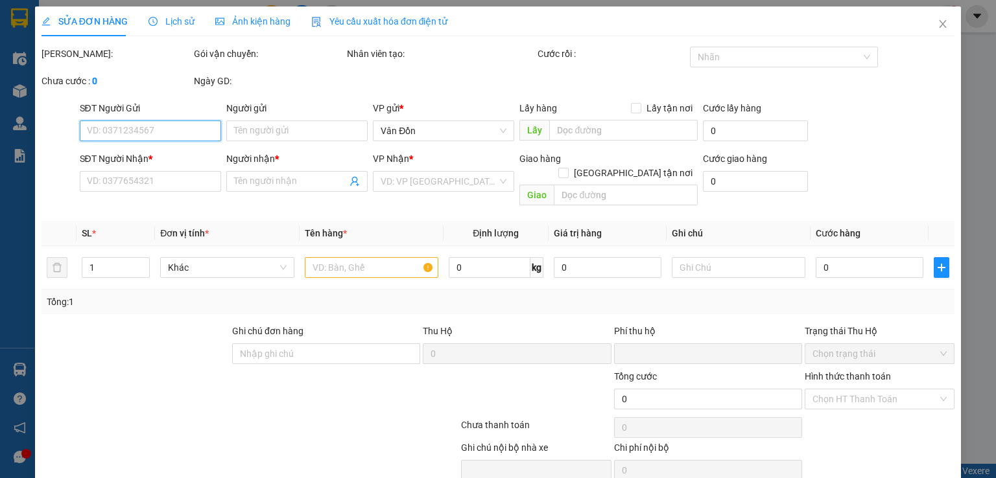
type input "0328019766"
checkbox input "true"
type input "vp vân đồn"
type input "0334835568"
type input "a"
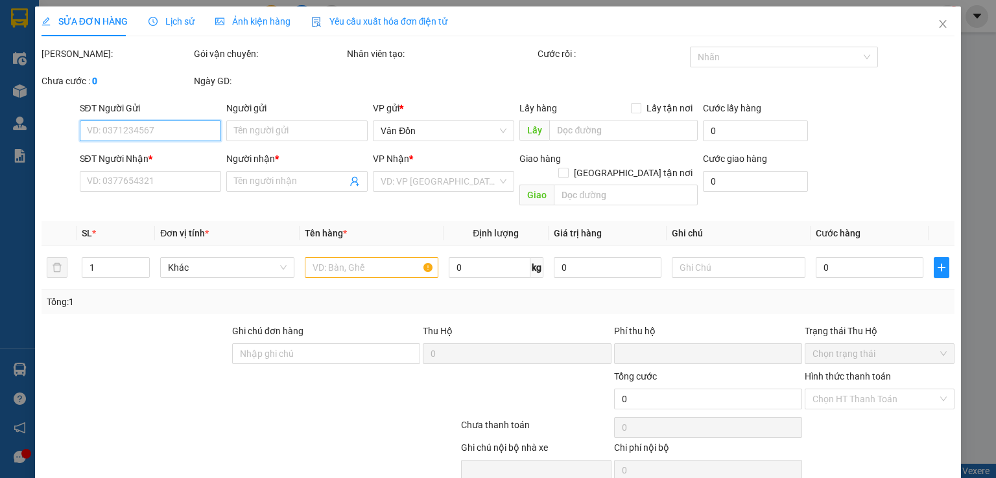
type input "vp hà nội"
type input "0"
type input "80.000"
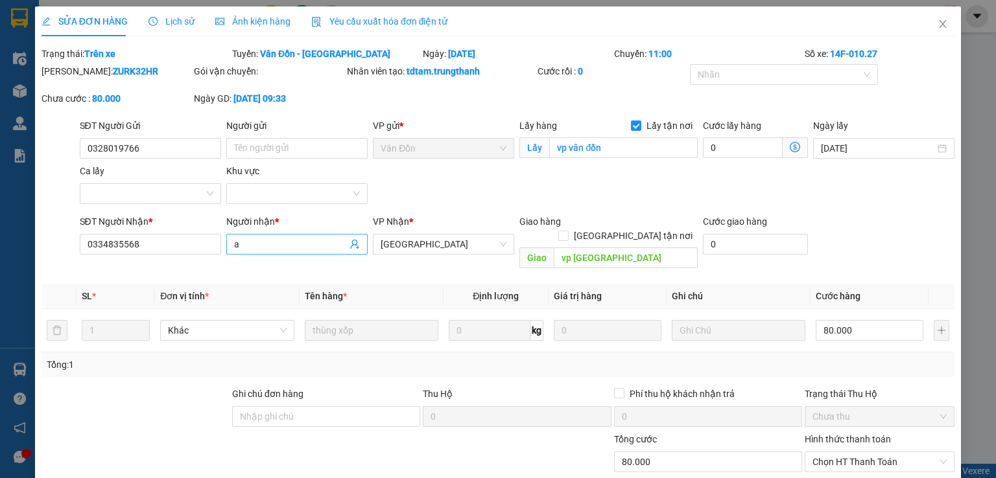
click at [261, 247] on input "a" at bounding box center [290, 244] width 113 height 14
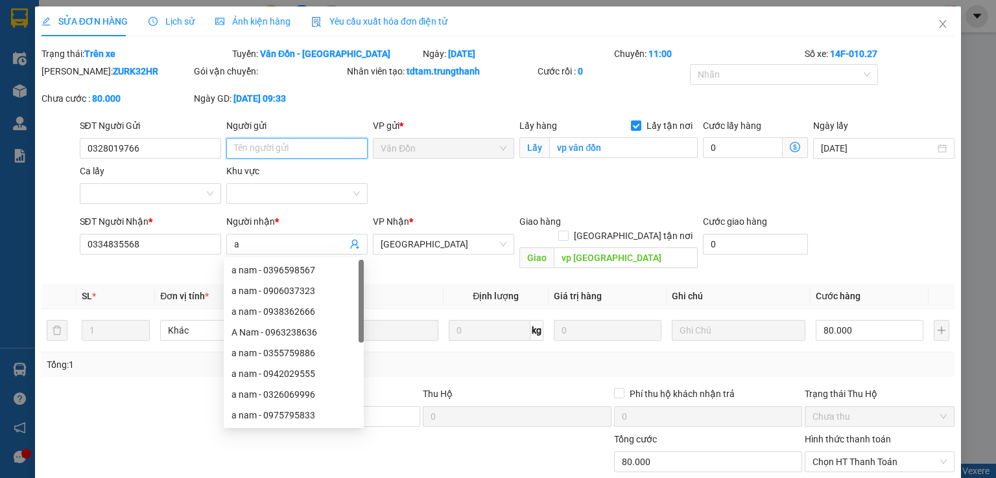
click at [274, 146] on input "Người gửi" at bounding box center [296, 148] width 141 height 21
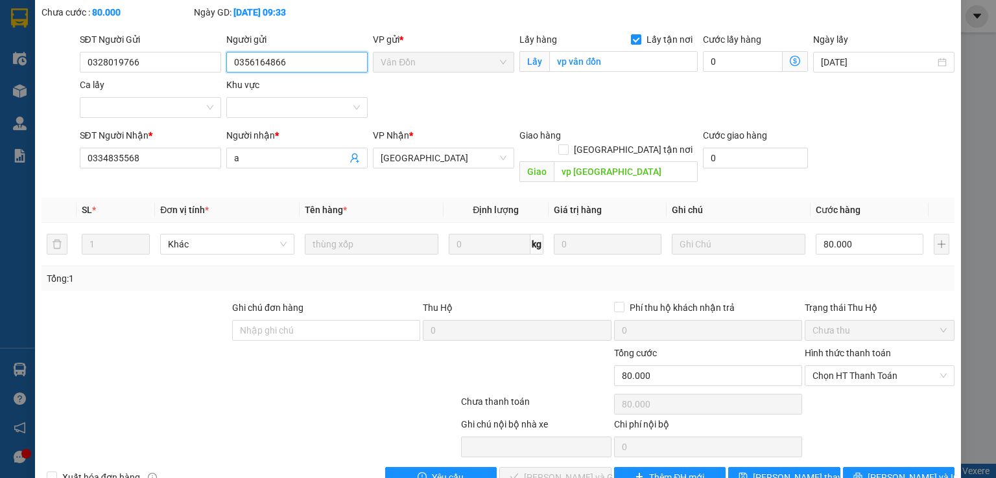
scroll to position [106, 0]
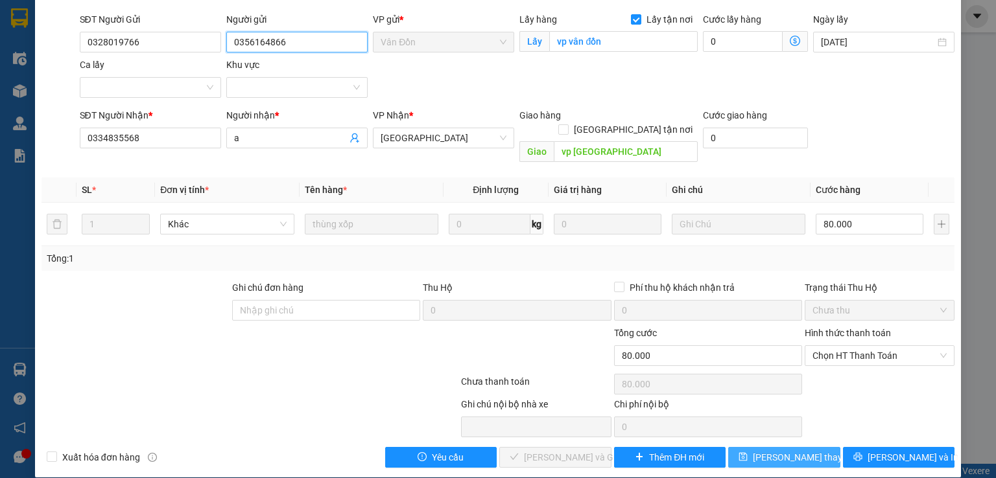
type input "0356164866"
click at [771, 450] on span "Lưu thay đổi" at bounding box center [805, 457] width 104 height 14
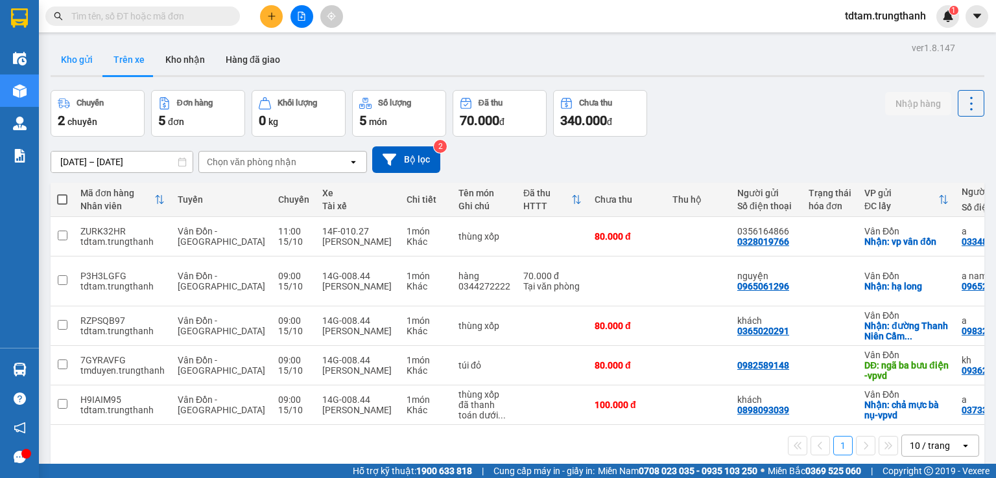
click at [67, 64] on button "Kho gửi" at bounding box center [77, 59] width 53 height 31
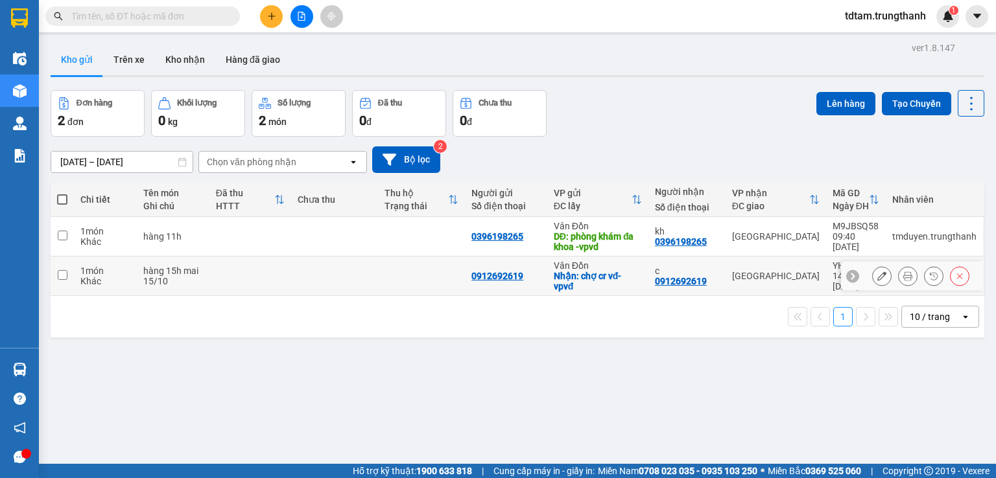
scroll to position [21, 0]
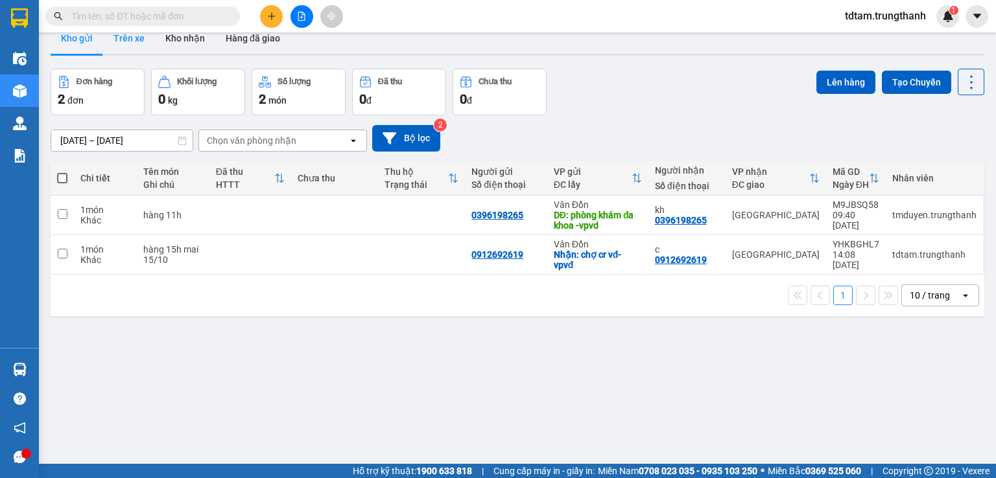
click at [121, 42] on button "Trên xe" at bounding box center [129, 38] width 52 height 31
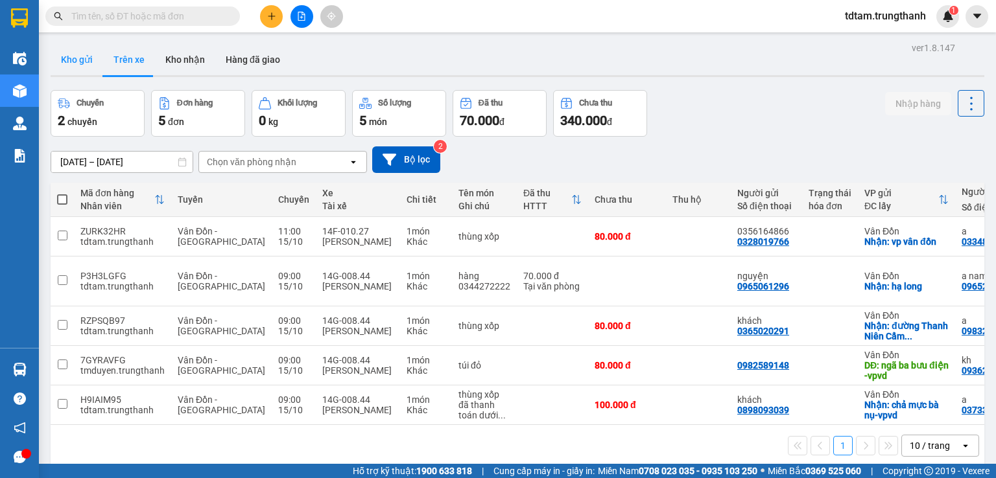
click at [82, 60] on button "Kho gửi" at bounding box center [77, 59] width 53 height 31
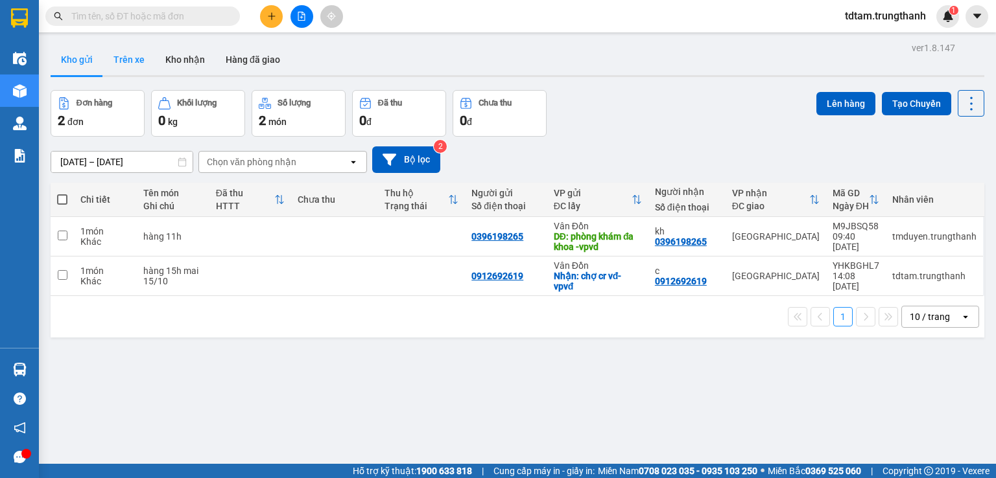
click at [130, 65] on button "Trên xe" at bounding box center [129, 59] width 52 height 31
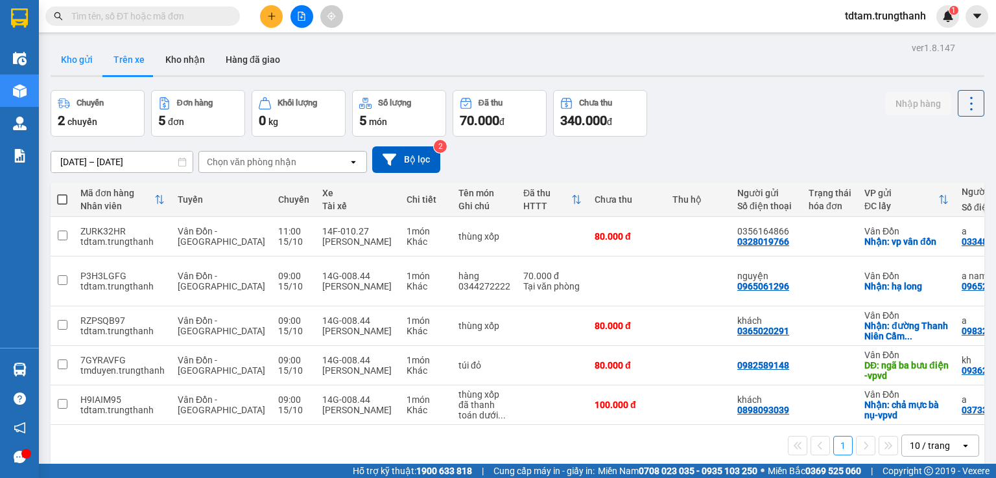
click at [76, 58] on button "Kho gửi" at bounding box center [77, 59] width 53 height 31
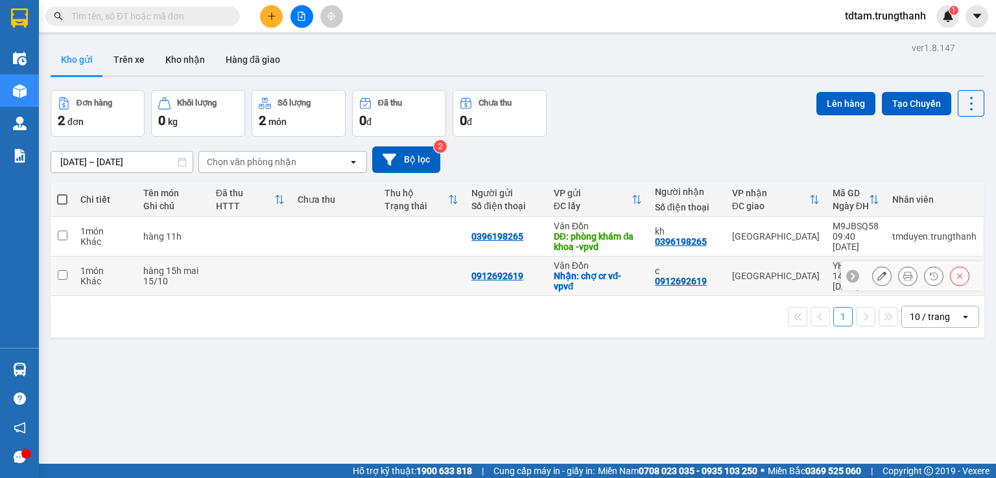
click at [877, 279] on icon at bounding box center [881, 276] width 9 height 9
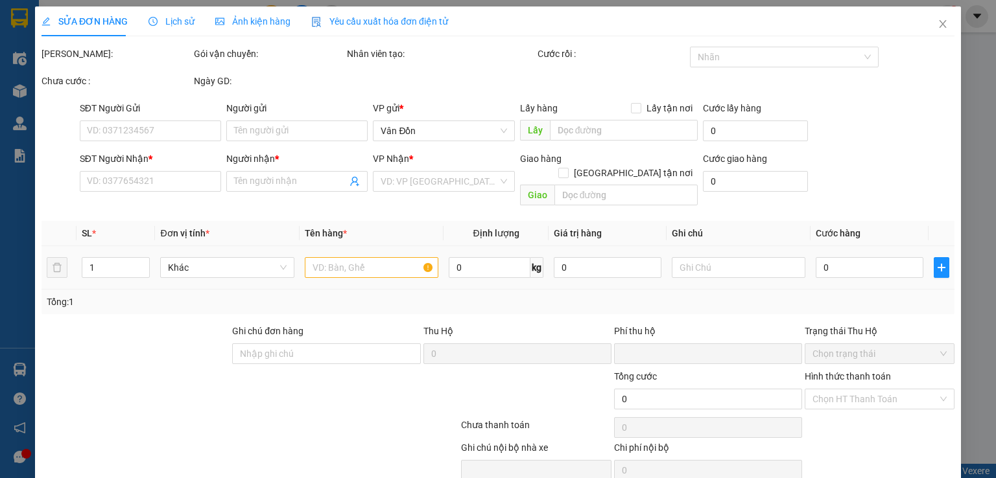
type input "0912692619"
checkbox input "true"
type input "chợ cr vđ- vpvđ"
type input "0912692619"
type input "c"
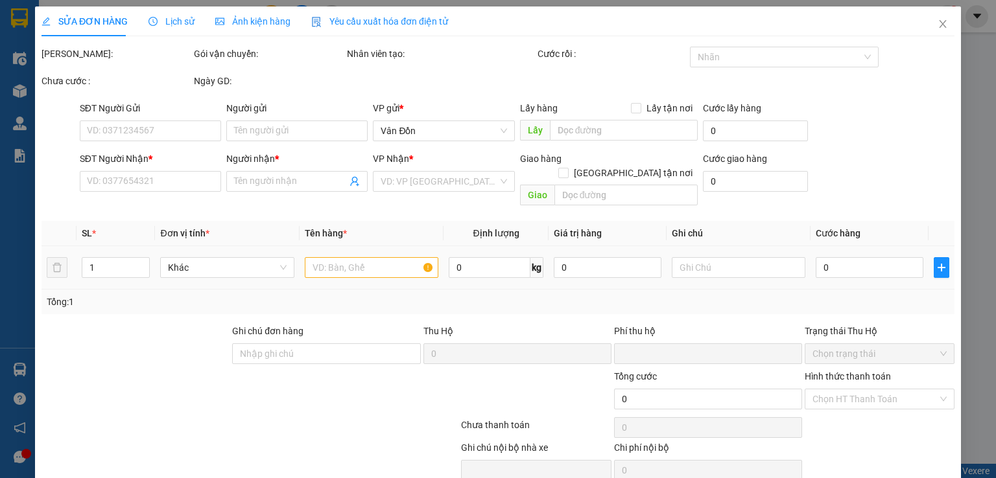
type input "0"
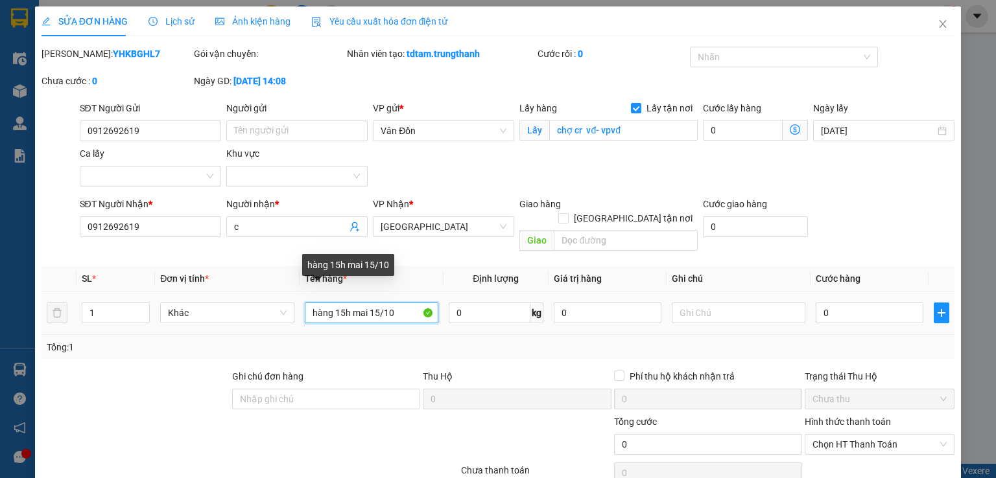
drag, startPoint x: 350, startPoint y: 301, endPoint x: 418, endPoint y: 301, distance: 68.1
click at [418, 303] on input "hàng 15h mai 15/10" at bounding box center [372, 313] width 134 height 21
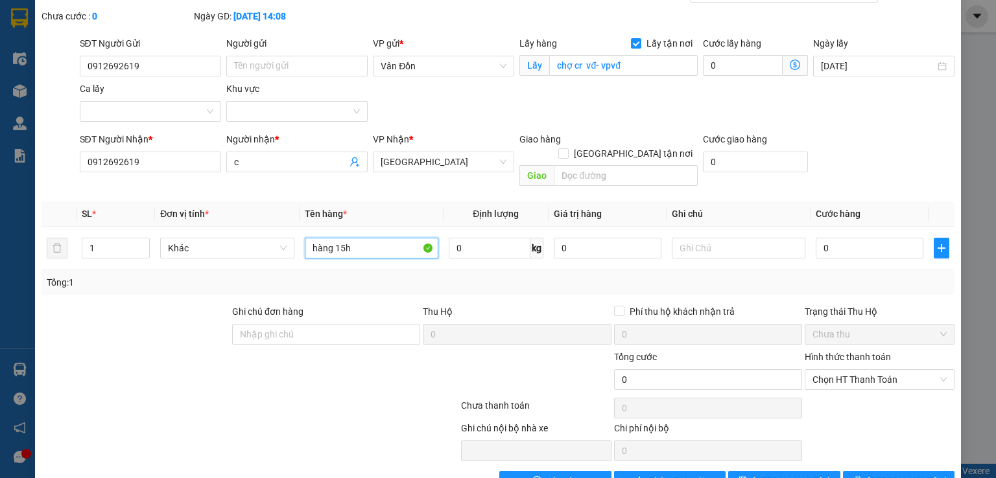
scroll to position [88, 0]
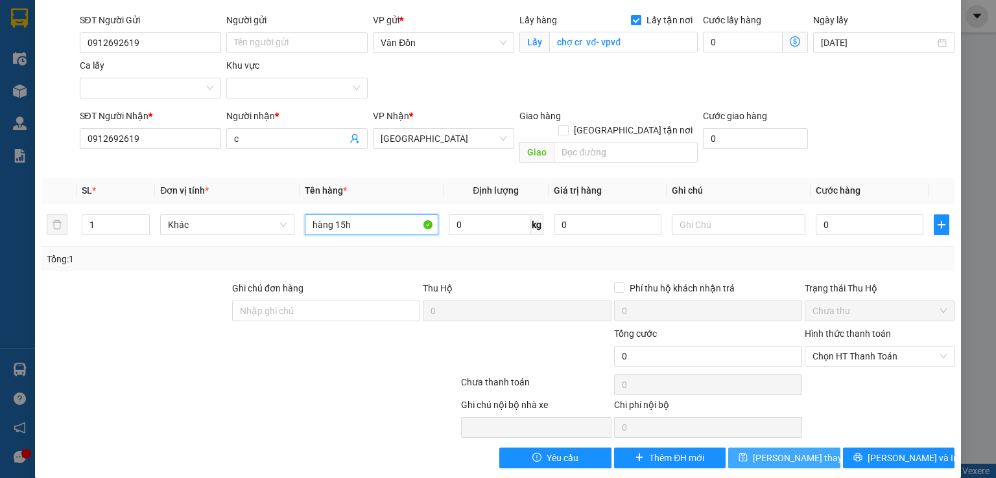
type input "hàng 15h"
click at [765, 450] on button "Lưu thay đổi" at bounding box center [784, 458] width 112 height 21
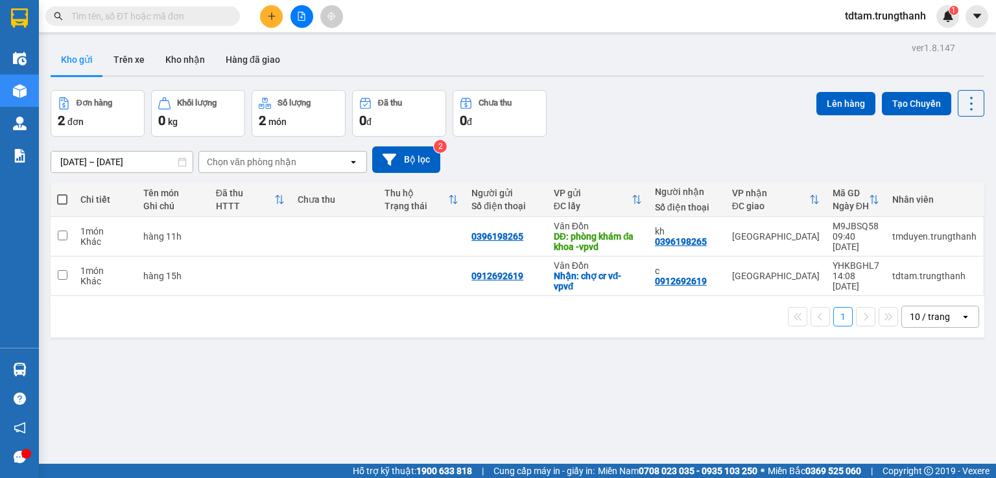
click at [252, 13] on div at bounding box center [126, 15] width 253 height 19
click at [270, 19] on icon "plus" at bounding box center [271, 16] width 9 height 9
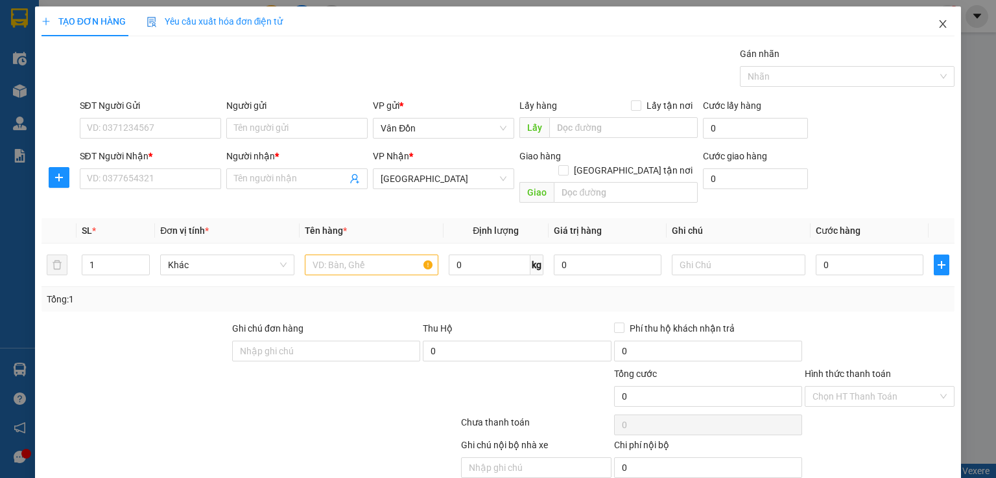
click at [937, 25] on icon "close" at bounding box center [942, 24] width 10 height 10
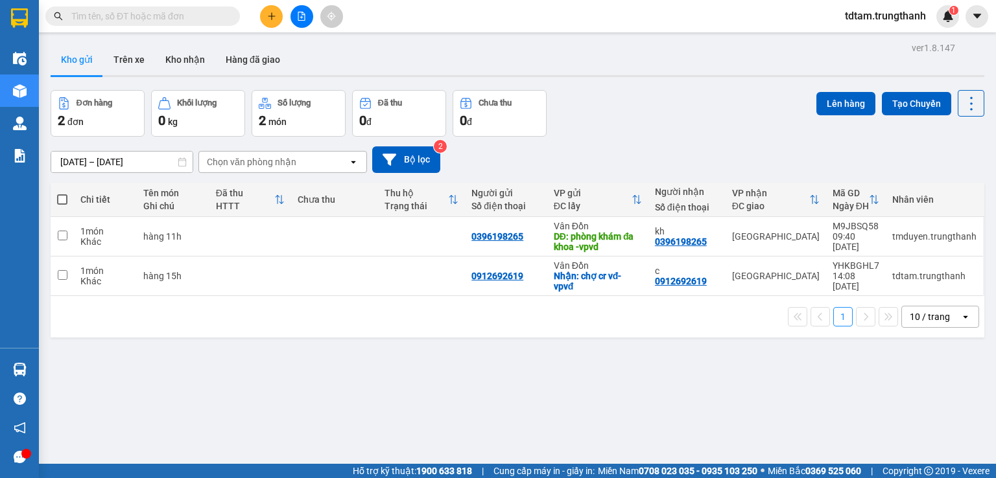
click at [82, 362] on div "ver 1.8.147 Kho gửi Trên xe Kho nhận Hàng đã giao Đơn hàng 2 đơn Khối lượng 0 k…" at bounding box center [517, 278] width 944 height 478
click at [876, 242] on button at bounding box center [881, 237] width 18 height 23
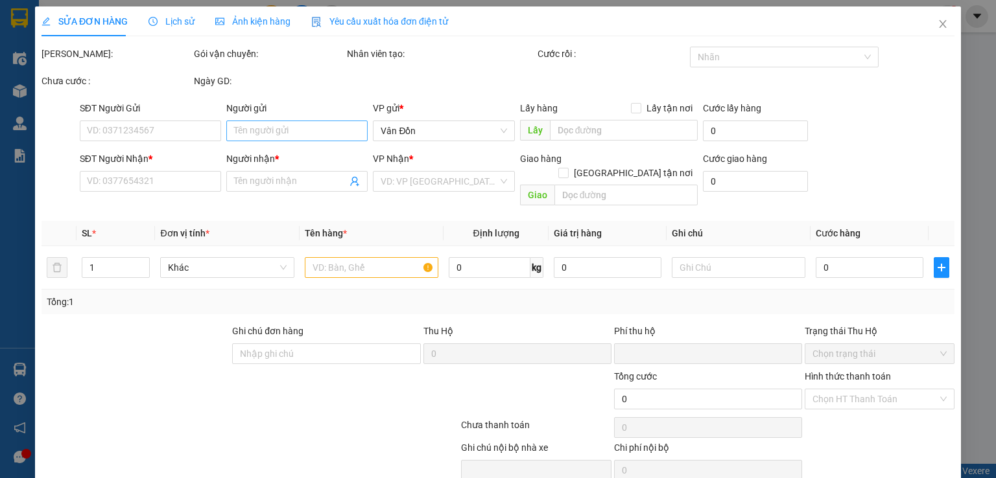
type input "0396198265"
type input "phòng khám đa khoa -vpvd"
type input "0396198265"
type input "kh"
type input "0"
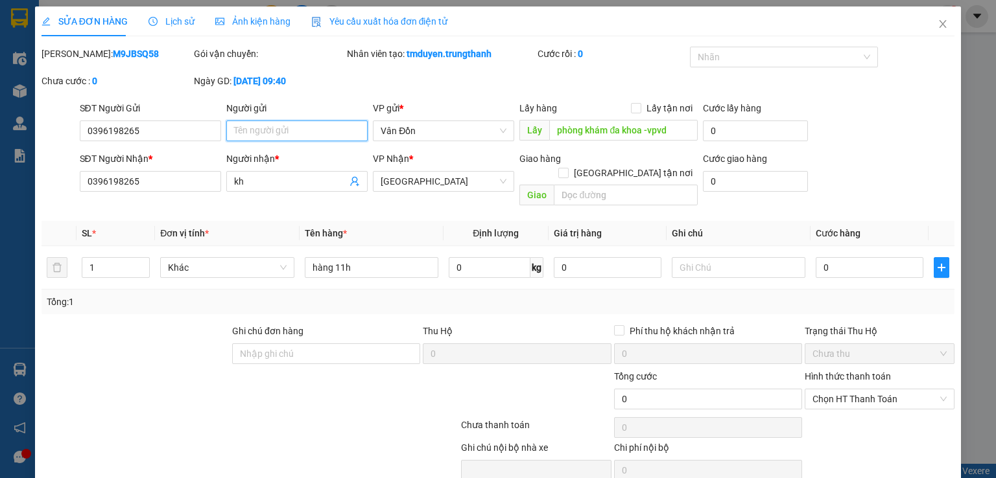
click at [279, 134] on input "Người gửi" at bounding box center [296, 131] width 141 height 21
type input "0834300494"
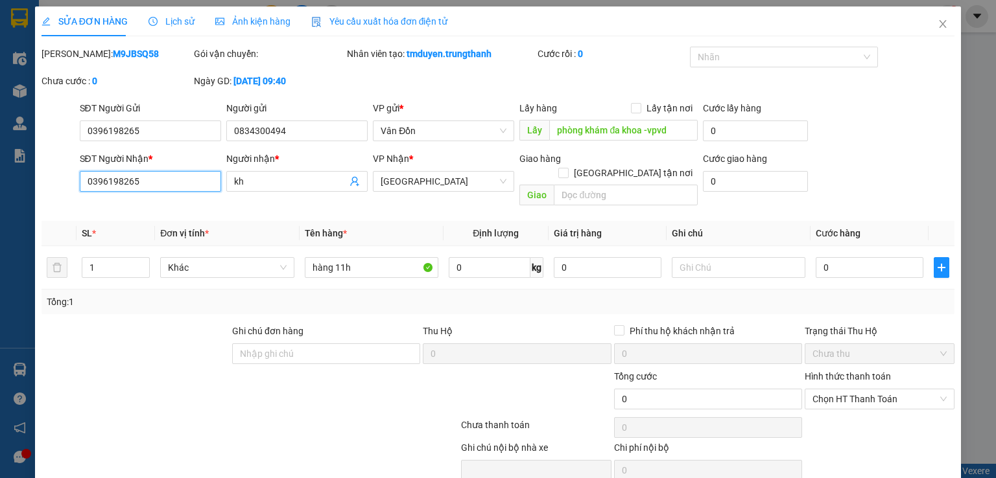
drag, startPoint x: 166, startPoint y: 171, endPoint x: 122, endPoint y: 174, distance: 44.2
click at [122, 174] on input "0396198265" at bounding box center [150, 181] width 141 height 21
click at [117, 298] on div "Tổng: 1" at bounding box center [497, 302] width 913 height 25
click at [124, 258] on input "1" at bounding box center [115, 267] width 67 height 19
click at [148, 183] on input "0396198265" at bounding box center [150, 181] width 141 height 21
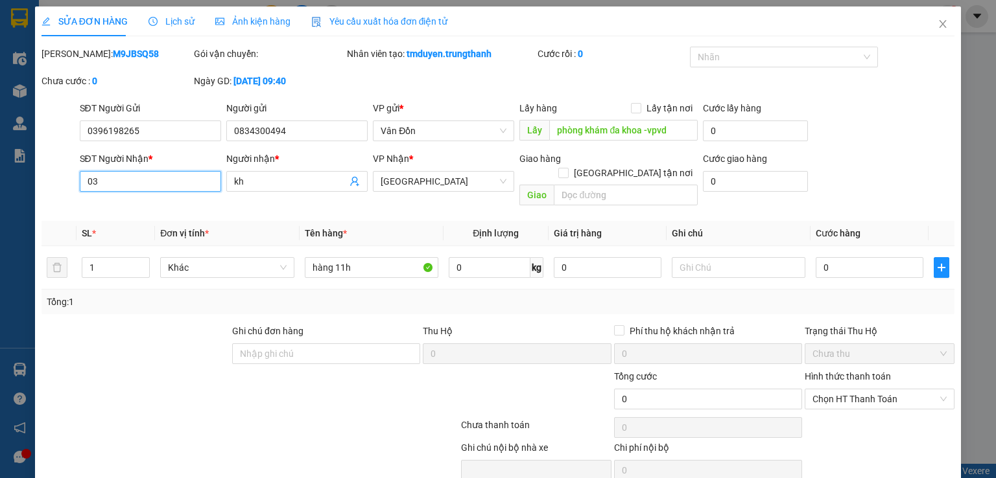
type input "0"
type input "0965142872"
click at [630, 185] on input "text" at bounding box center [626, 195] width 144 height 21
type input "s"
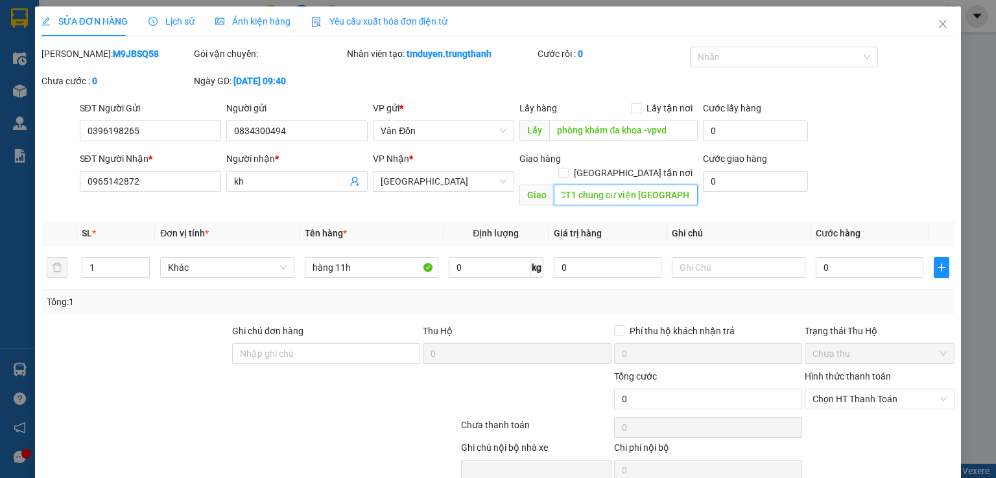
scroll to position [0, 33]
type input "sanhr2.CT1 chung cư viện 103 tân triều"
click at [837, 257] on input "0" at bounding box center [869, 267] width 108 height 21
type input "5"
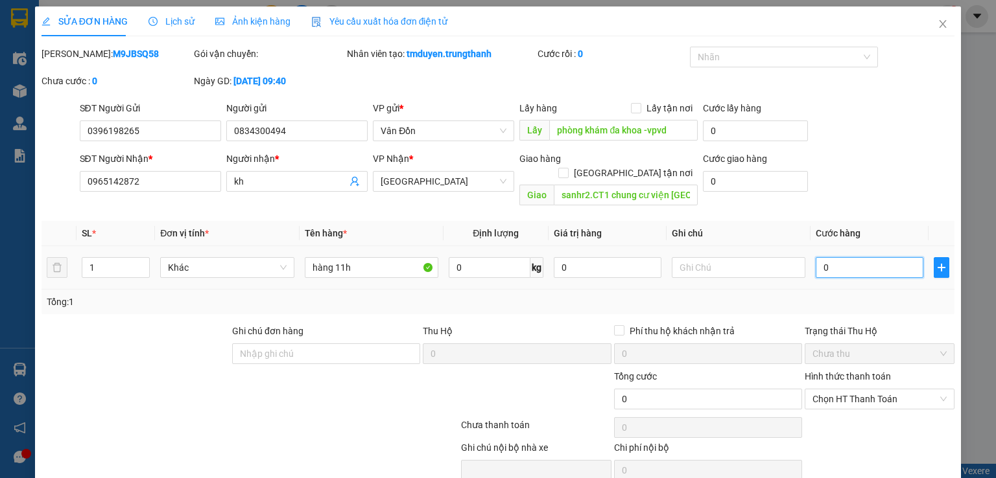
type input "5"
type input "50"
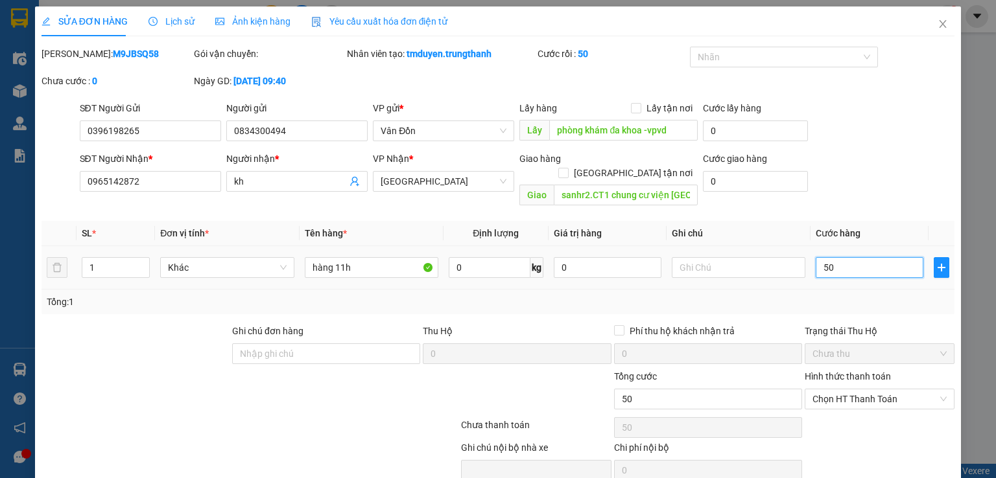
type input "500"
type input "5.000"
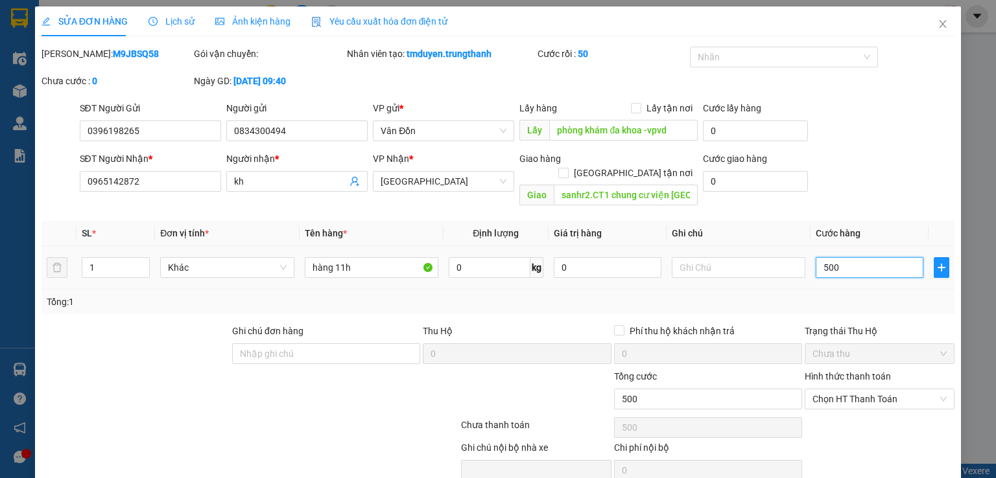
type input "5.000"
type input "50.000"
click at [697, 259] on input "text" at bounding box center [739, 267] width 134 height 21
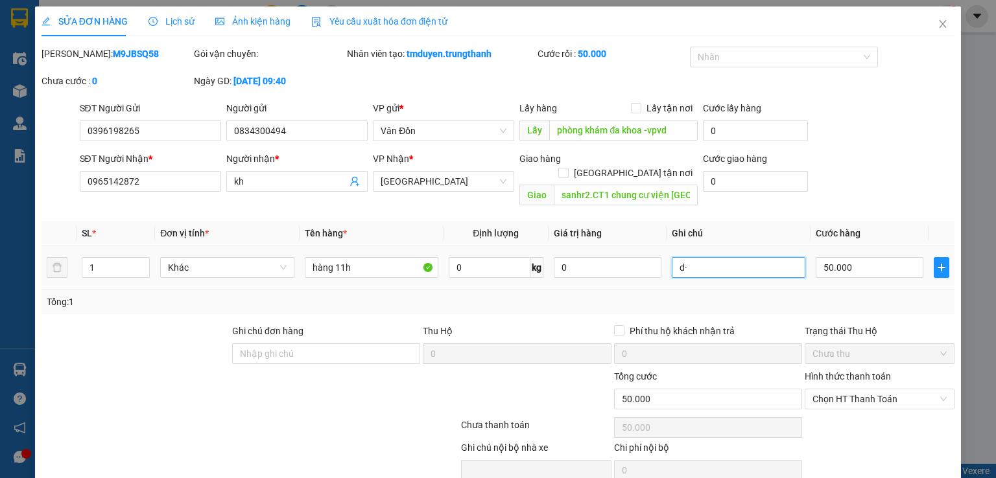
type input "d"
type input "đã tt ship 50k"
click at [835, 371] on label "Hình thức thanh toán" at bounding box center [847, 376] width 86 height 10
click at [835, 390] on input "Hình thức thanh toán" at bounding box center [874, 399] width 125 height 19
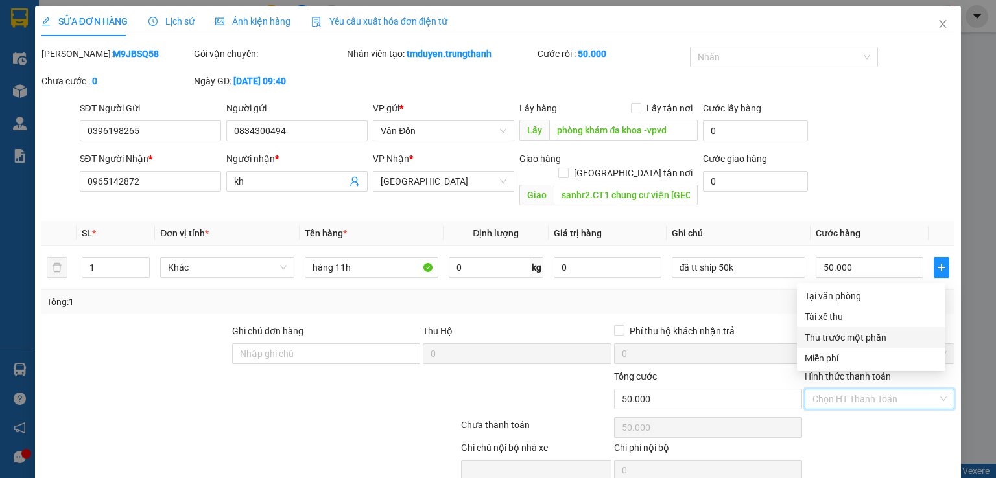
click at [839, 343] on div "Thu trước một phần" at bounding box center [870, 338] width 133 height 14
type input "0"
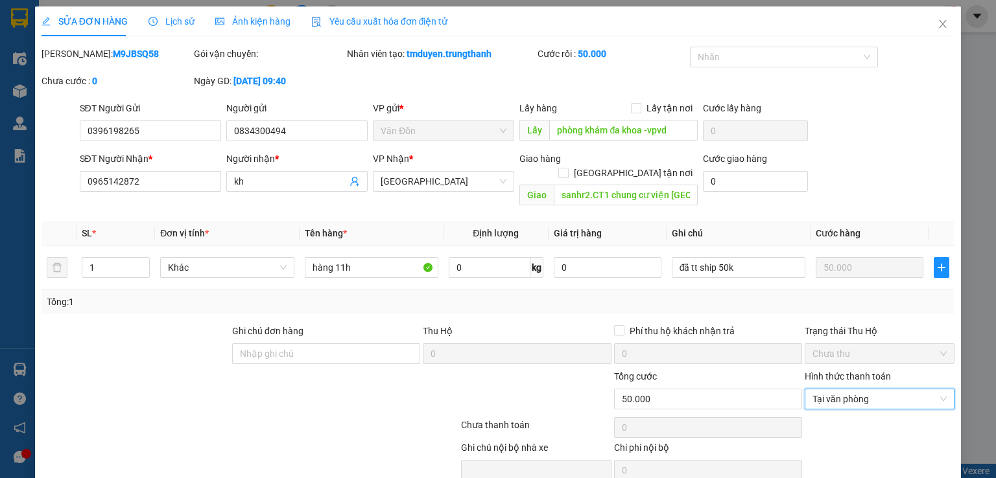
click at [837, 344] on span "Chưa thu" at bounding box center [879, 353] width 134 height 19
click at [835, 344] on span "Chưa thu" at bounding box center [879, 353] width 134 height 19
click at [834, 371] on label "Hình thức thanh toán" at bounding box center [847, 376] width 86 height 10
click at [834, 390] on input "Hình thức thanh toán" at bounding box center [874, 399] width 125 height 19
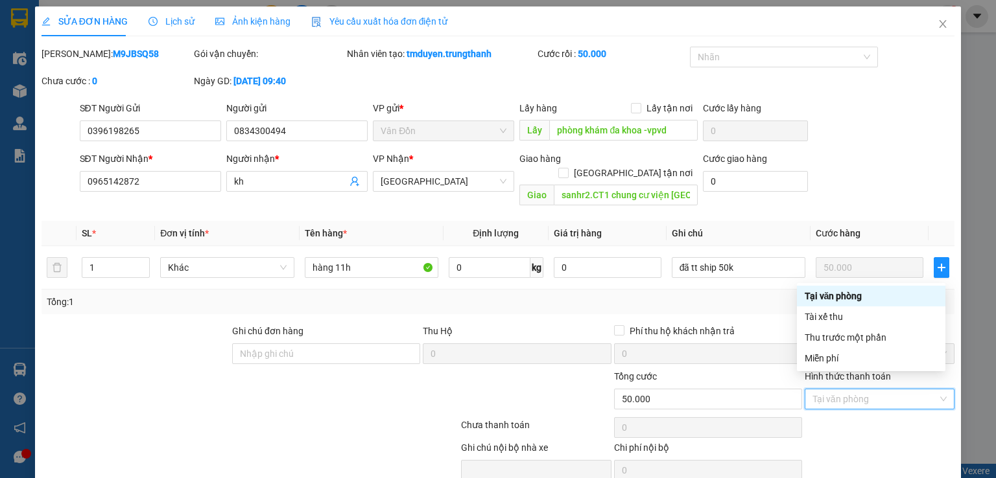
click at [830, 296] on div "Tại văn phòng" at bounding box center [870, 296] width 133 height 14
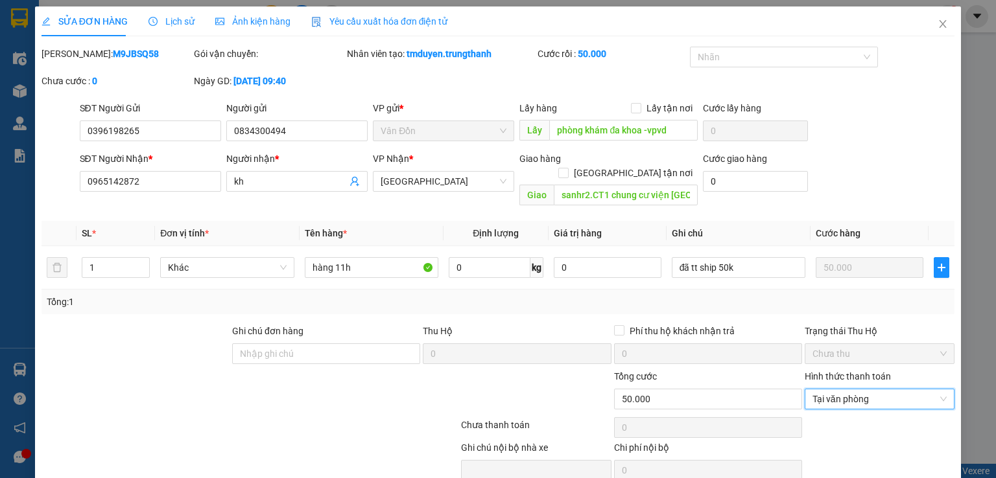
scroll to position [43, 0]
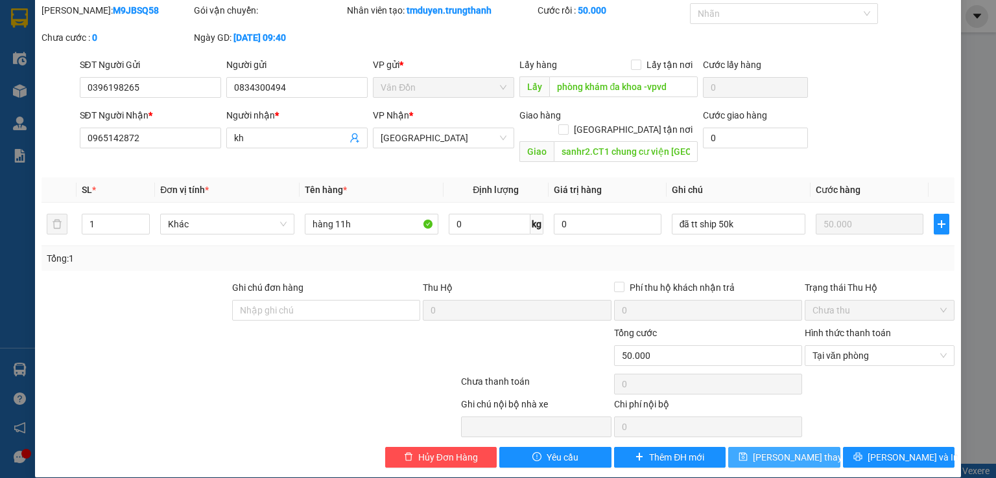
click at [774, 450] on span "Lưu thay đổi" at bounding box center [805, 457] width 104 height 14
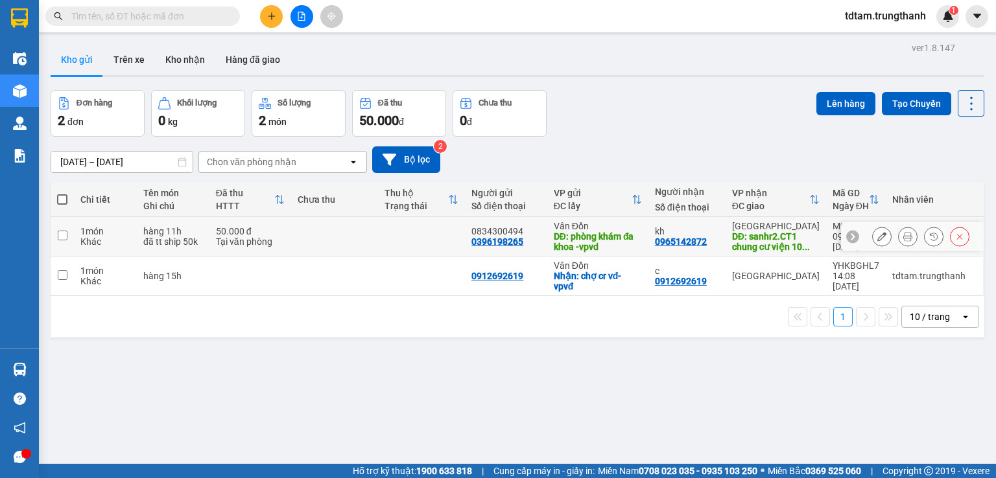
click at [63, 239] on input "checkbox" at bounding box center [63, 236] width 10 height 10
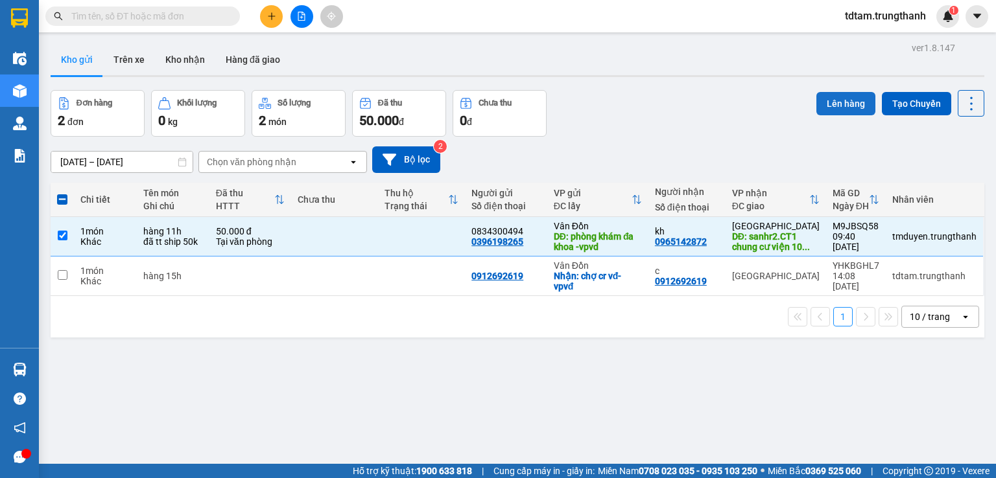
click at [830, 110] on button "Lên hàng" at bounding box center [845, 103] width 59 height 23
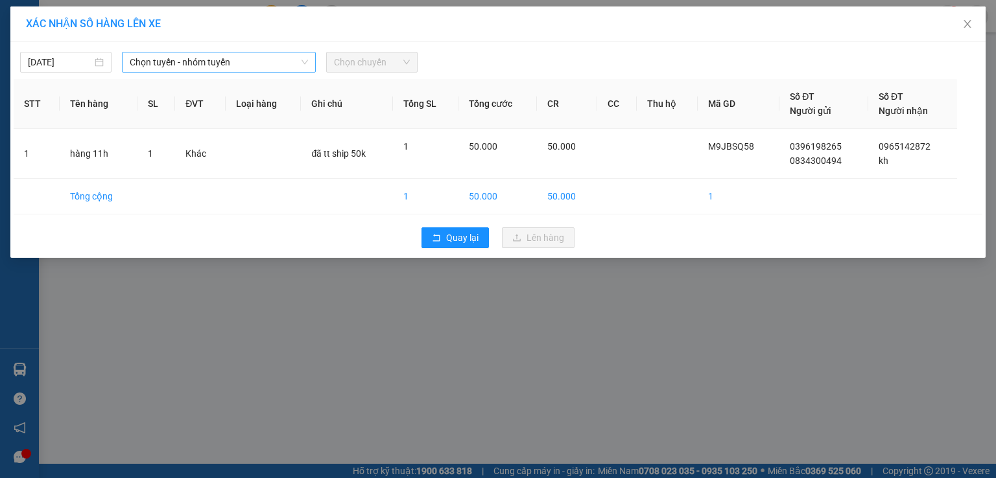
click at [306, 62] on icon "down" at bounding box center [304, 62] width 6 height 5
click at [285, 60] on span "Chọn tuyến - nhóm tuyến" at bounding box center [219, 62] width 178 height 19
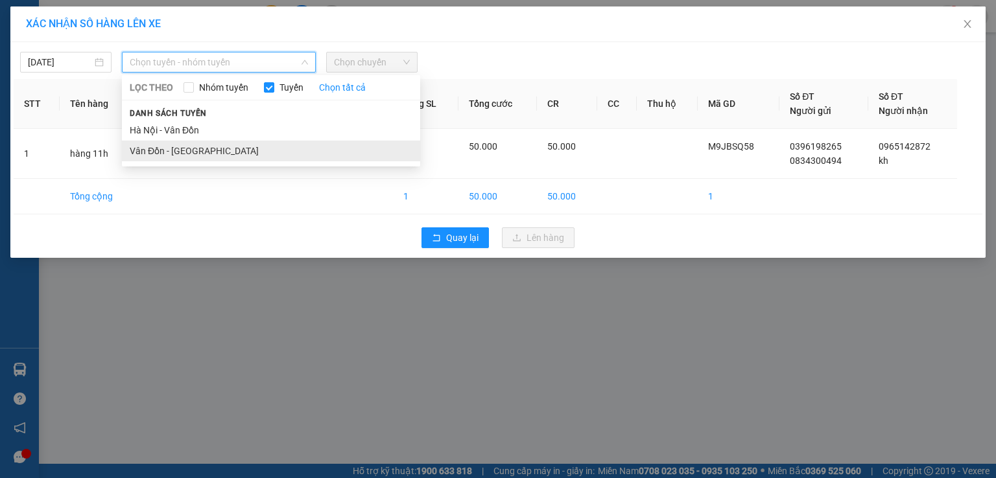
click at [229, 144] on li "Vân Đồn - [GEOGRAPHIC_DATA]" at bounding box center [271, 151] width 298 height 21
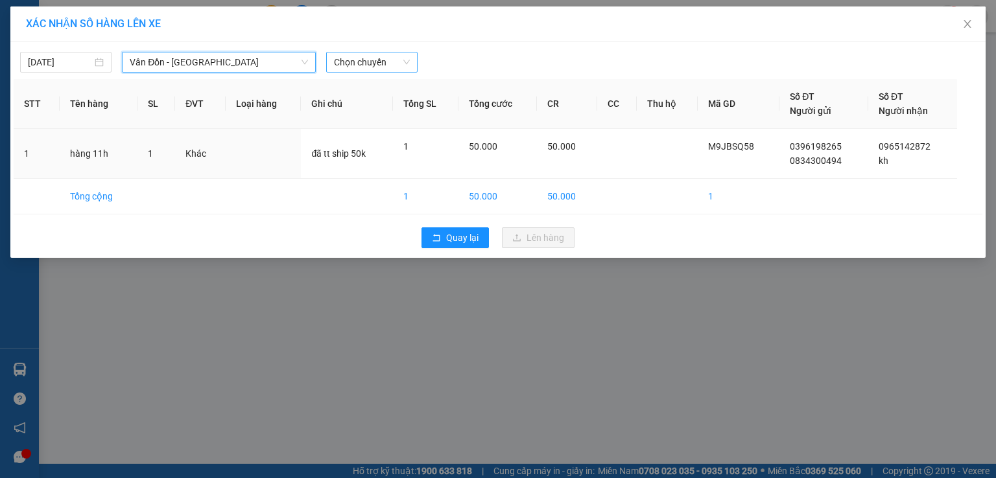
click at [375, 63] on span "Chọn chuyến" at bounding box center [372, 62] width 76 height 19
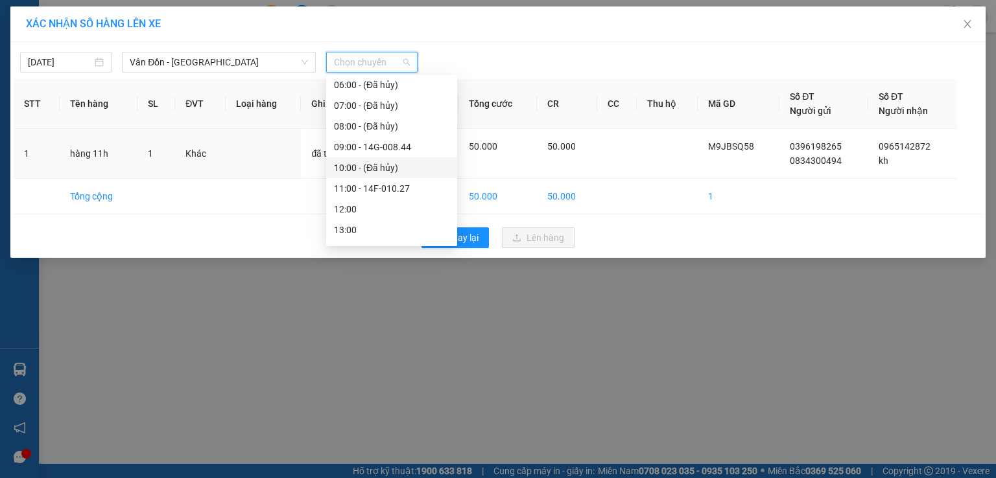
scroll to position [108, 0]
click at [402, 167] on div "11:00 - 14F-010.27" at bounding box center [391, 167] width 115 height 14
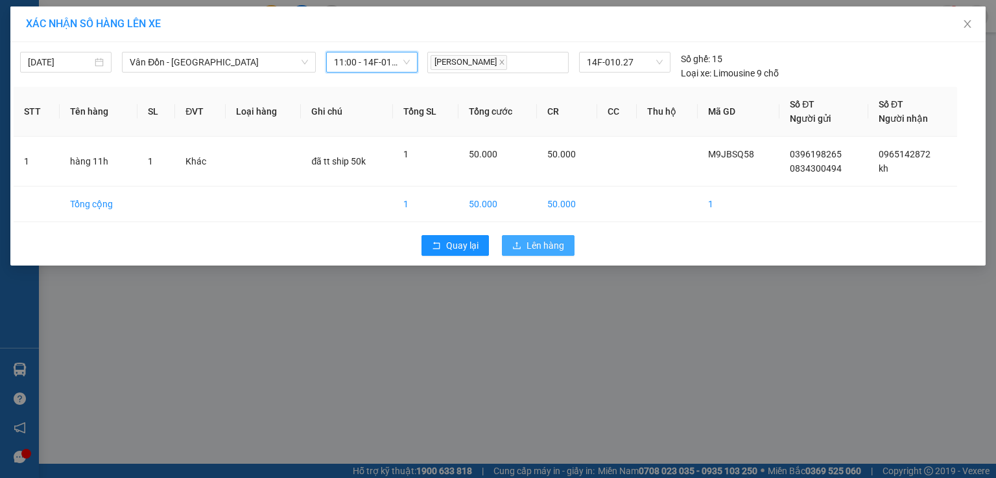
click at [539, 242] on span "Lên hàng" at bounding box center [545, 246] width 38 height 14
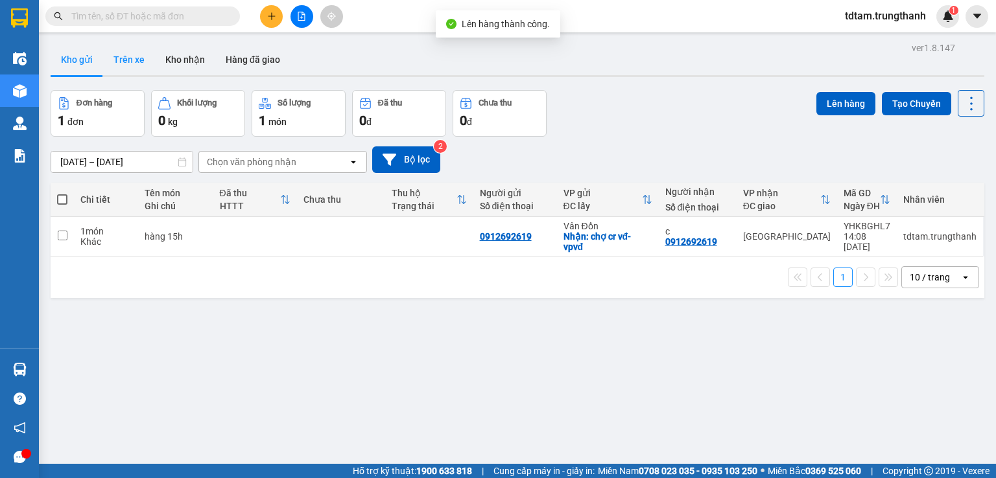
click at [129, 52] on button "Trên xe" at bounding box center [129, 59] width 52 height 31
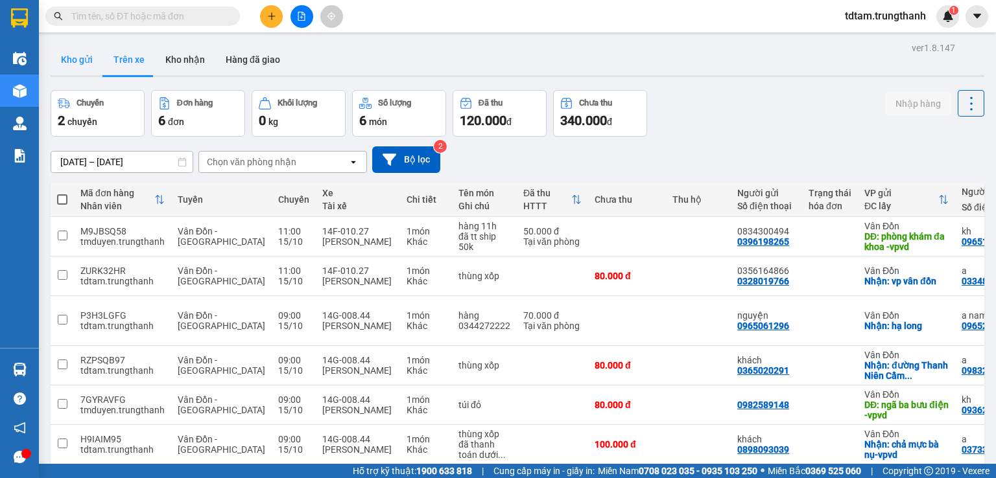
click at [74, 53] on button "Kho gửi" at bounding box center [77, 59] width 53 height 31
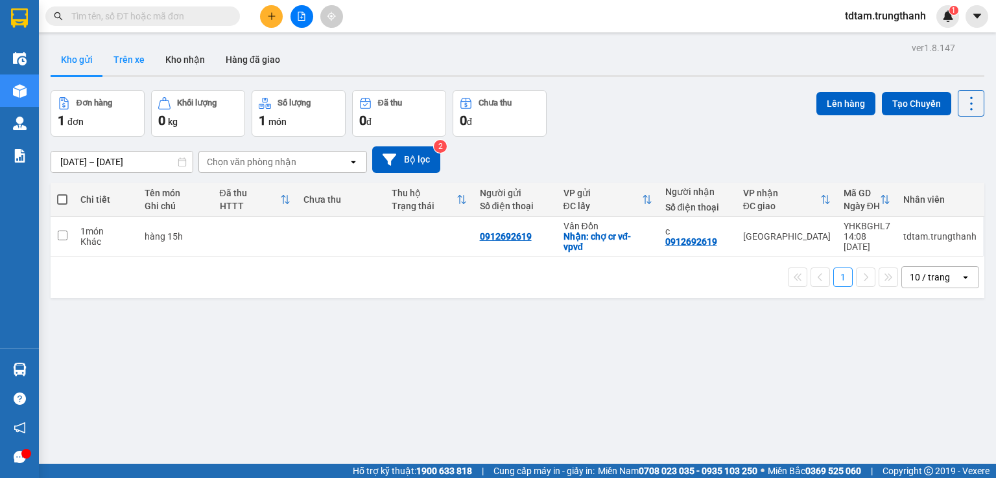
click at [128, 62] on button "Trên xe" at bounding box center [129, 59] width 52 height 31
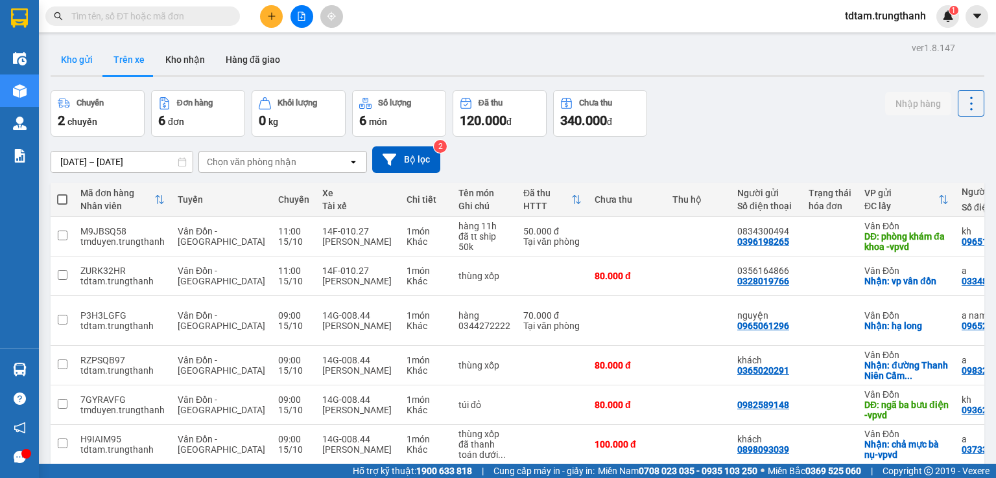
click at [84, 68] on button "Kho gửi" at bounding box center [77, 59] width 53 height 31
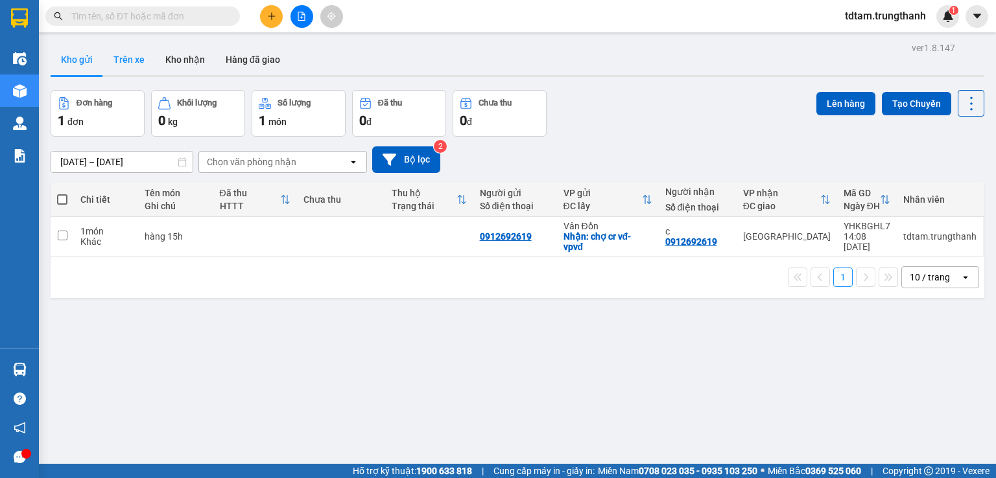
click at [137, 61] on button "Trên xe" at bounding box center [129, 59] width 52 height 31
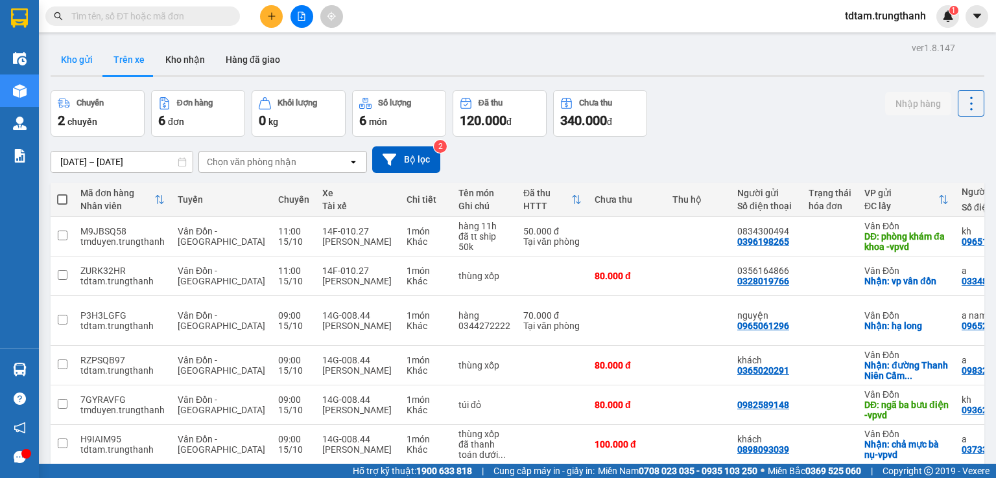
click at [76, 58] on button "Kho gửi" at bounding box center [77, 59] width 53 height 31
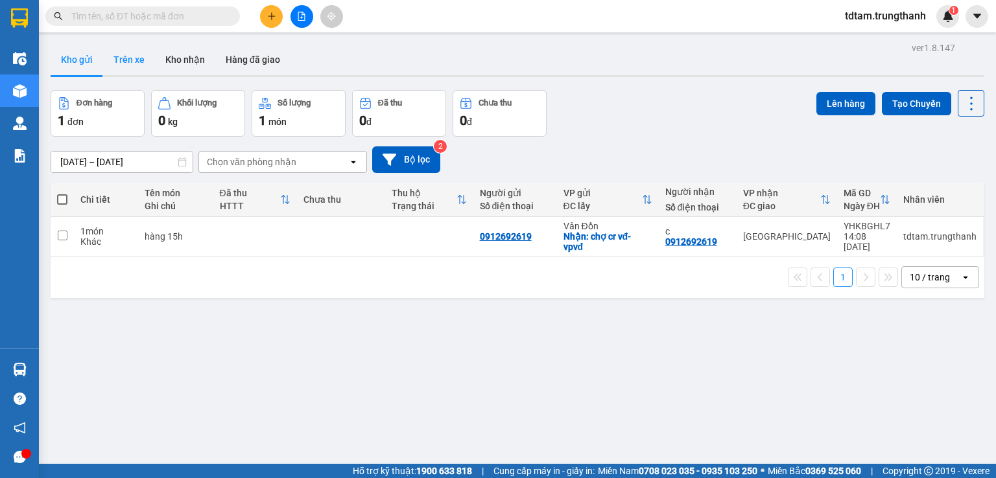
click at [120, 60] on button "Trên xe" at bounding box center [129, 59] width 52 height 31
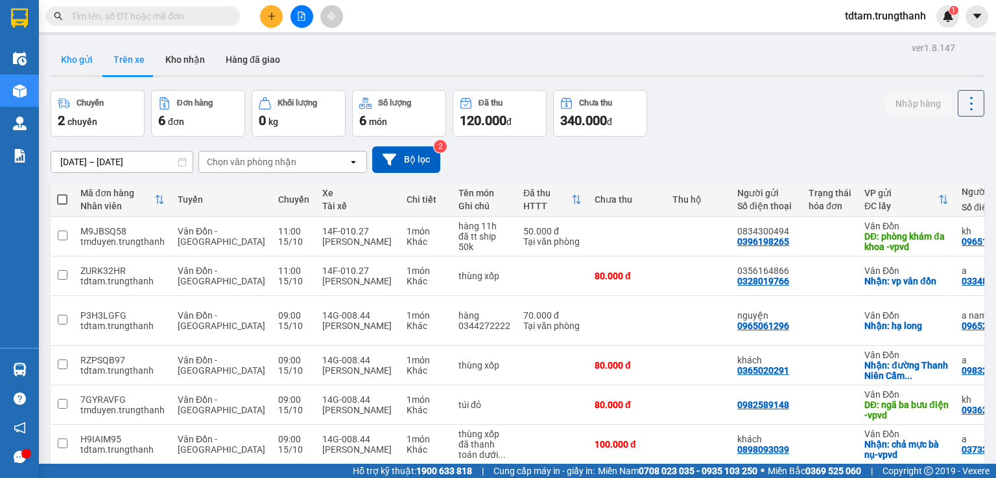
click at [75, 59] on button "Kho gửi" at bounding box center [77, 59] width 53 height 31
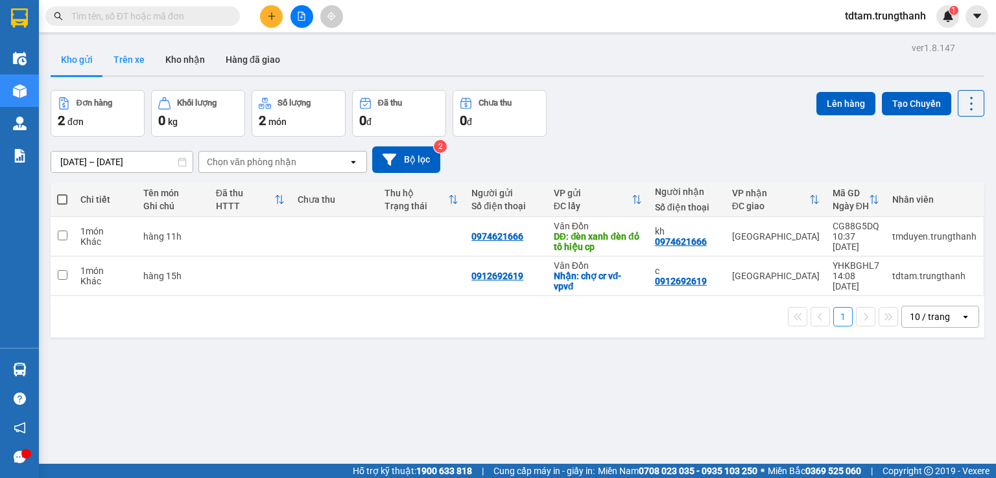
click at [124, 59] on button "Trên xe" at bounding box center [129, 59] width 52 height 31
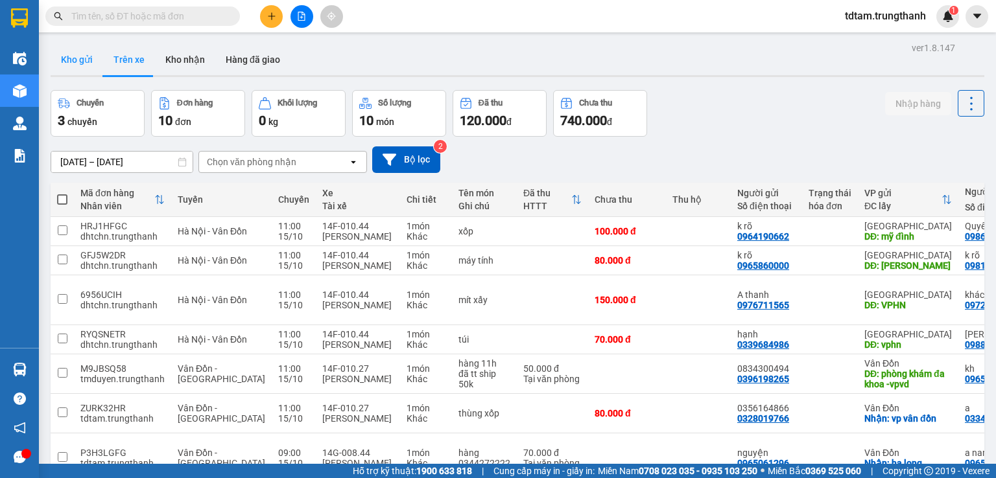
click at [85, 60] on button "Kho gửi" at bounding box center [77, 59] width 53 height 31
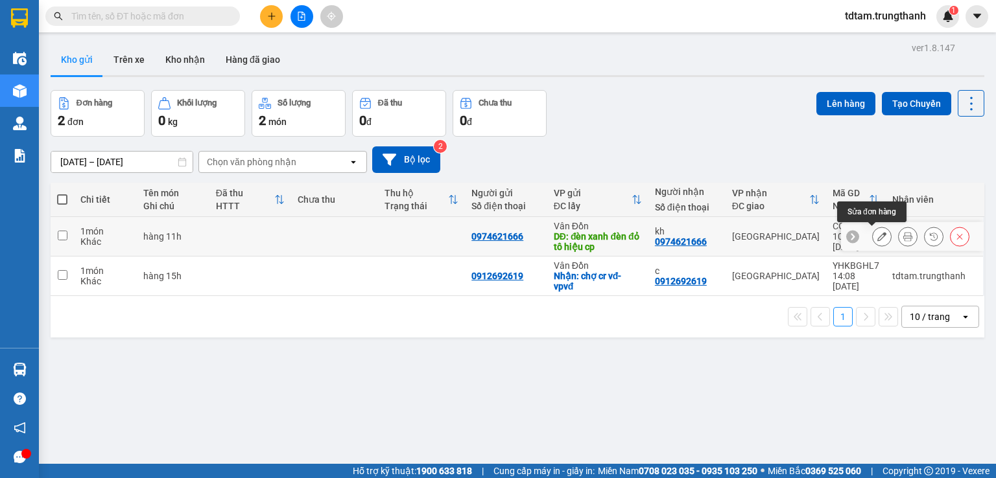
click at [877, 239] on icon at bounding box center [881, 236] width 9 height 9
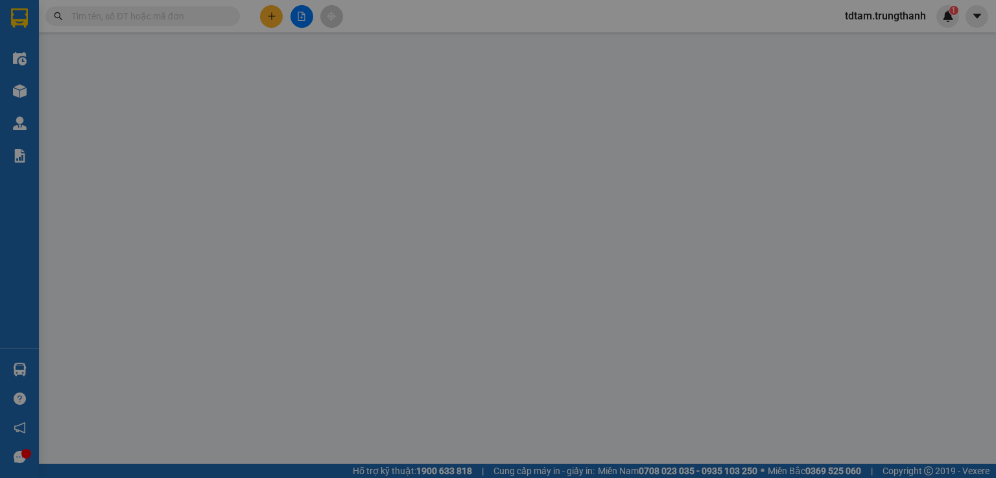
type input "0974621666"
type input "đèn xanh đèn đỏ tô hiệu cp"
type input "0974621666"
type input "kh"
type input "0"
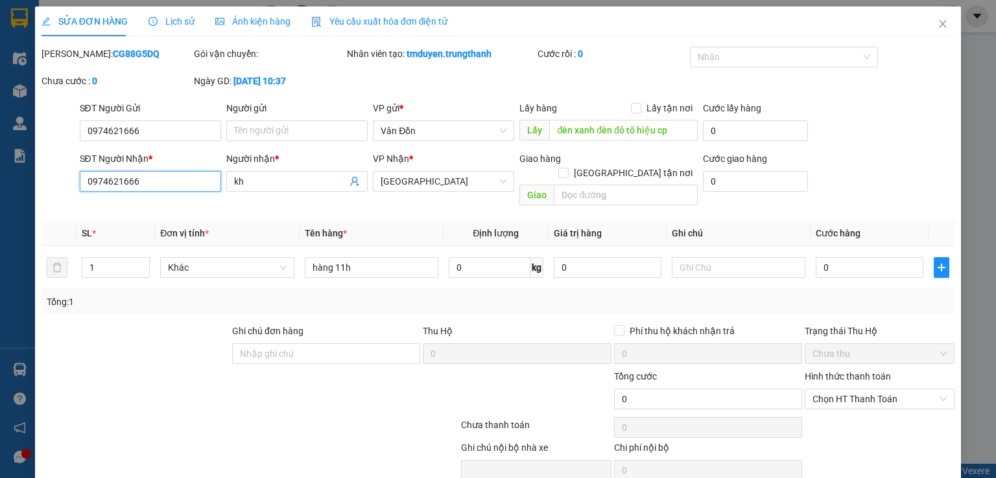
drag, startPoint x: 156, startPoint y: 178, endPoint x: 60, endPoint y: 174, distance: 96.0
click at [60, 174] on div "SĐT Người Nhận * 0974621666 0974621666 Người nhận * kh VP Nhận * Hà Nội Giao hà…" at bounding box center [497, 182] width 915 height 60
paste input "4468768"
click at [87, 181] on input "0944687686" at bounding box center [150, 181] width 141 height 21
type input "0944687686"
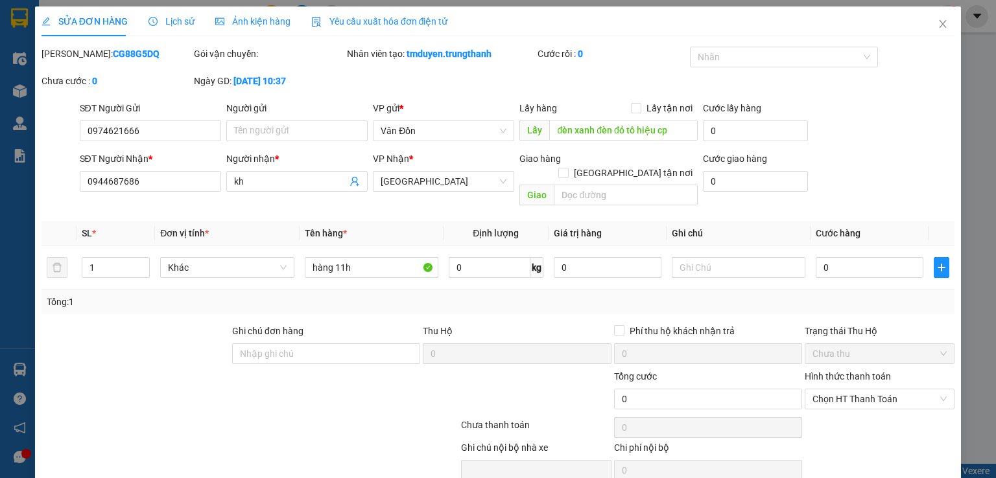
click at [46, 369] on div at bounding box center [173, 391] width 267 height 45
click at [937, 25] on icon "close" at bounding box center [942, 24] width 10 height 10
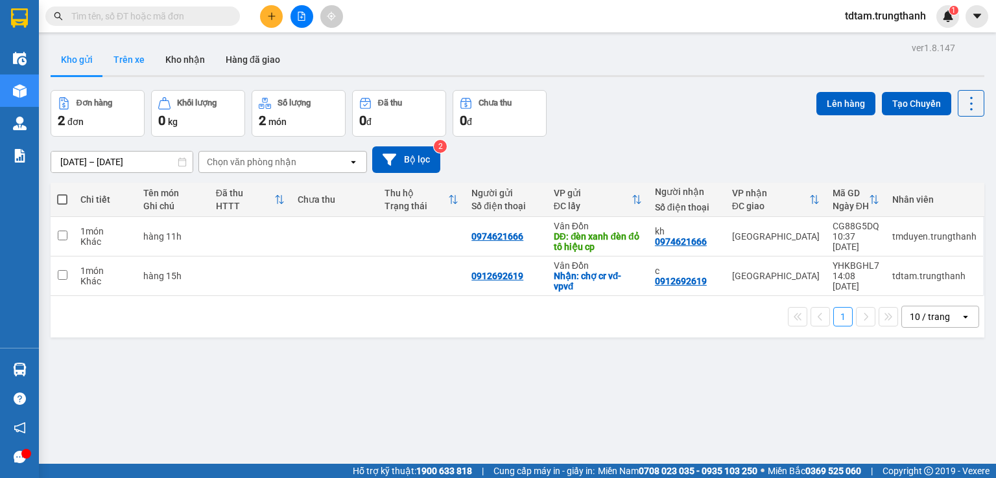
click at [140, 53] on button "Trên xe" at bounding box center [129, 59] width 52 height 31
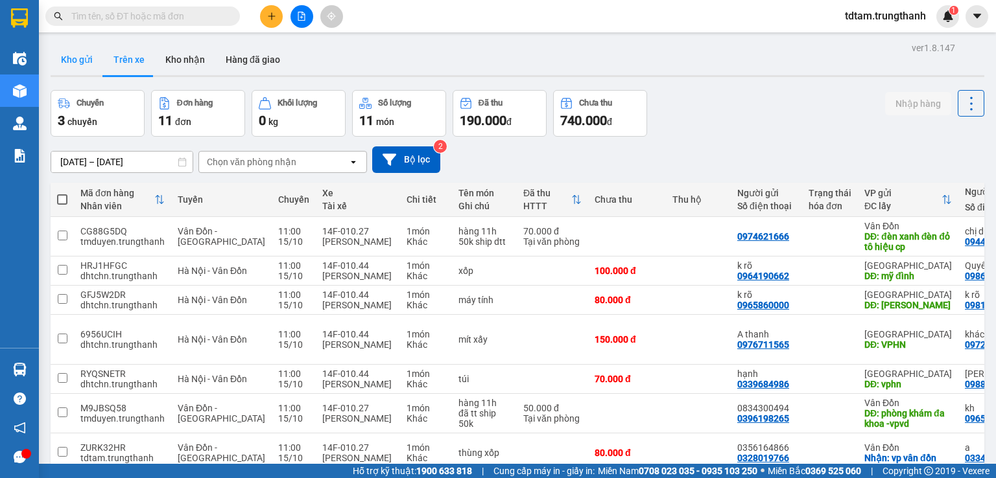
click at [81, 54] on button "Kho gửi" at bounding box center [77, 59] width 53 height 31
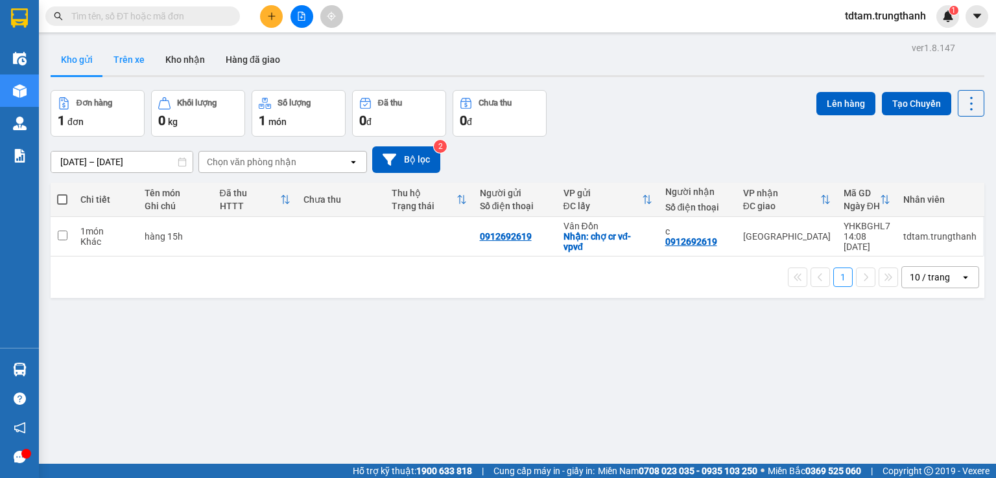
click at [132, 60] on button "Trên xe" at bounding box center [129, 59] width 52 height 31
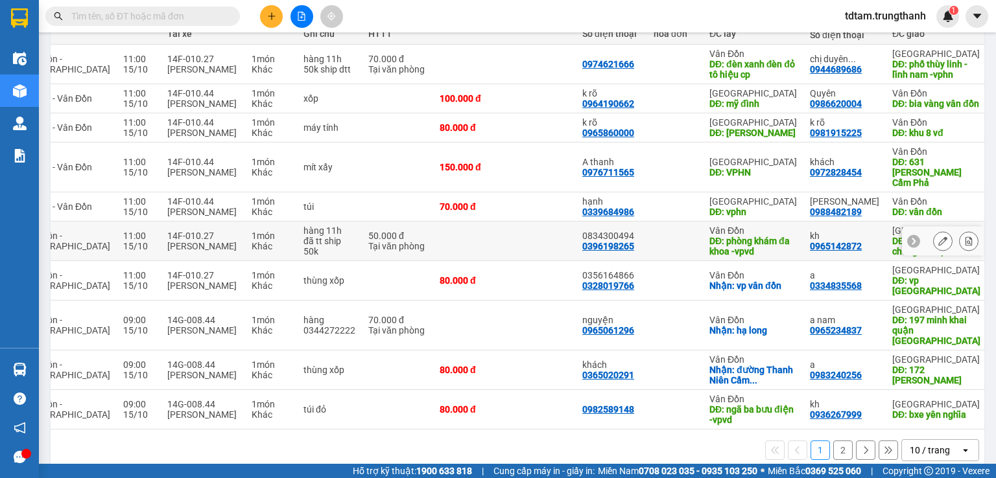
scroll to position [108, 0]
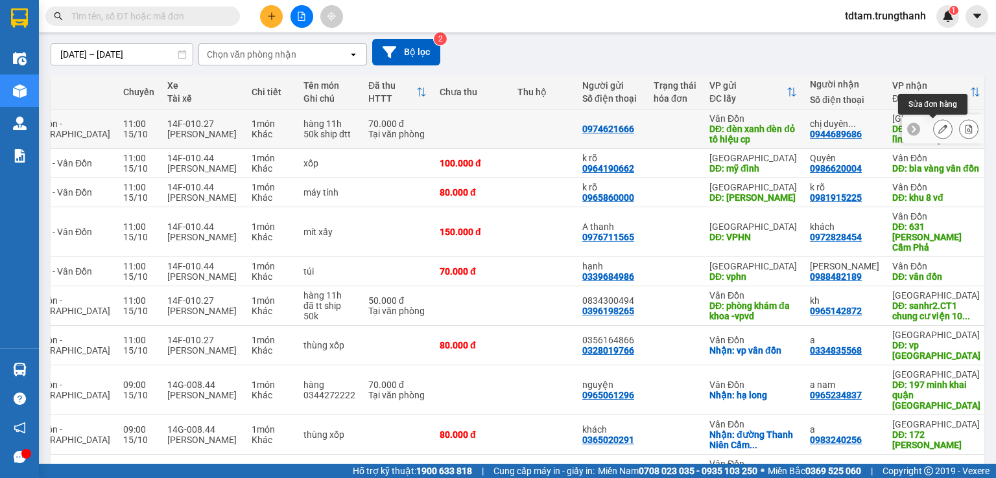
click at [938, 128] on icon at bounding box center [942, 128] width 9 height 9
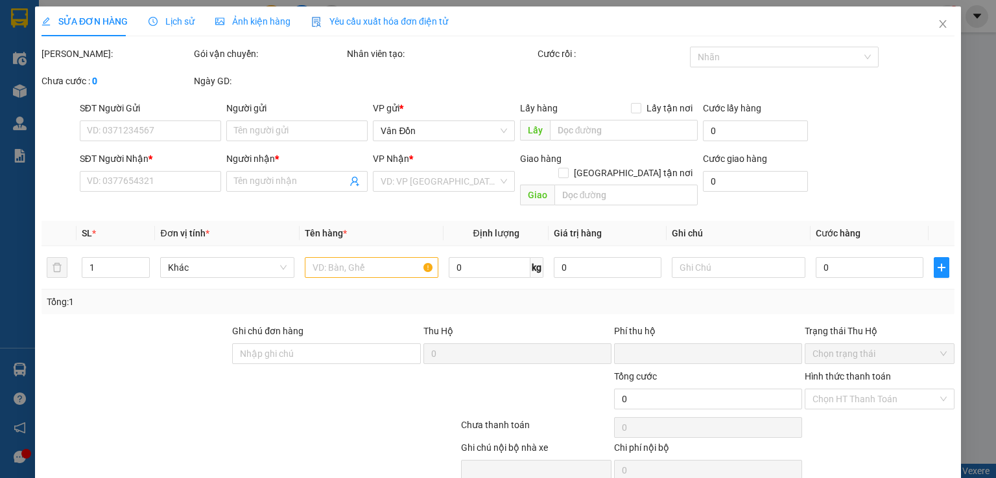
type input "0974621666"
type input "đèn xanh đèn đỏ tô hiệu cp"
type input "0944689686"
type input "chị duyên 0944689688"
type input "phố thùy linh - lĩnh nam -vphn"
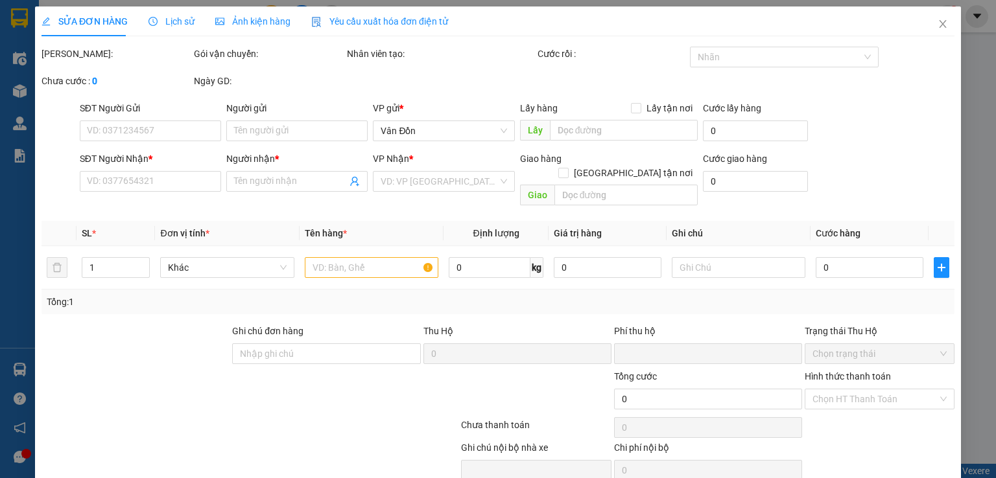
type input "0"
type input "70.000"
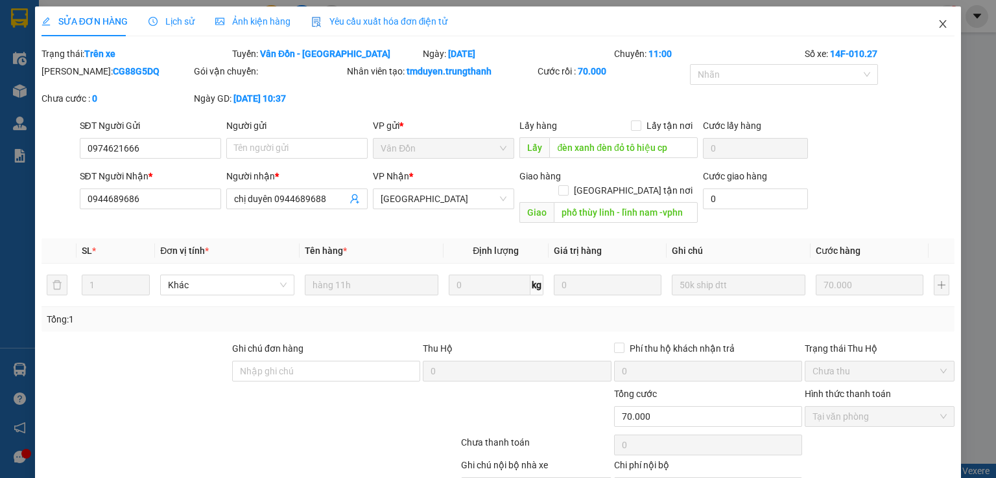
click at [937, 25] on icon "close" at bounding box center [942, 24] width 10 height 10
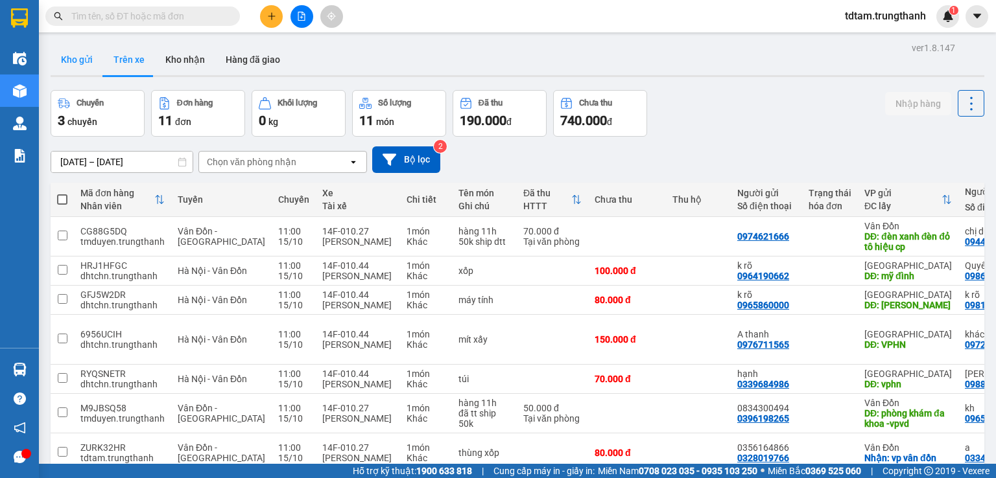
click at [70, 67] on button "Kho gửi" at bounding box center [77, 59] width 53 height 31
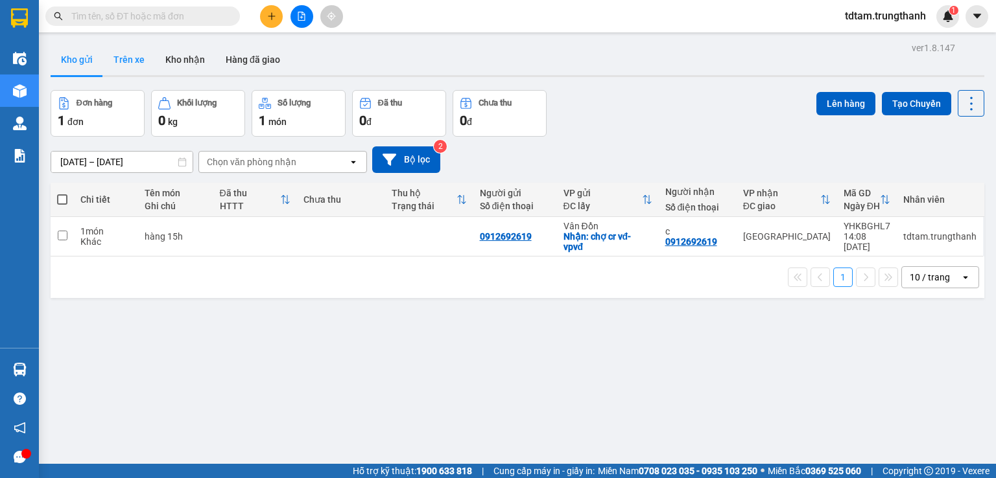
click at [133, 60] on button "Trên xe" at bounding box center [129, 59] width 52 height 31
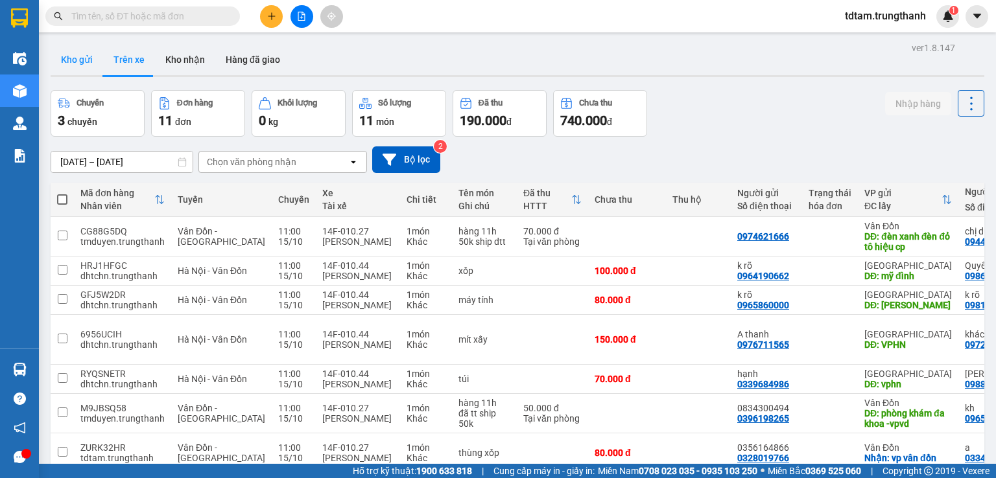
click at [83, 64] on button "Kho gửi" at bounding box center [77, 59] width 53 height 31
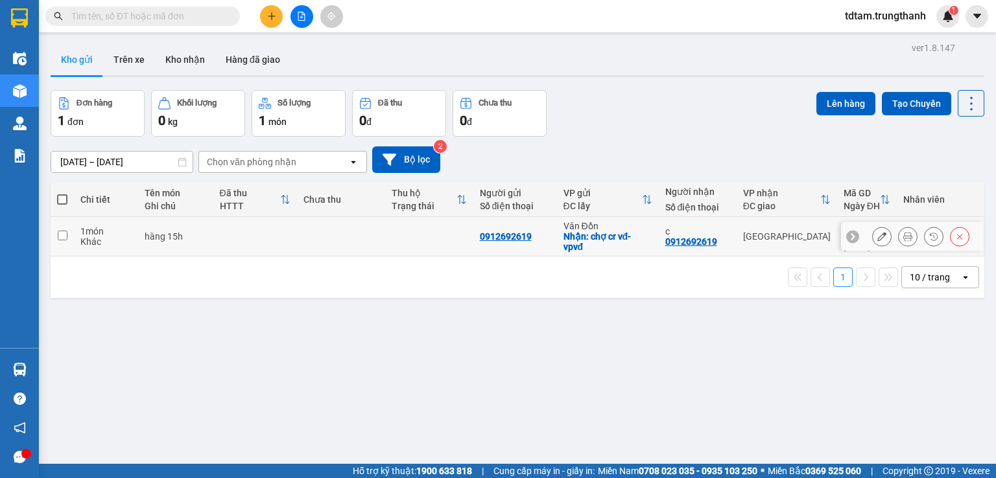
click at [877, 235] on icon at bounding box center [881, 236] width 9 height 9
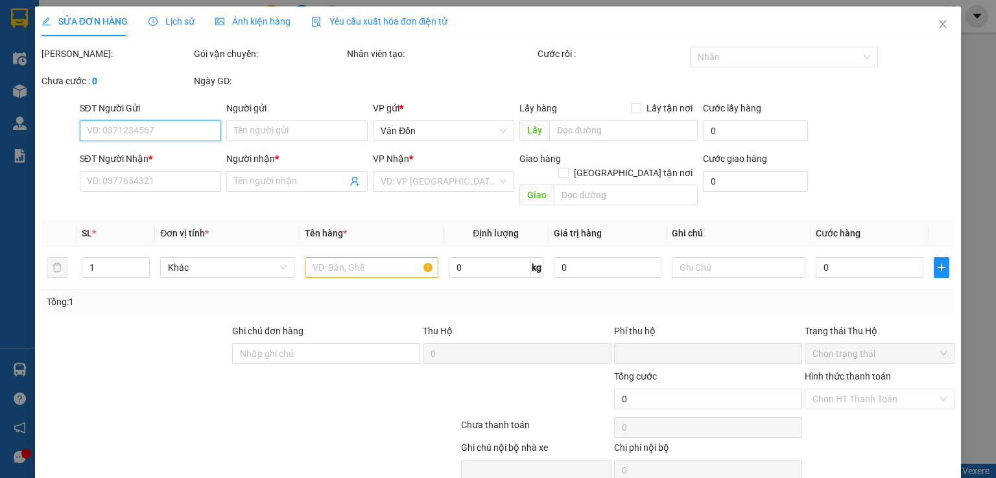
type input "0912692619"
checkbox input "true"
type input "chợ cr vđ- vpvđ"
type input "0912692619"
type input "c"
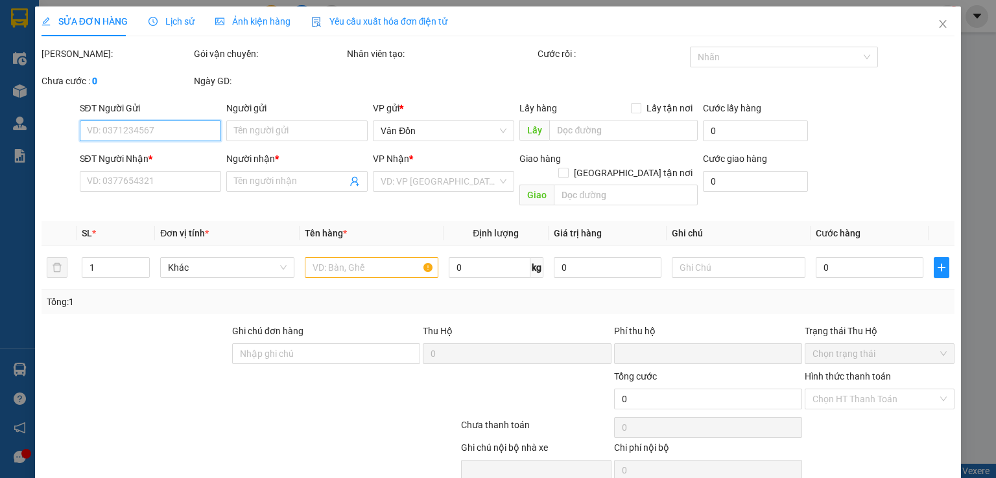
type input "0"
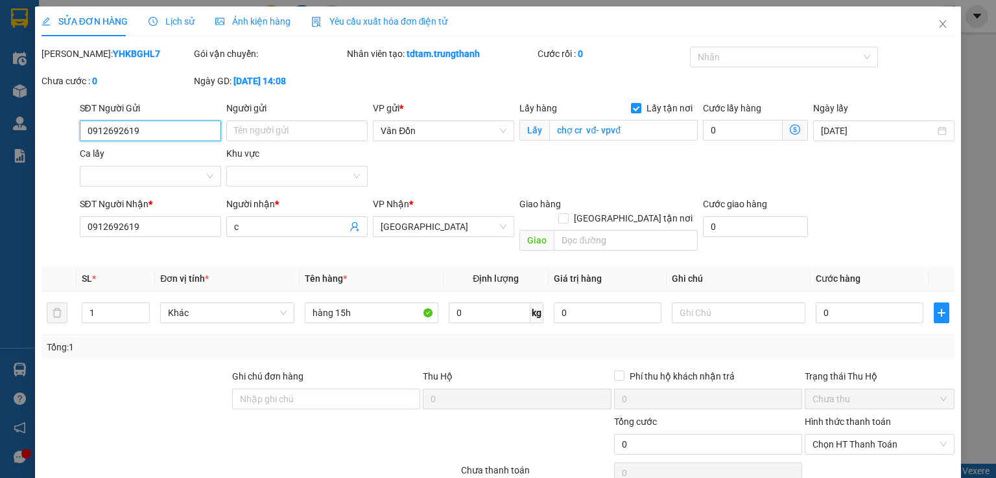
drag, startPoint x: 156, startPoint y: 136, endPoint x: 86, endPoint y: 134, distance: 70.1
click at [86, 134] on input "0912692619" at bounding box center [150, 131] width 141 height 21
paste input "0912692619"
type input "0912692619"
click at [162, 135] on input "SĐT Người Gửi" at bounding box center [150, 131] width 141 height 21
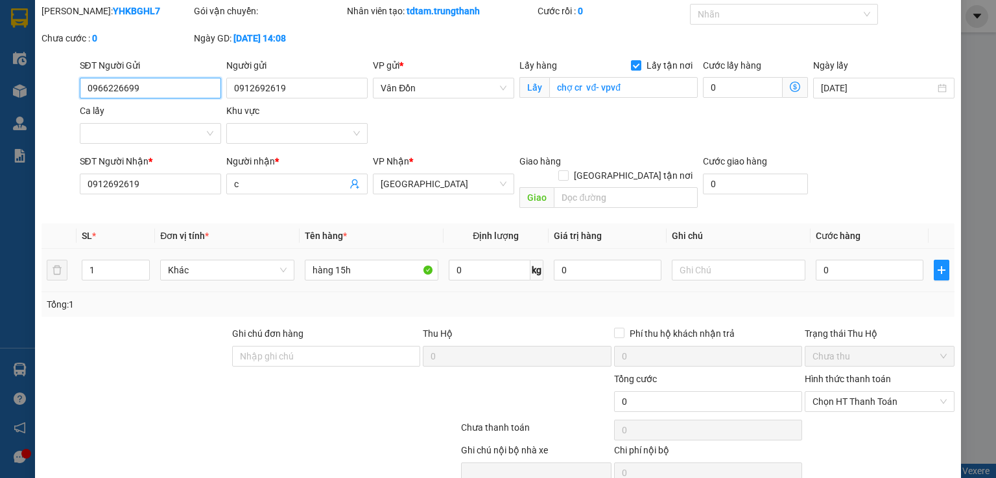
scroll to position [88, 0]
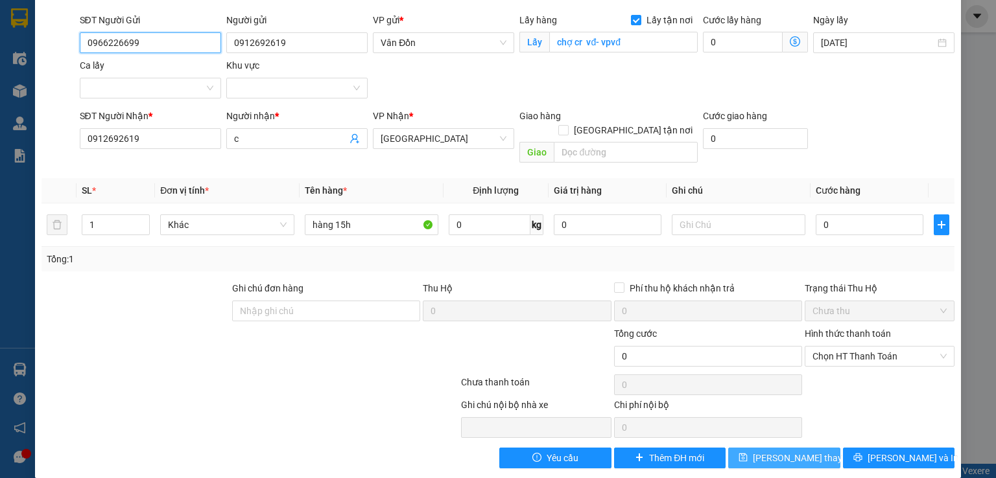
type input "0966226699"
click at [758, 451] on span "Lưu thay đổi" at bounding box center [805, 458] width 104 height 14
